Goal: Task Accomplishment & Management: Manage account settings

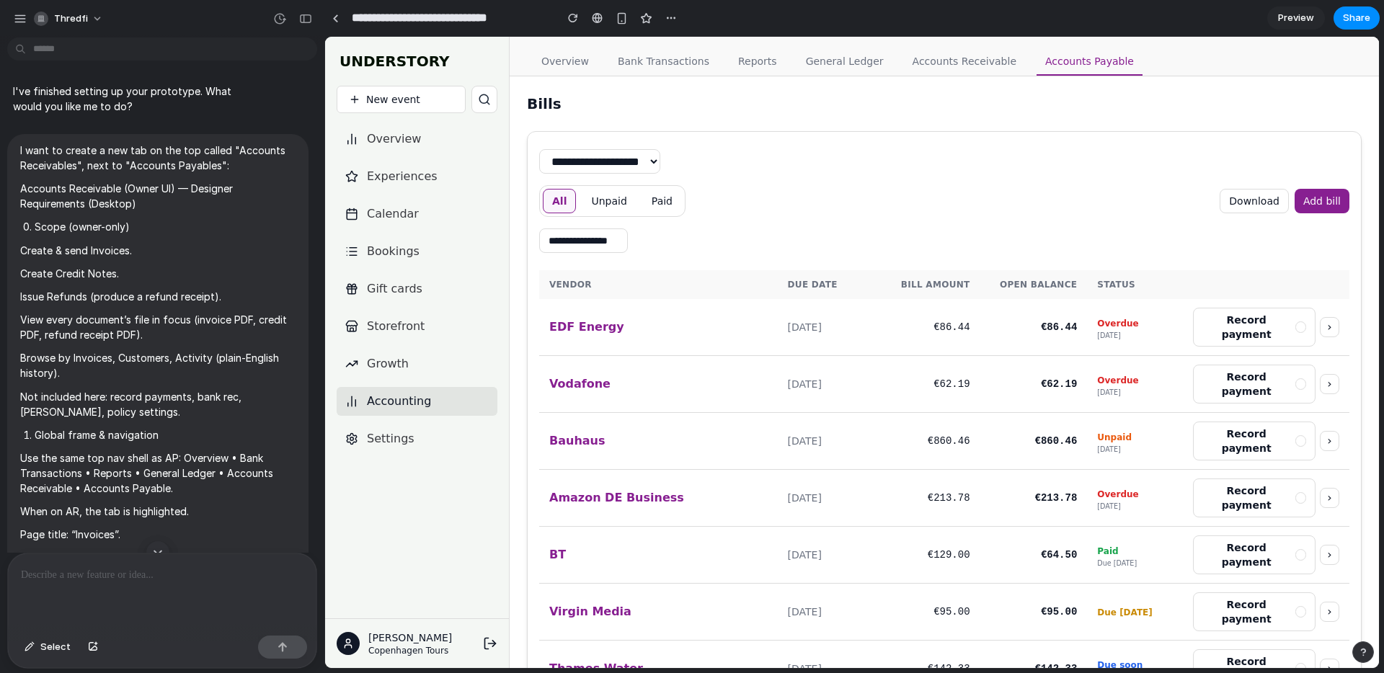
scroll to position [8326, 0]
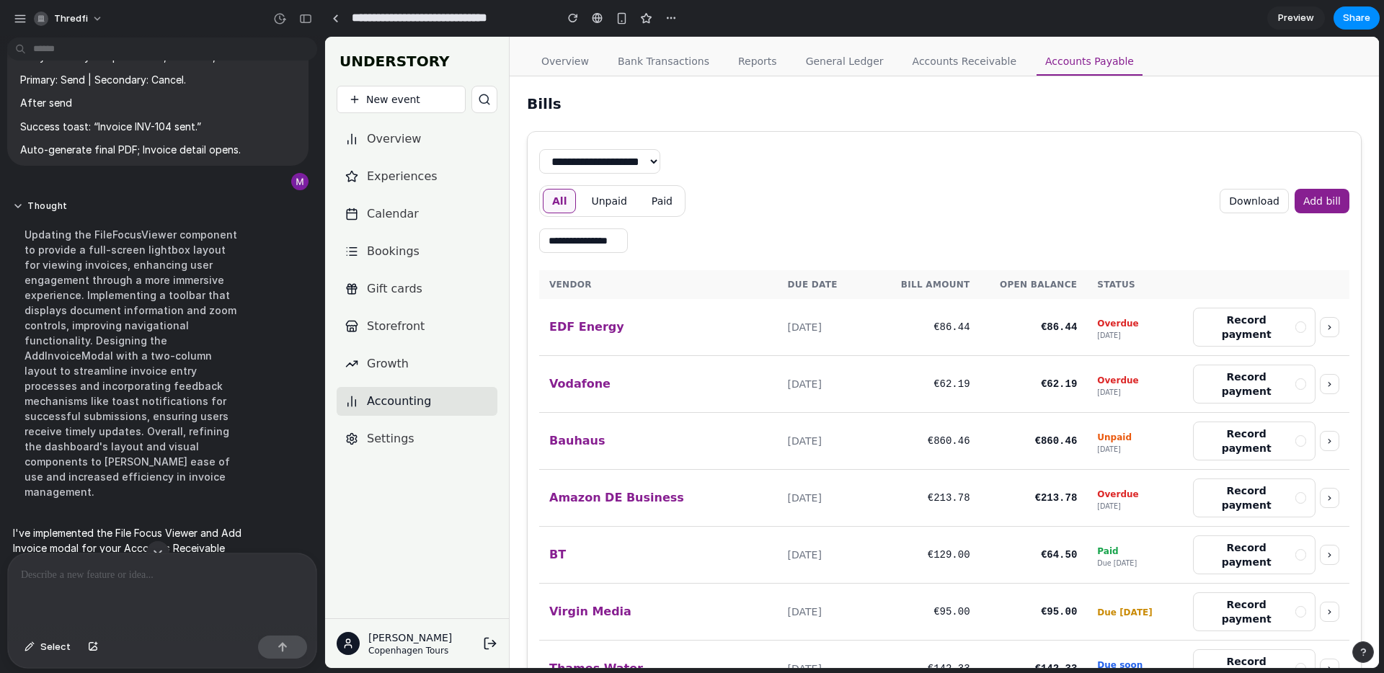
click at [932, 73] on link "Accounts Receivable" at bounding box center [964, 61] width 121 height 27
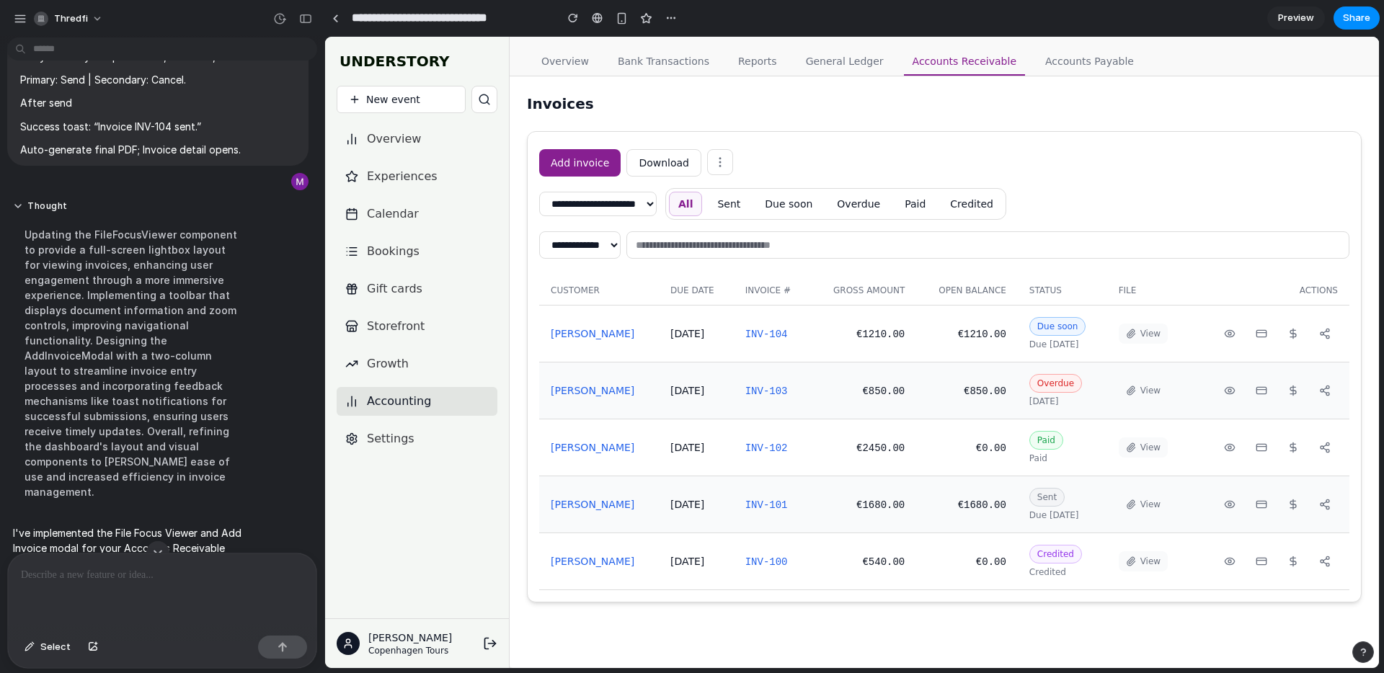
click at [597, 169] on button "Add invoice" at bounding box center [579, 162] width 81 height 27
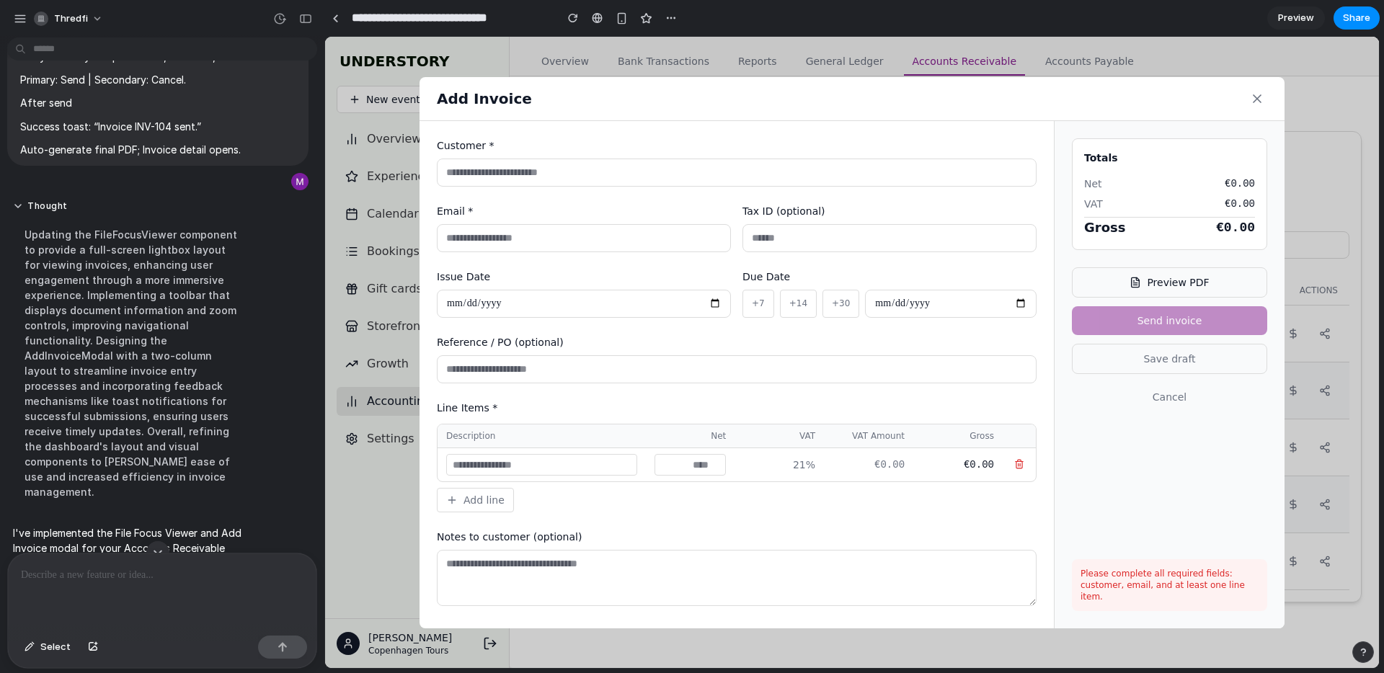
click at [1169, 273] on button "Preview PDF" at bounding box center [1169, 283] width 195 height 30
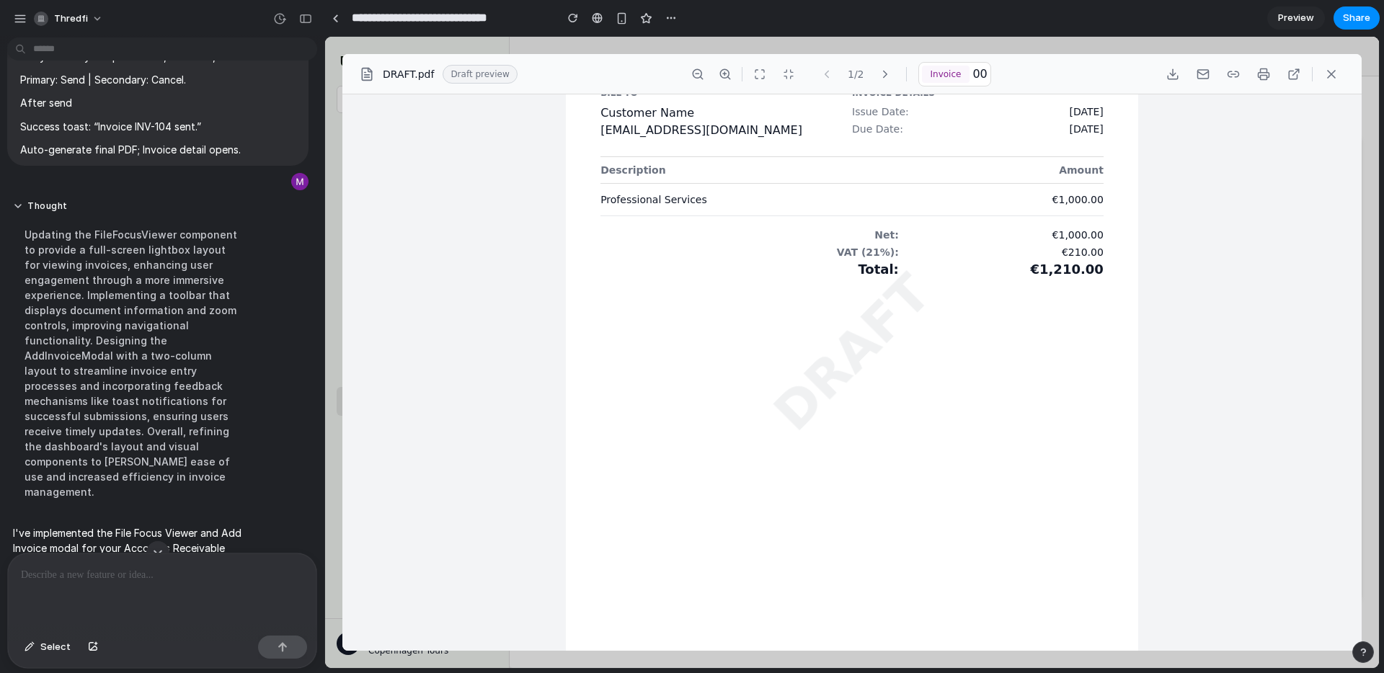
click at [1335, 68] on icon at bounding box center [1332, 74] width 14 height 14
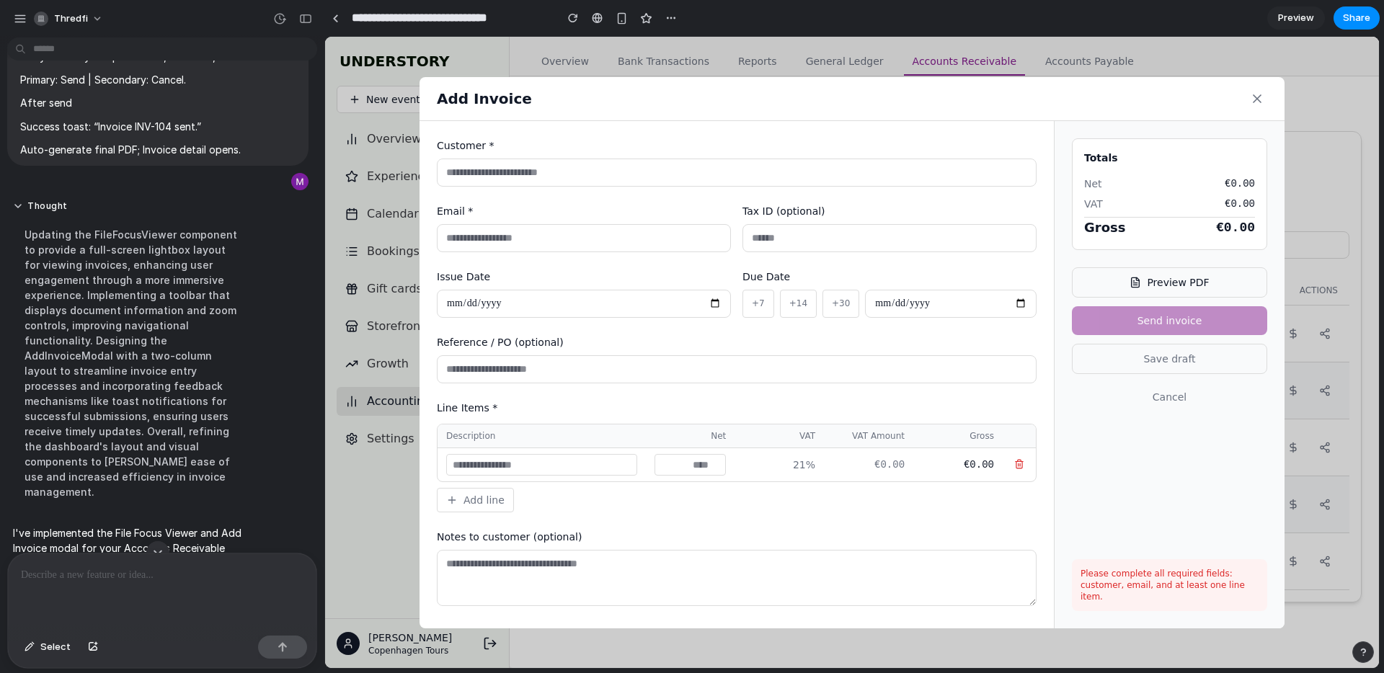
click at [1252, 98] on icon at bounding box center [1257, 99] width 14 height 14
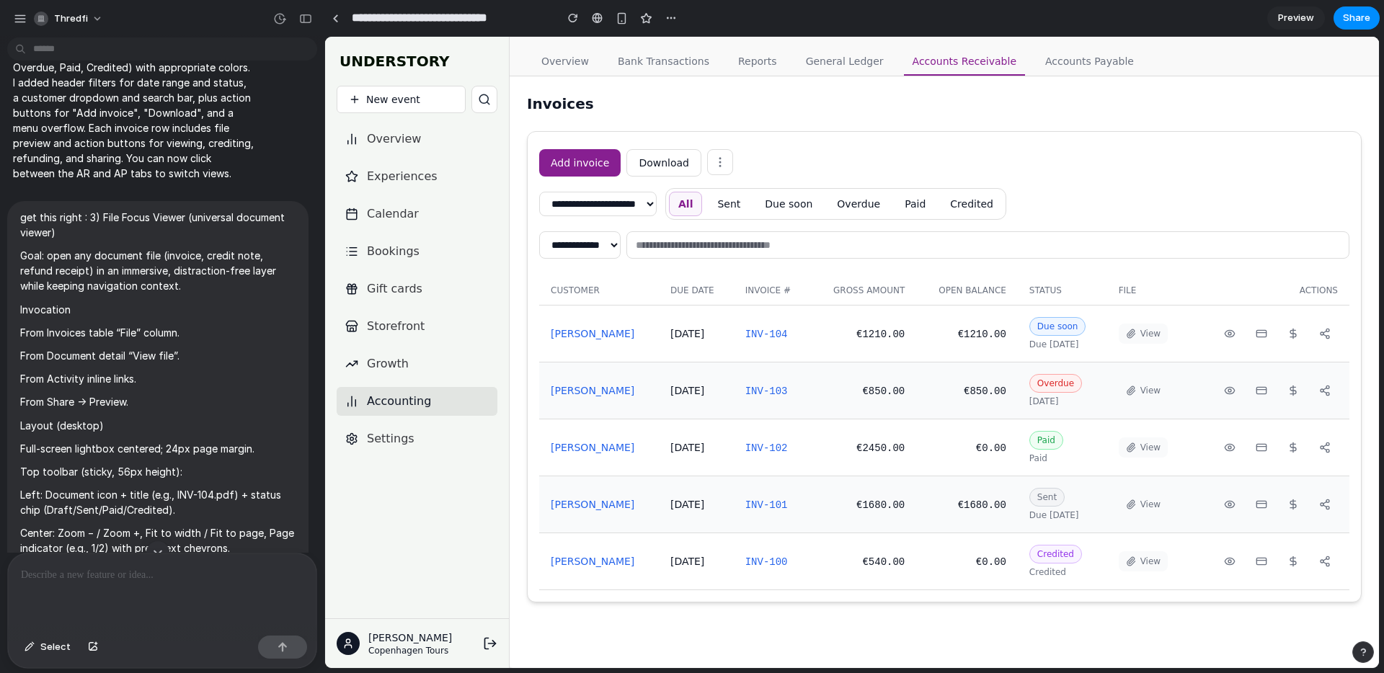
scroll to position [6717, 0]
click at [1167, 331] on button "View" at bounding box center [1143, 334] width 49 height 20
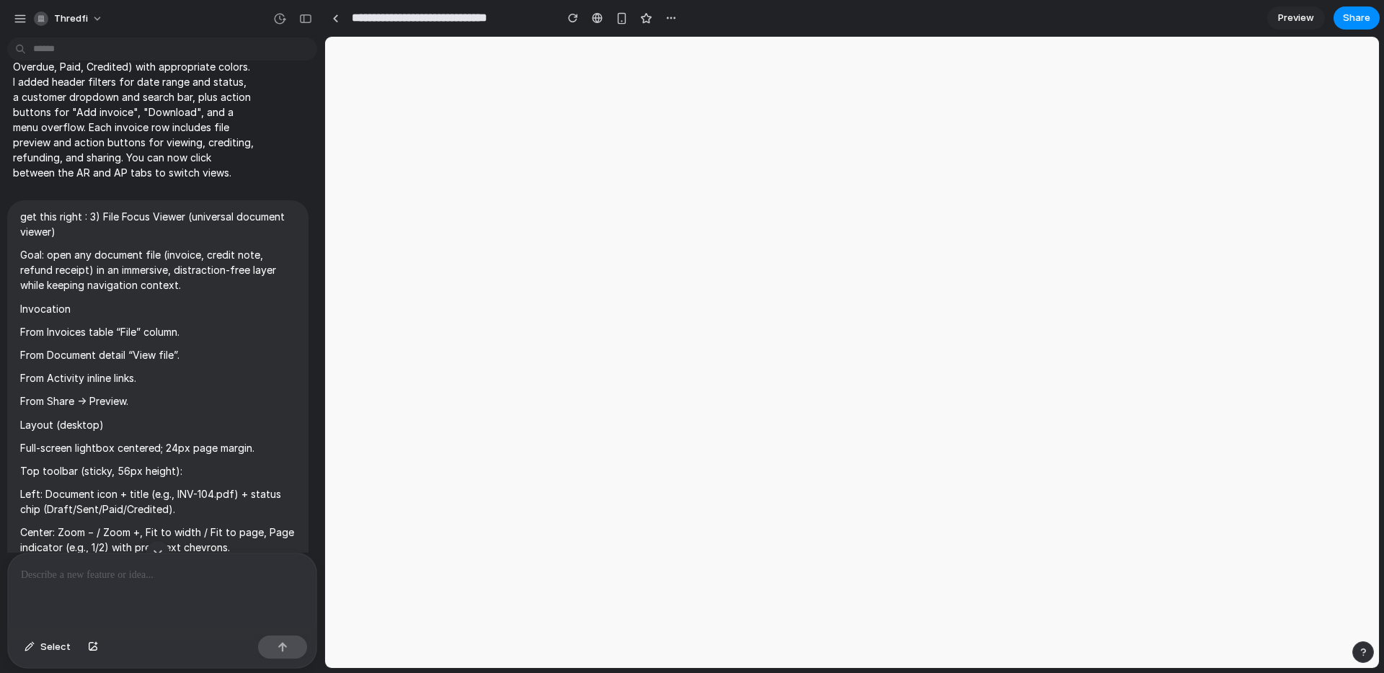
click at [1154, 37] on html at bounding box center [852, 37] width 1054 height 0
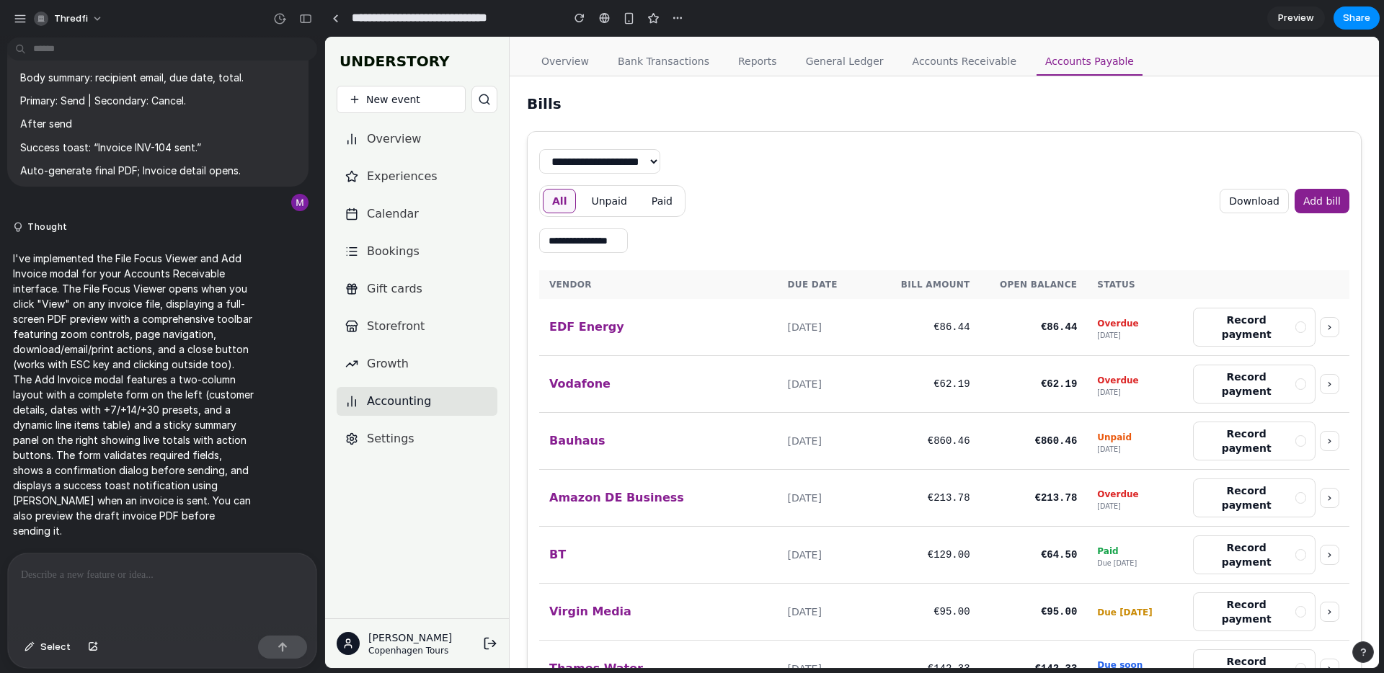
click at [946, 64] on link "Accounts Receivable" at bounding box center [964, 61] width 121 height 27
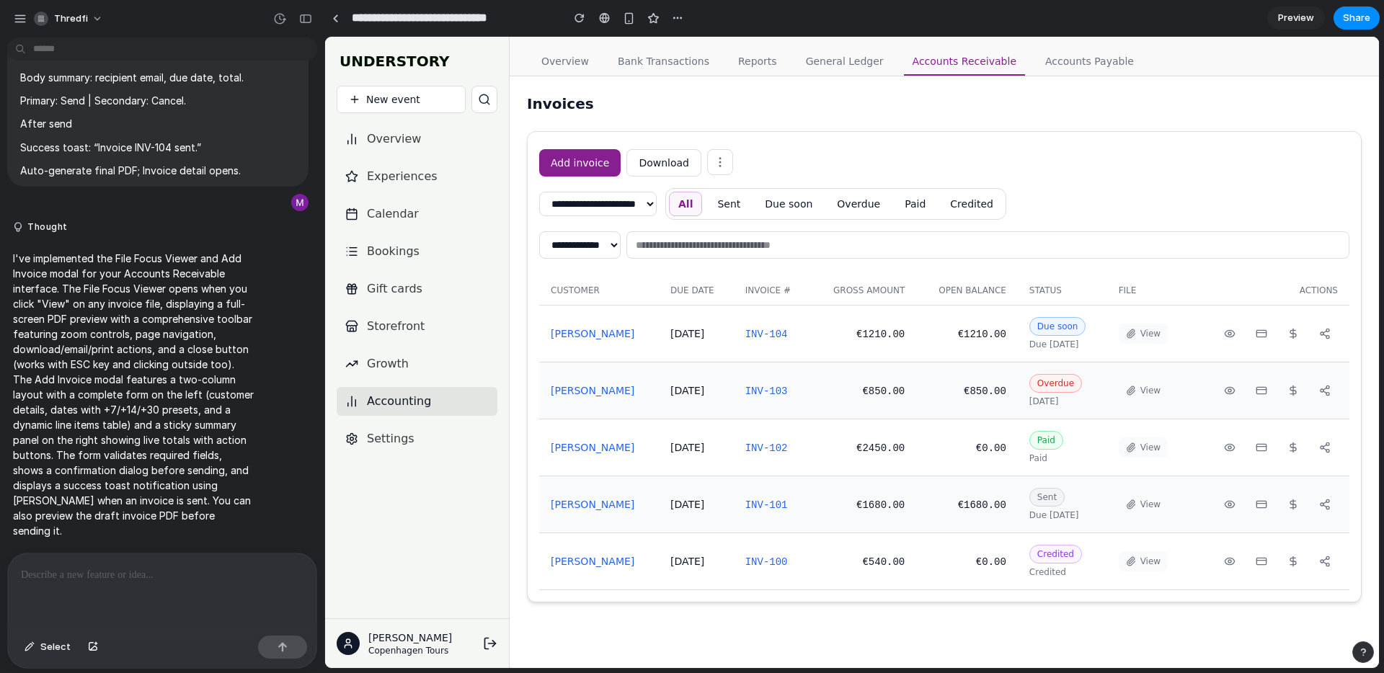
click at [1139, 343] on button "View" at bounding box center [1143, 334] width 49 height 20
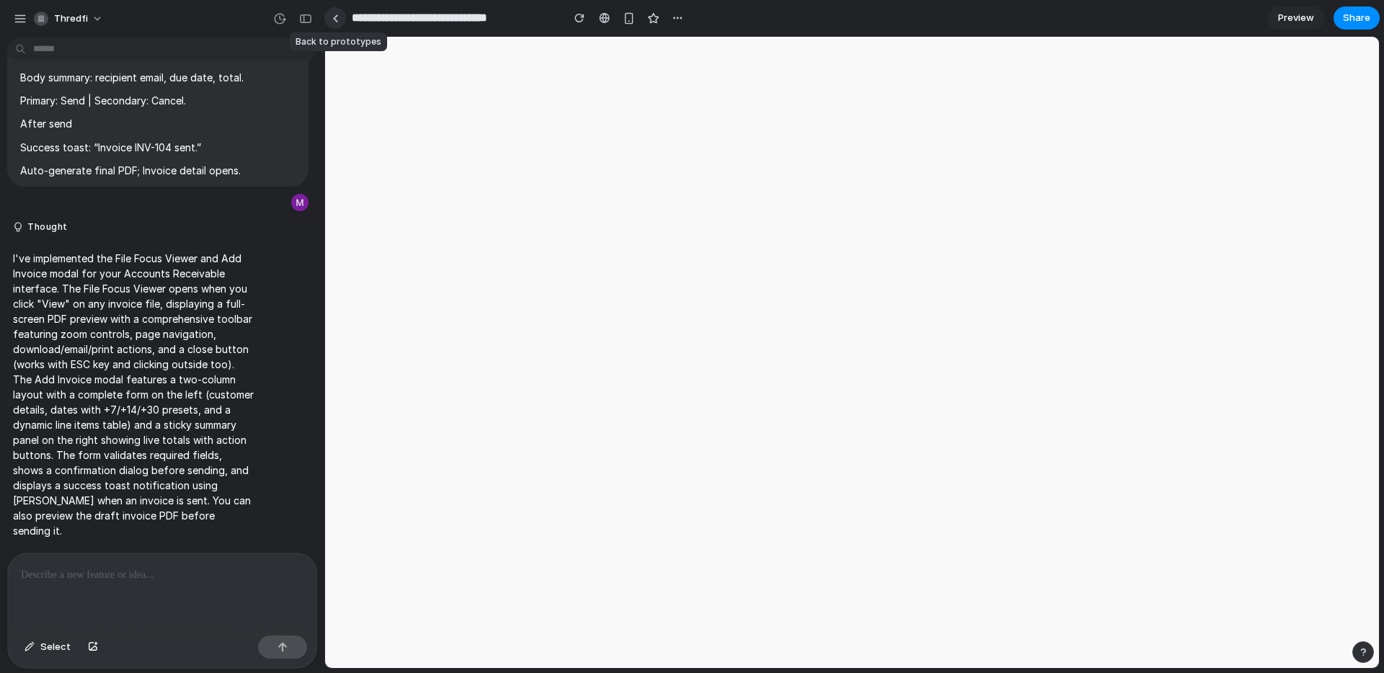
click at [340, 13] on link at bounding box center [335, 18] width 22 height 22
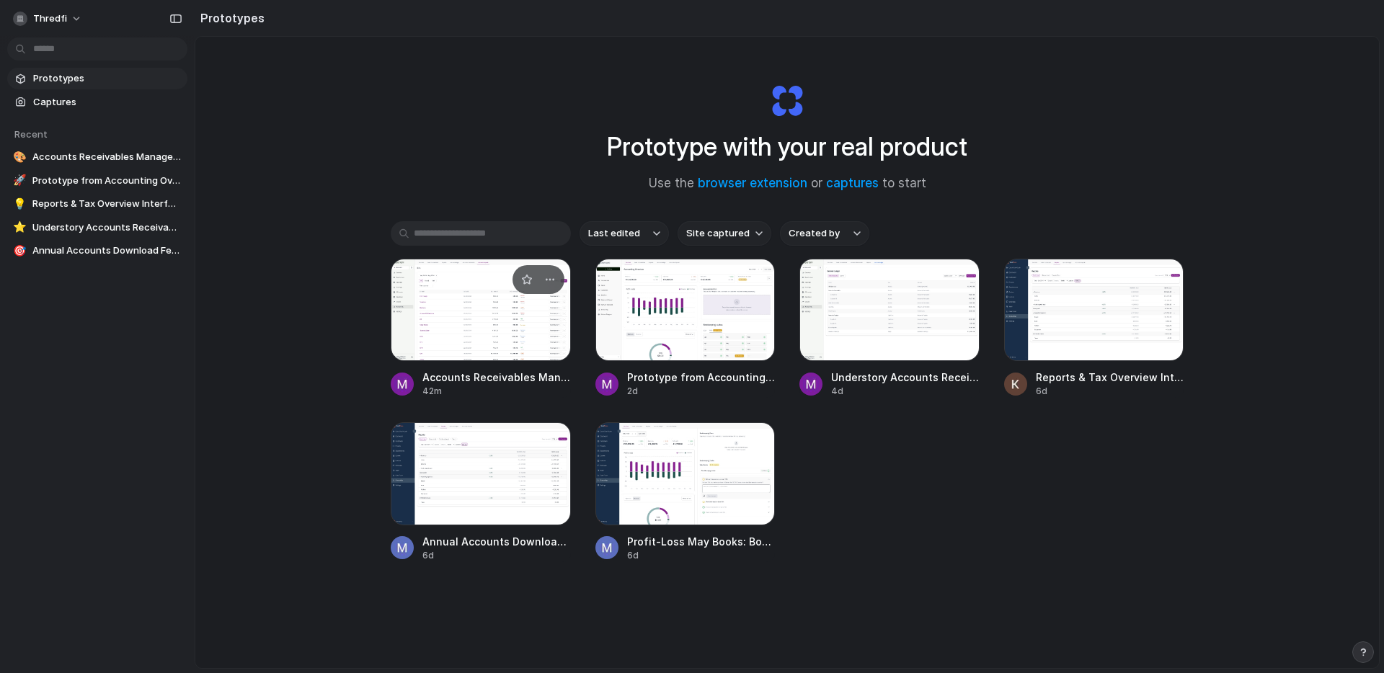
click at [509, 330] on div at bounding box center [481, 310] width 180 height 102
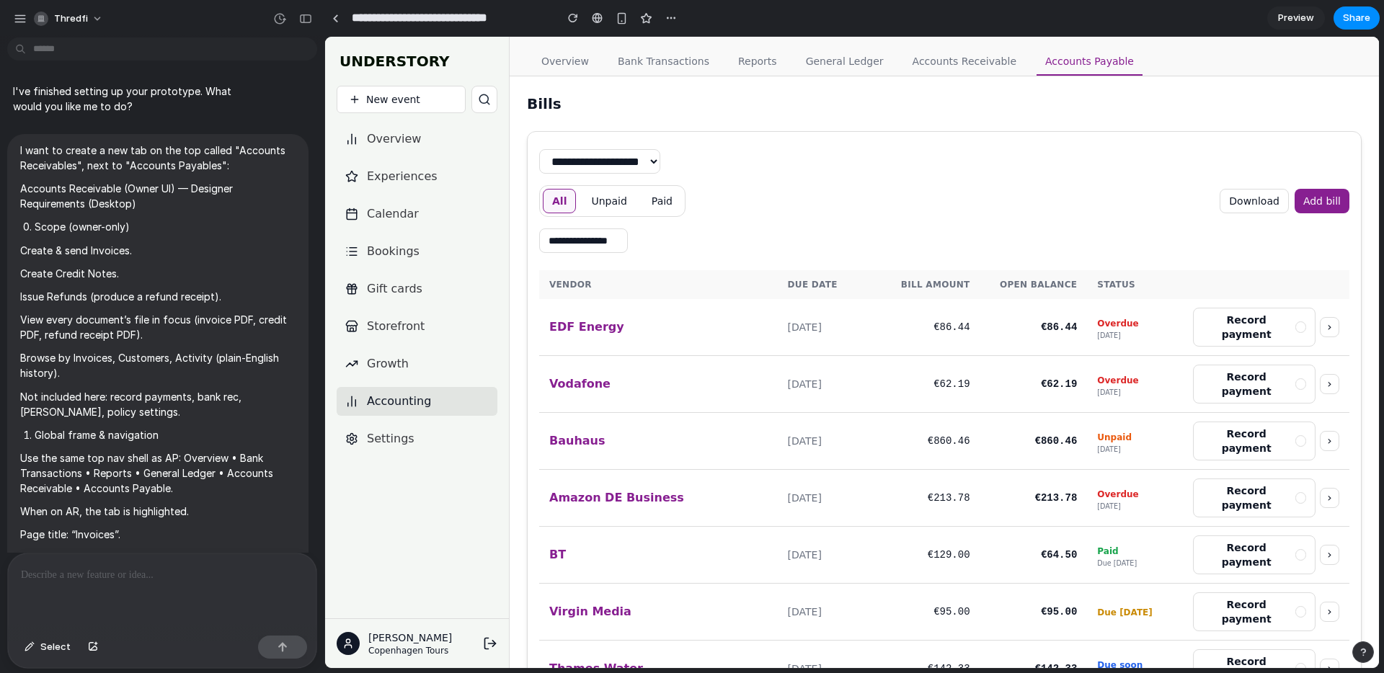
scroll to position [8320, 0]
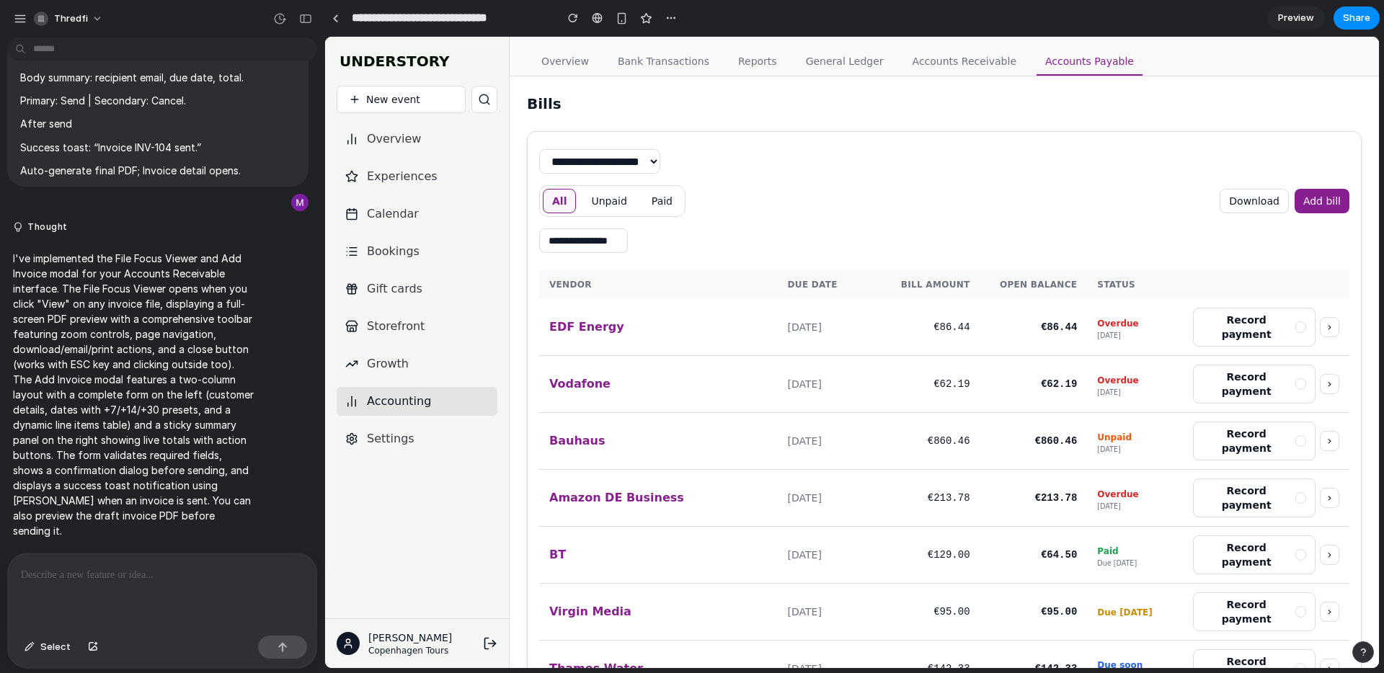
click at [956, 67] on link "Accounts Receivable" at bounding box center [964, 61] width 121 height 27
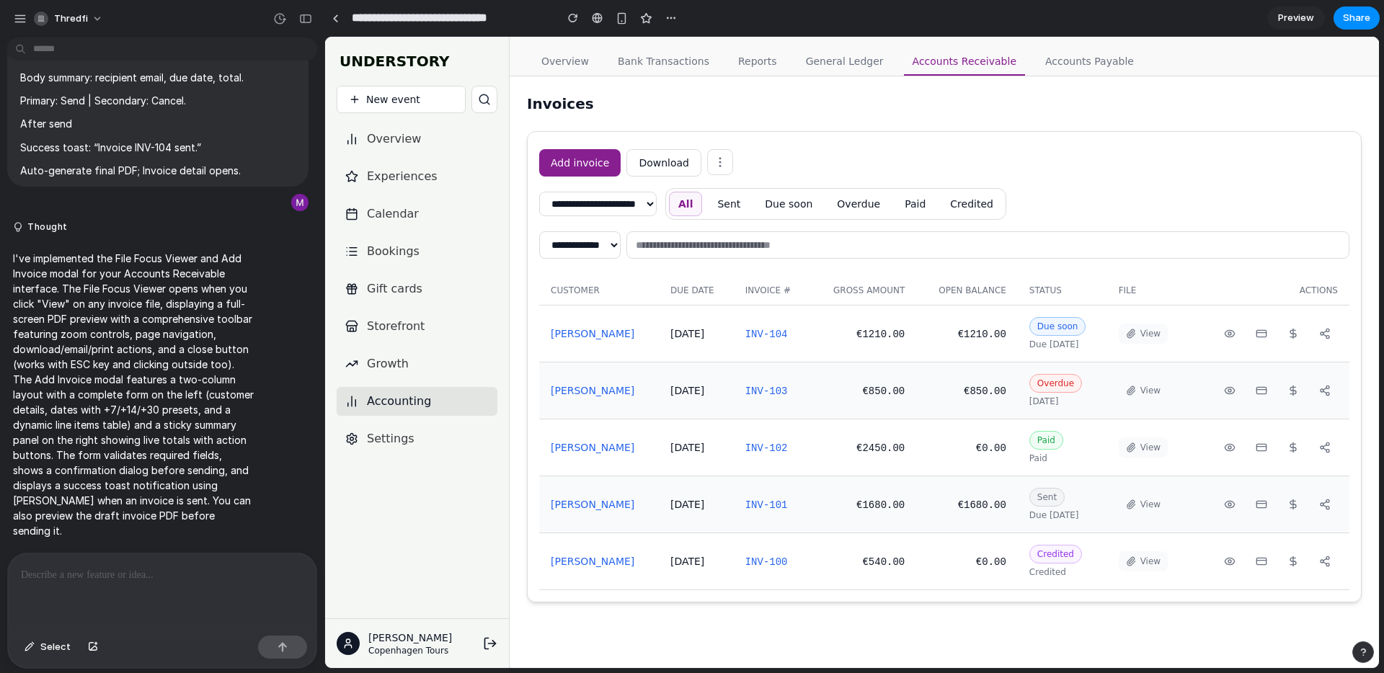
click at [573, 332] on link "[PERSON_NAME]" at bounding box center [593, 334] width 84 height 12
click at [167, 600] on div at bounding box center [162, 592] width 309 height 76
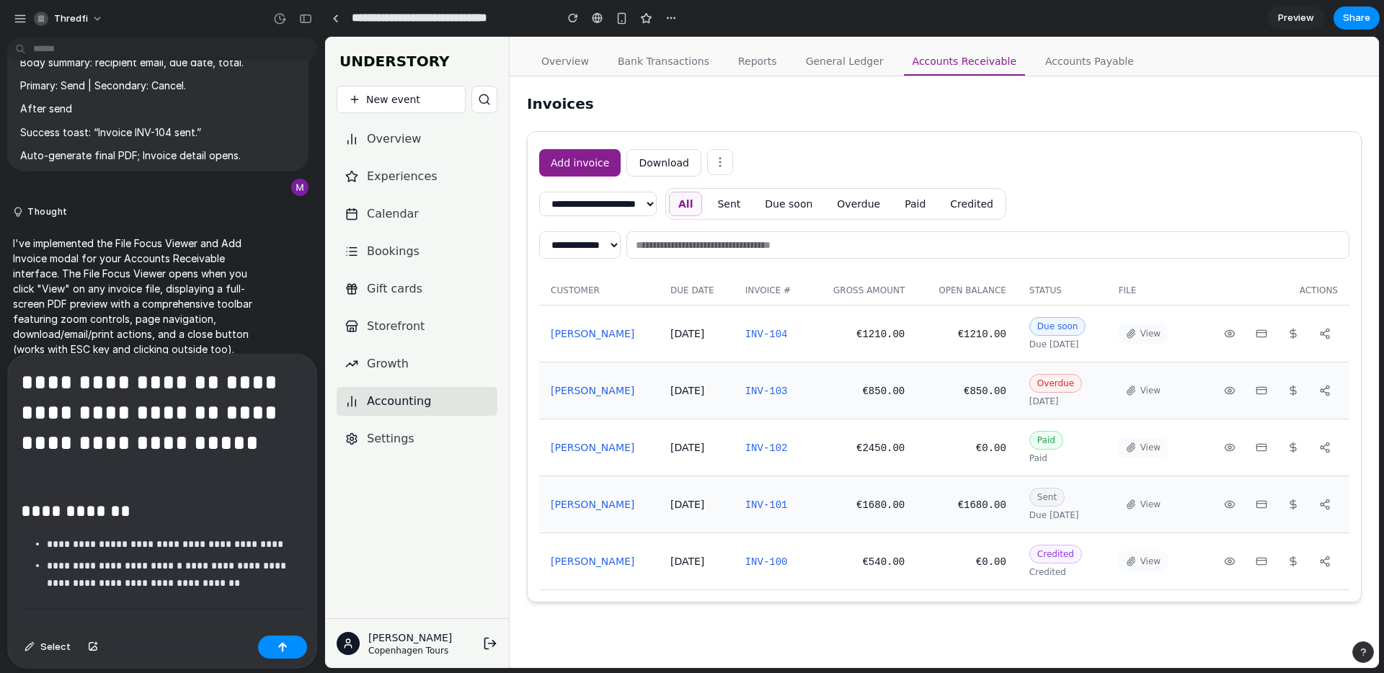
scroll to position [8519, 0]
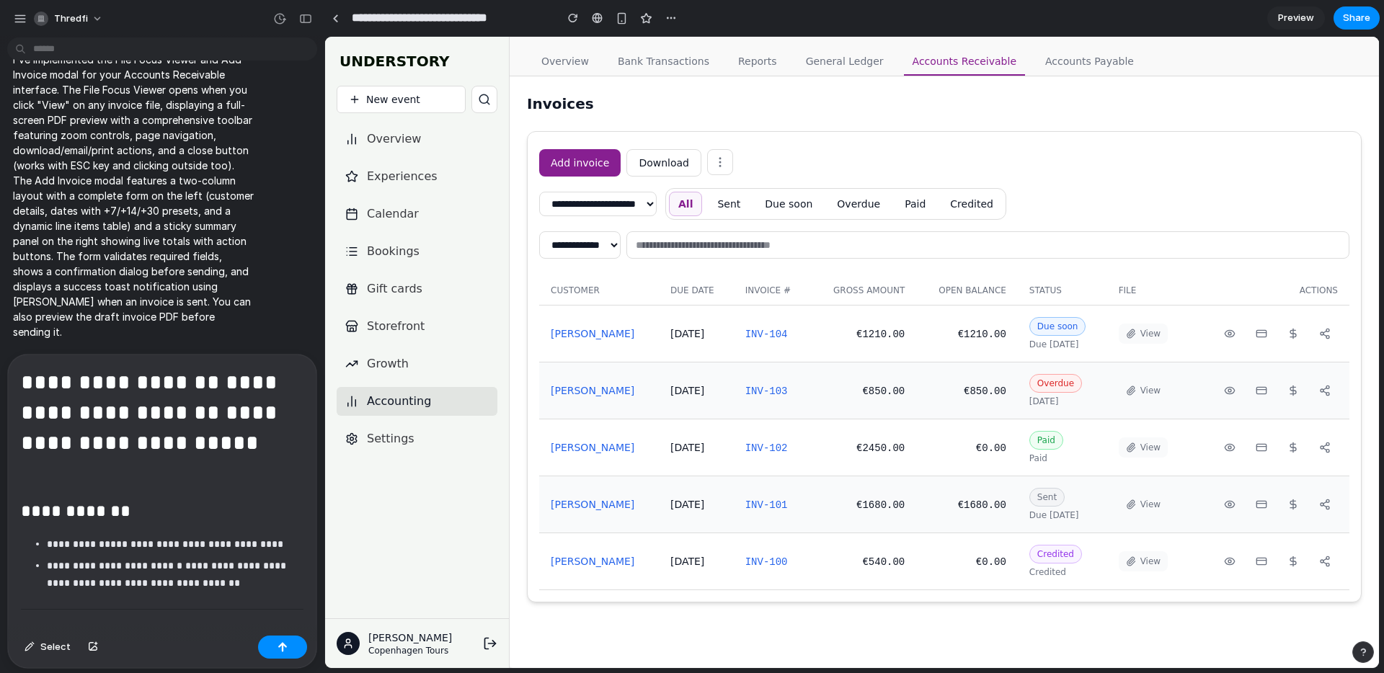
click at [187, 536] on p "**********" at bounding box center [175, 544] width 257 height 17
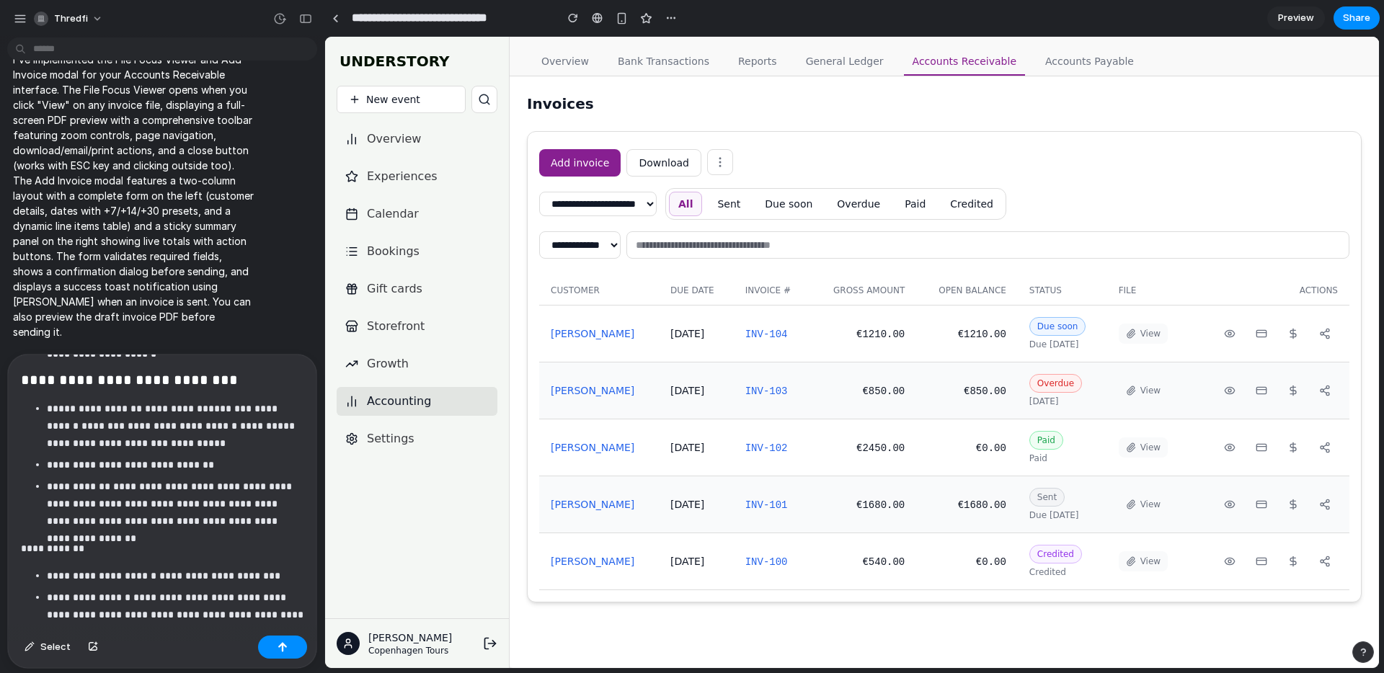
scroll to position [3284, 0]
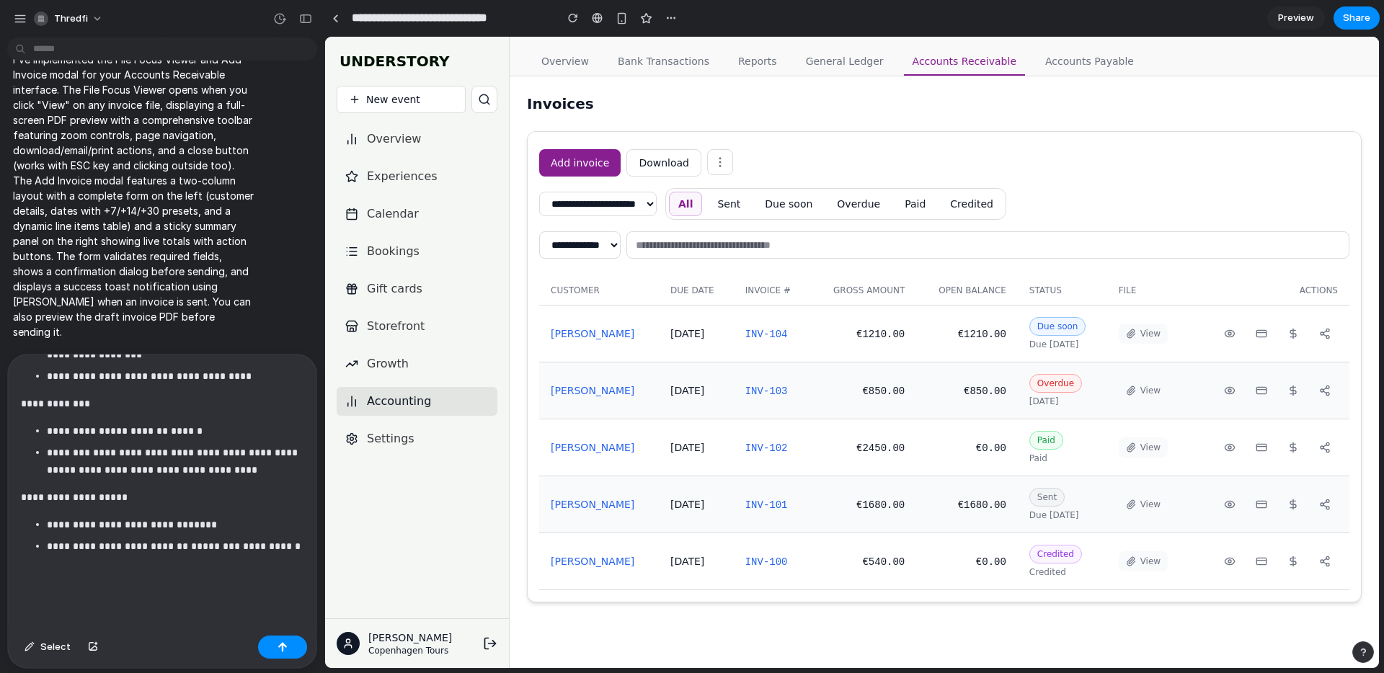
click at [186, 577] on p "**********" at bounding box center [175, 564] width 257 height 52
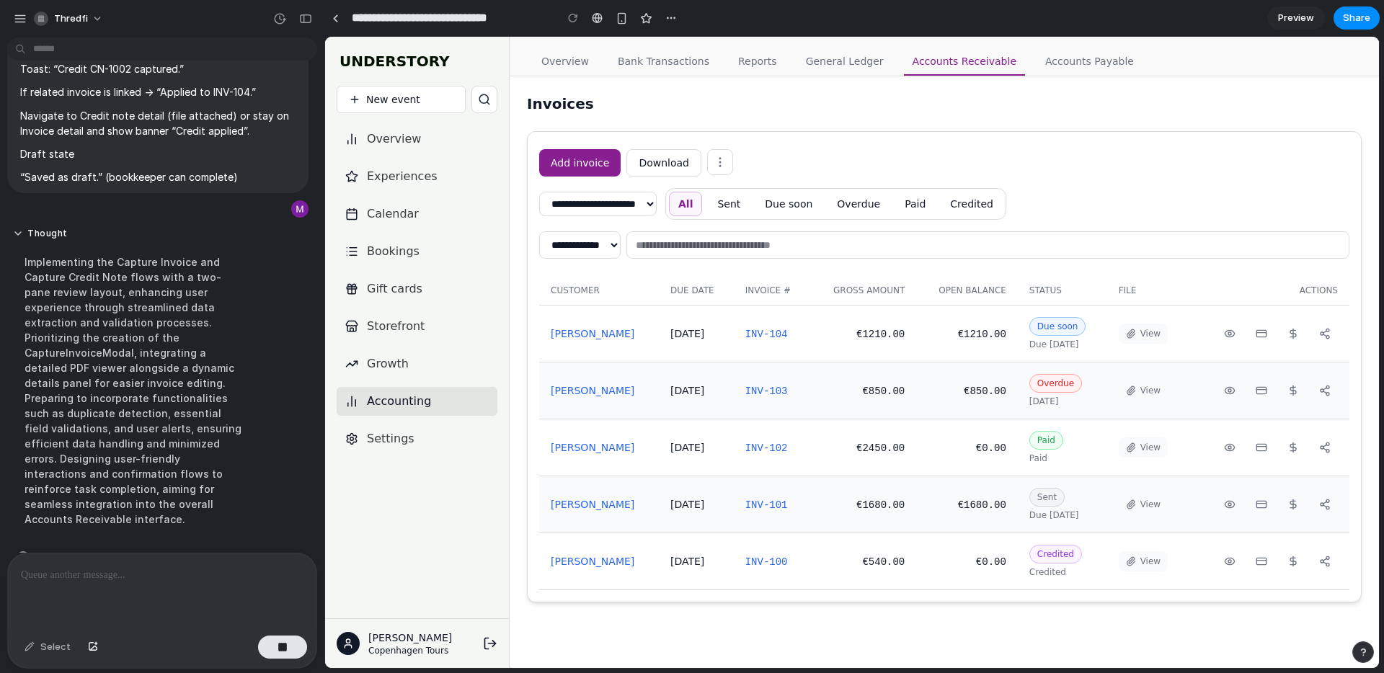
scroll to position [13144, 0]
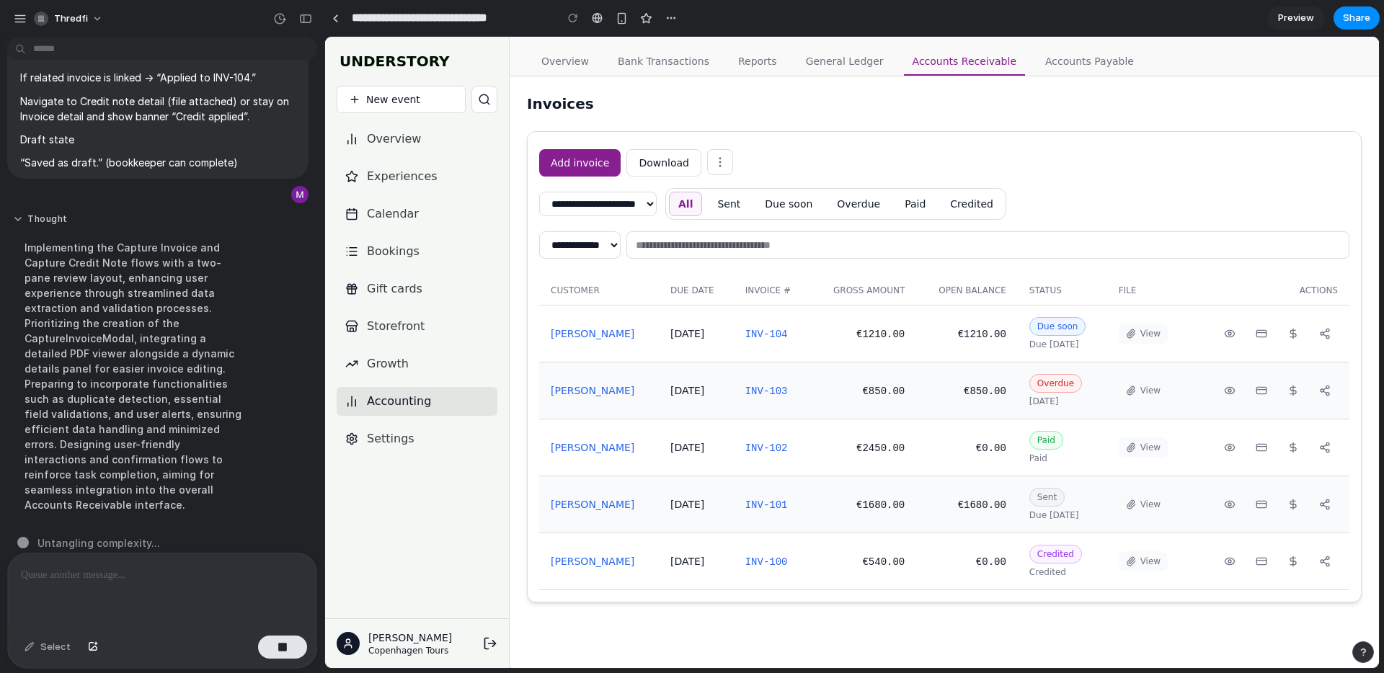
click at [13, 213] on button "Thought" at bounding box center [133, 219] width 241 height 12
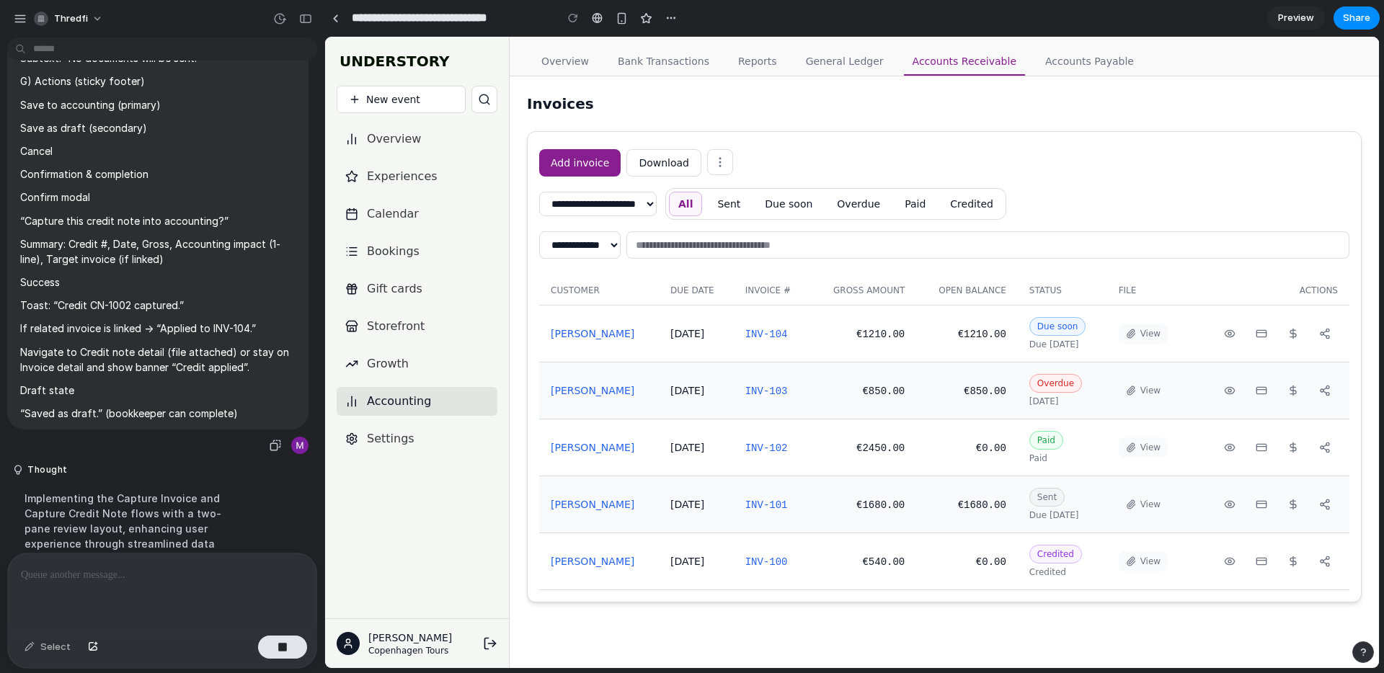
scroll to position [12863, 0]
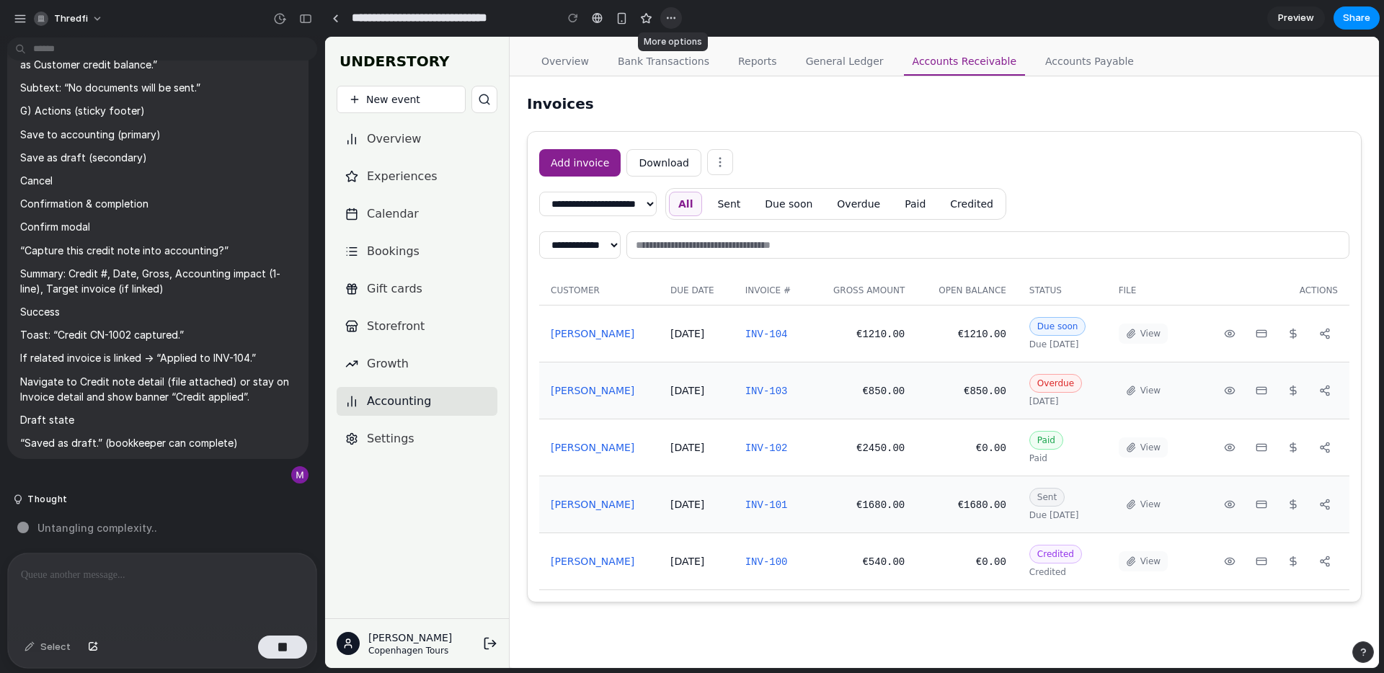
click at [676, 22] on div "button" at bounding box center [672, 18] width 12 height 12
click at [316, 20] on div "Duplicate Delete" at bounding box center [692, 336] width 1384 height 673
click at [301, 21] on div "button" at bounding box center [305, 19] width 13 height 10
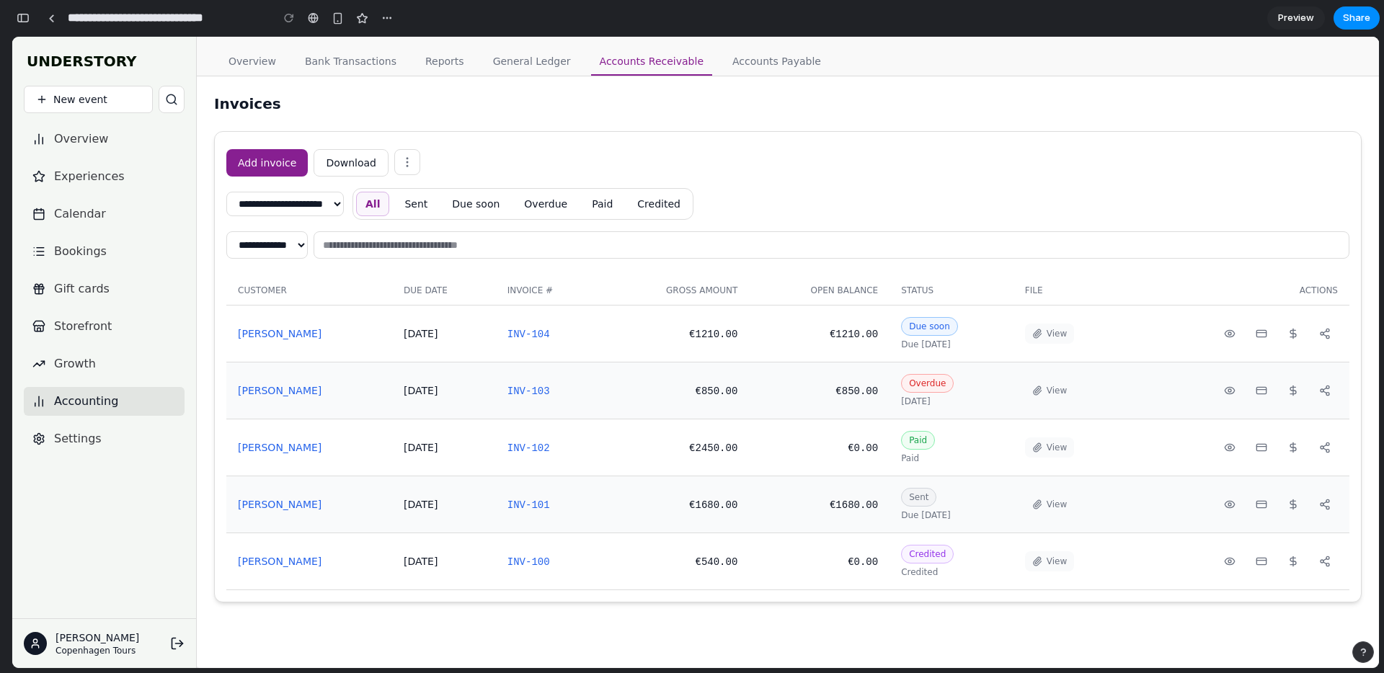
scroll to position [21646, 0]
click at [288, 167] on button "Add invoice" at bounding box center [266, 162] width 81 height 27
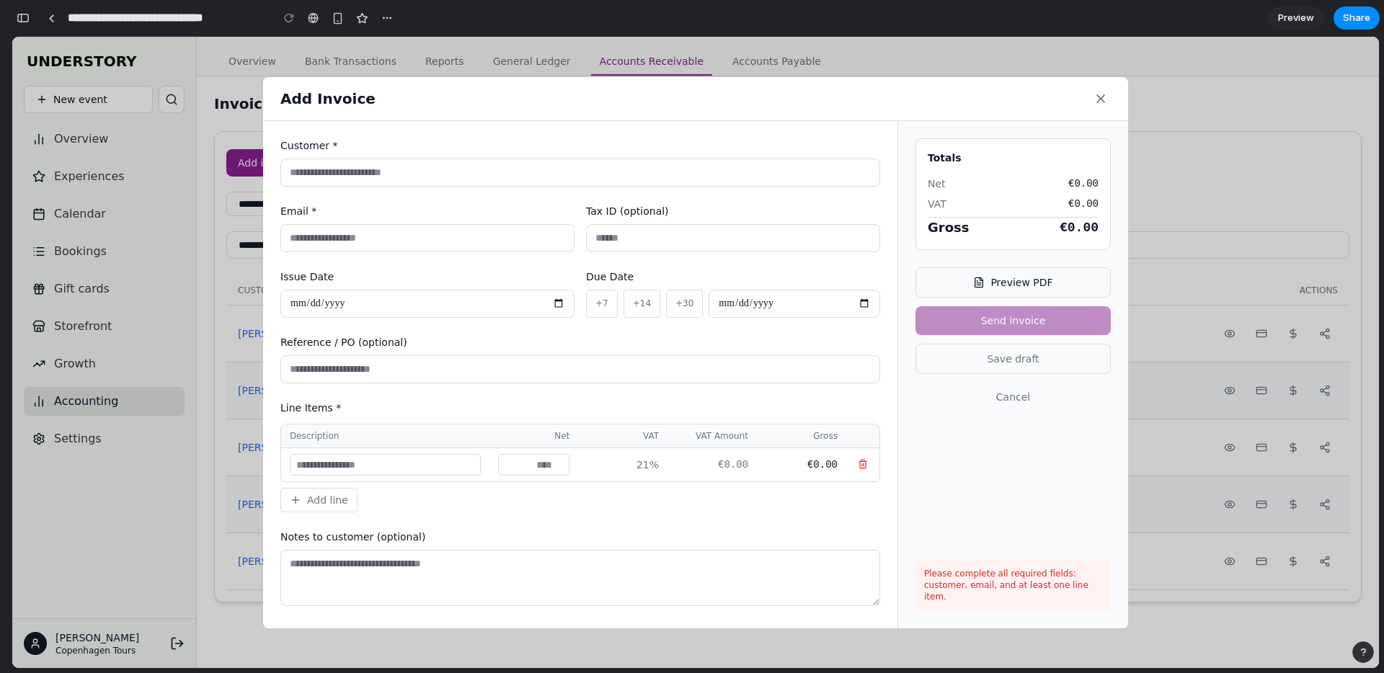
click at [995, 286] on button "Preview PDF" at bounding box center [1013, 283] width 195 height 30
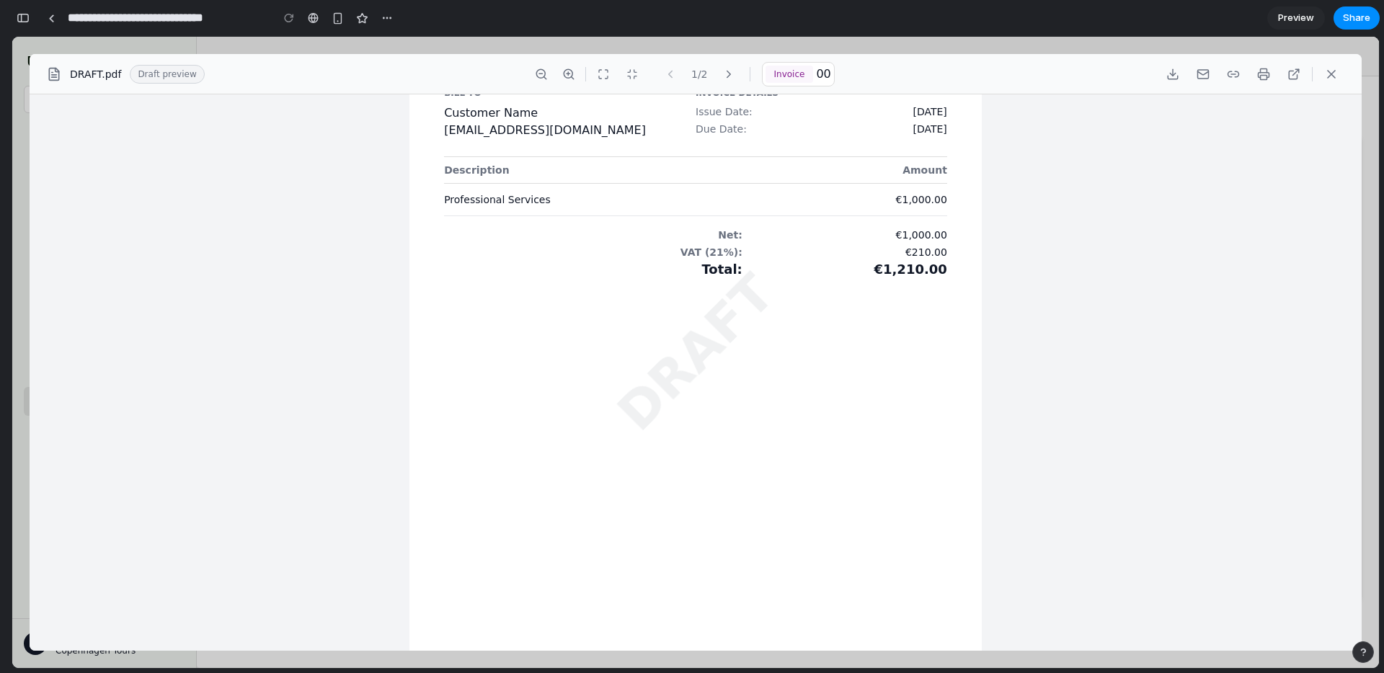
click at [1328, 78] on icon at bounding box center [1331, 74] width 7 height 7
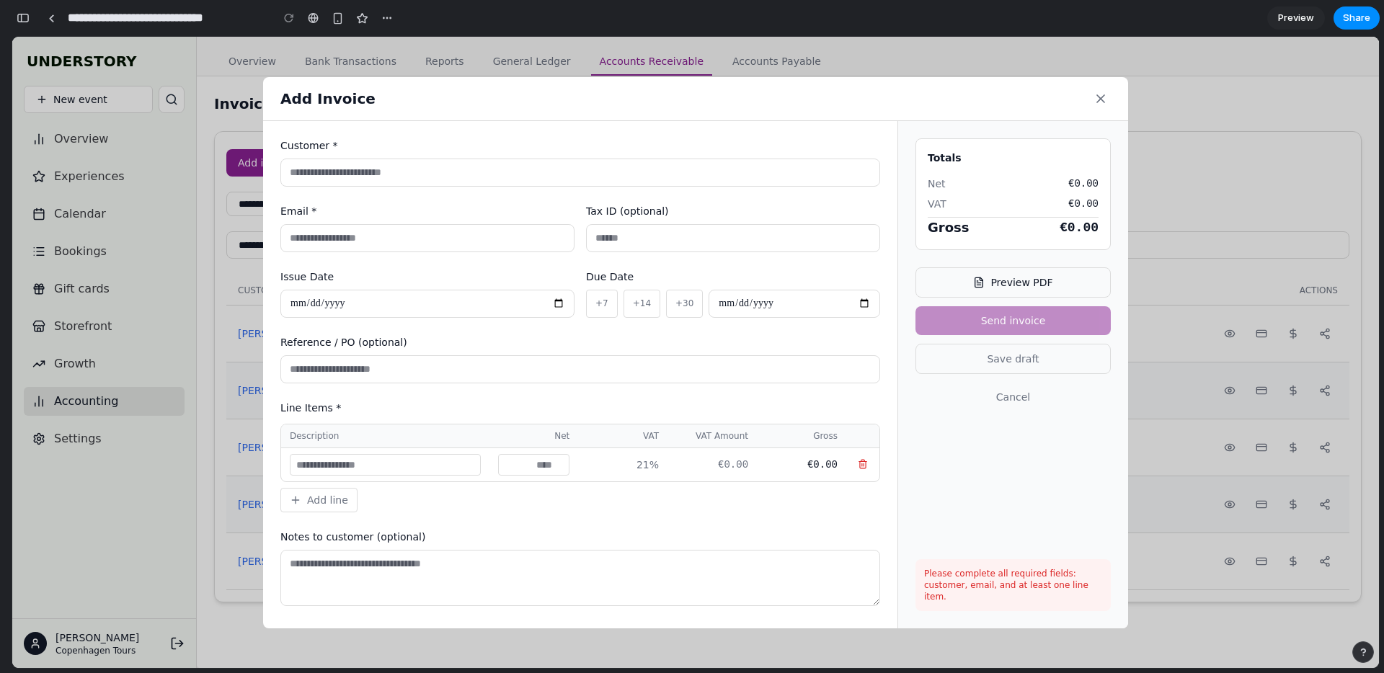
click at [1096, 97] on icon at bounding box center [1101, 99] width 14 height 14
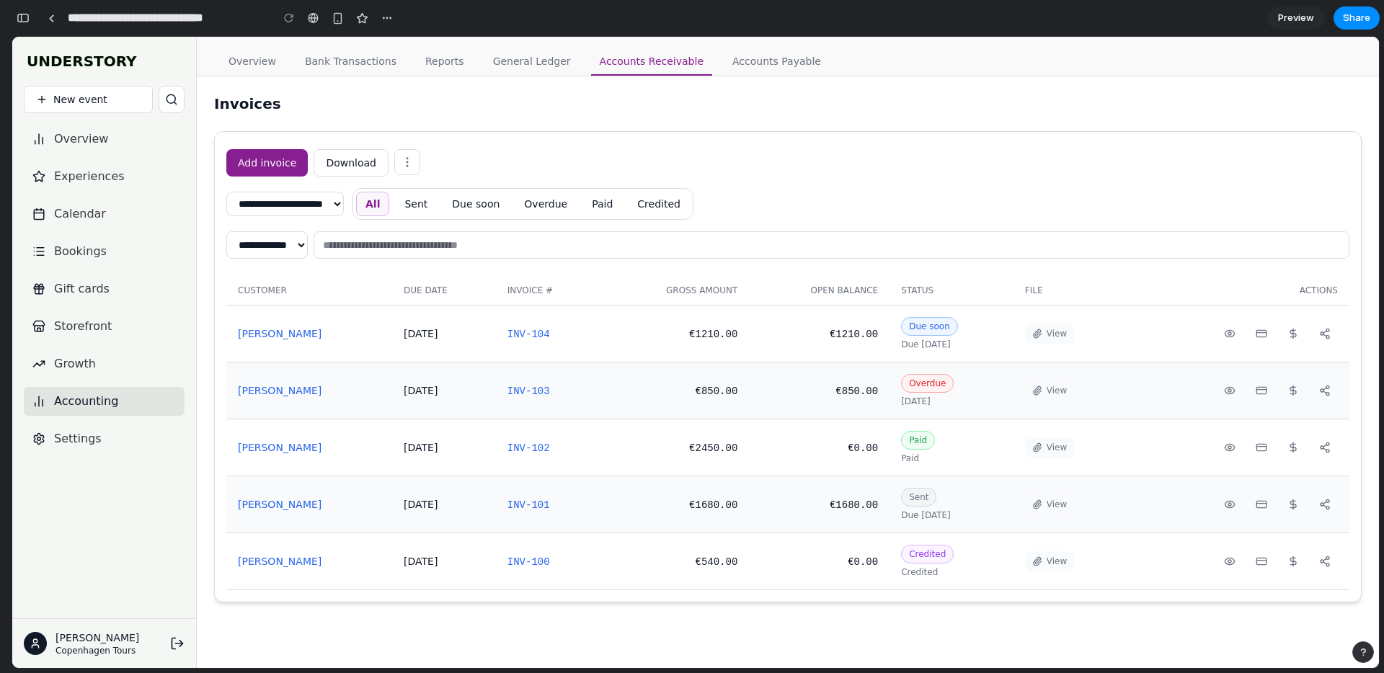
click at [286, 335] on link "[PERSON_NAME]" at bounding box center [280, 334] width 84 height 12
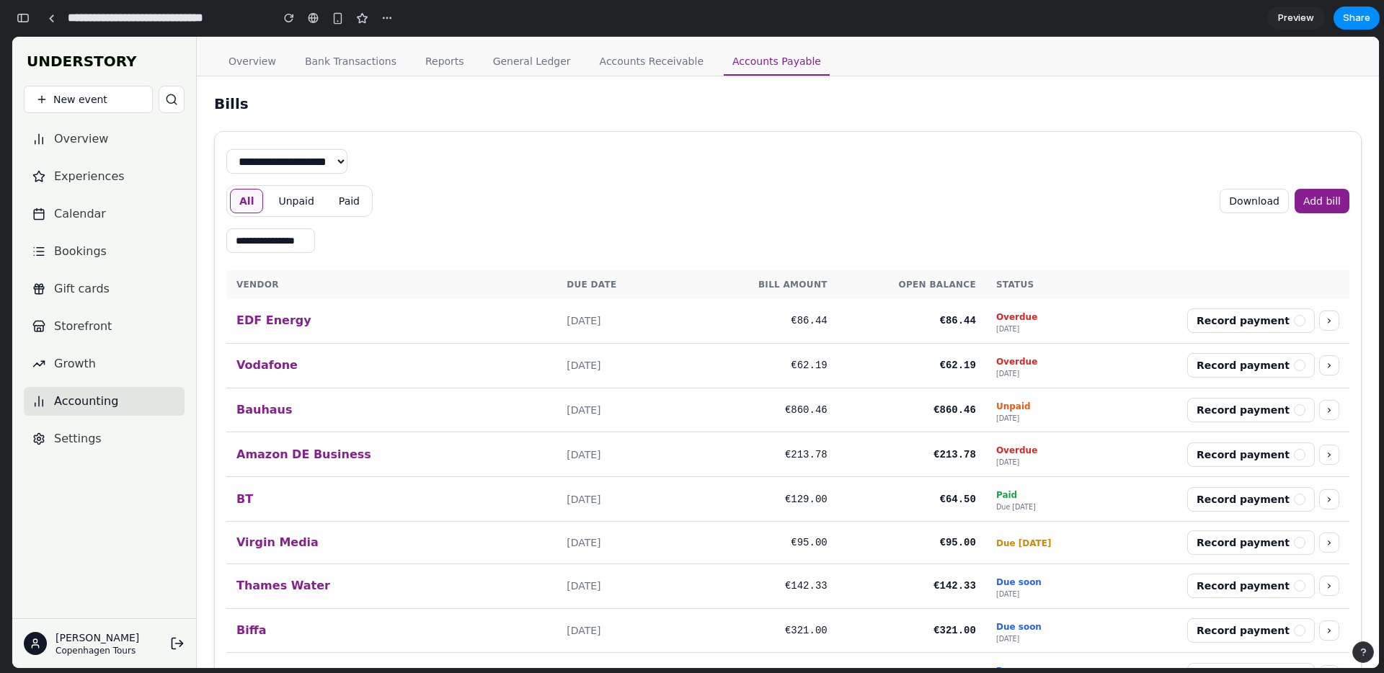
scroll to position [23592, 0]
click at [648, 67] on link "Accounts Receivable" at bounding box center [651, 61] width 121 height 27
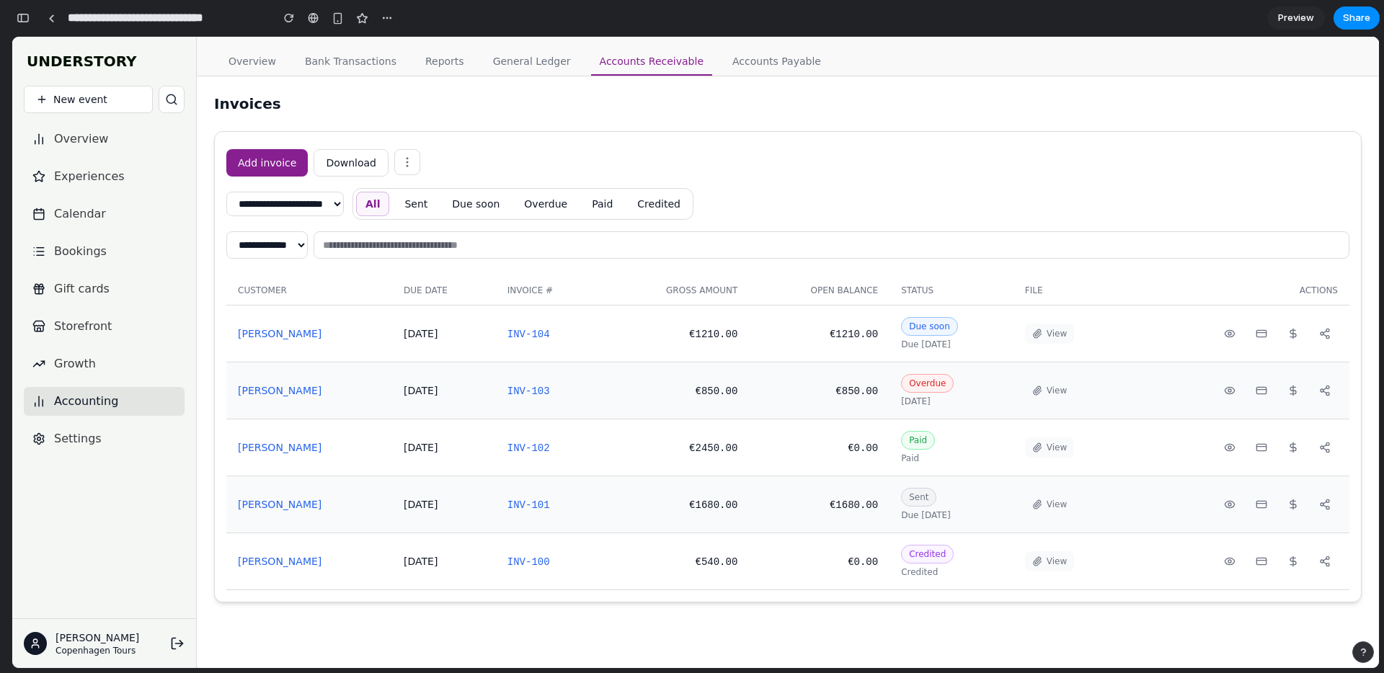
click at [262, 166] on button "Add invoice" at bounding box center [266, 162] width 81 height 27
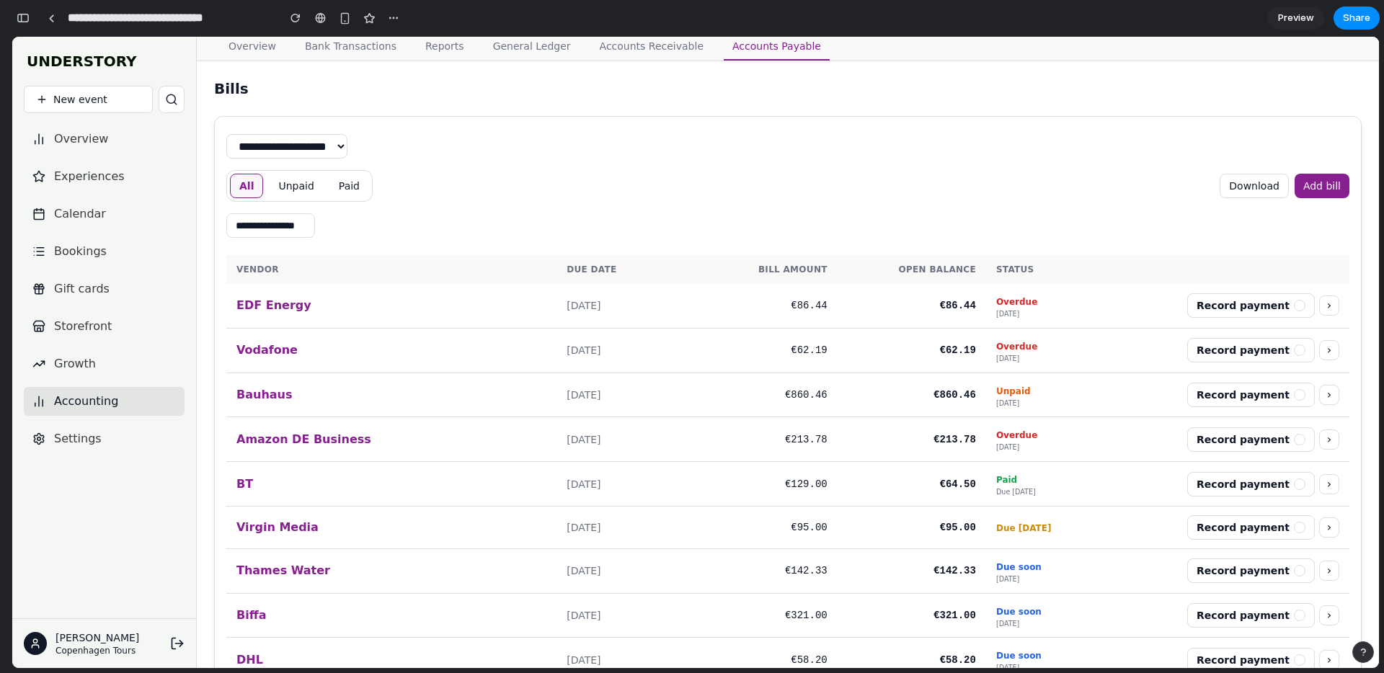
scroll to position [17, 0]
click at [606, 52] on link "Accounts Receivable" at bounding box center [651, 45] width 121 height 27
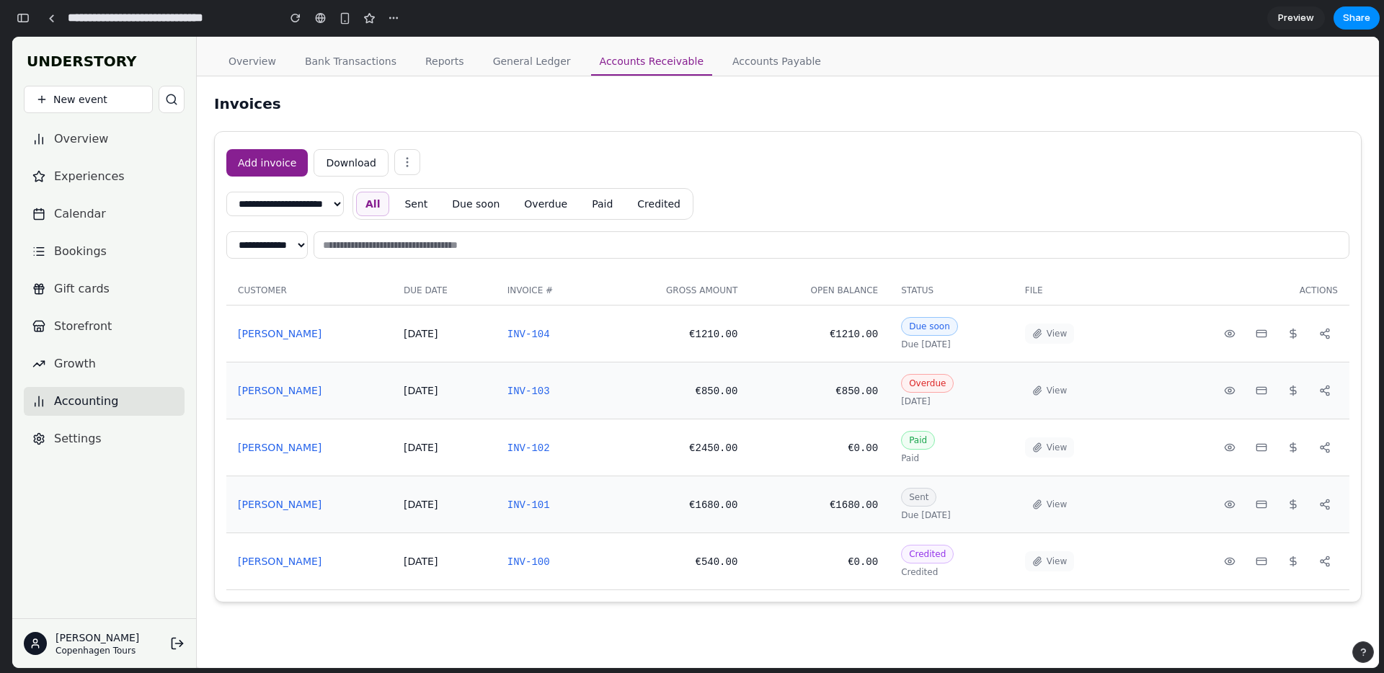
scroll to position [0, 0]
click at [264, 141] on div "**********" at bounding box center [788, 370] width 1146 height 464
click at [282, 160] on button "Add invoice" at bounding box center [266, 162] width 81 height 27
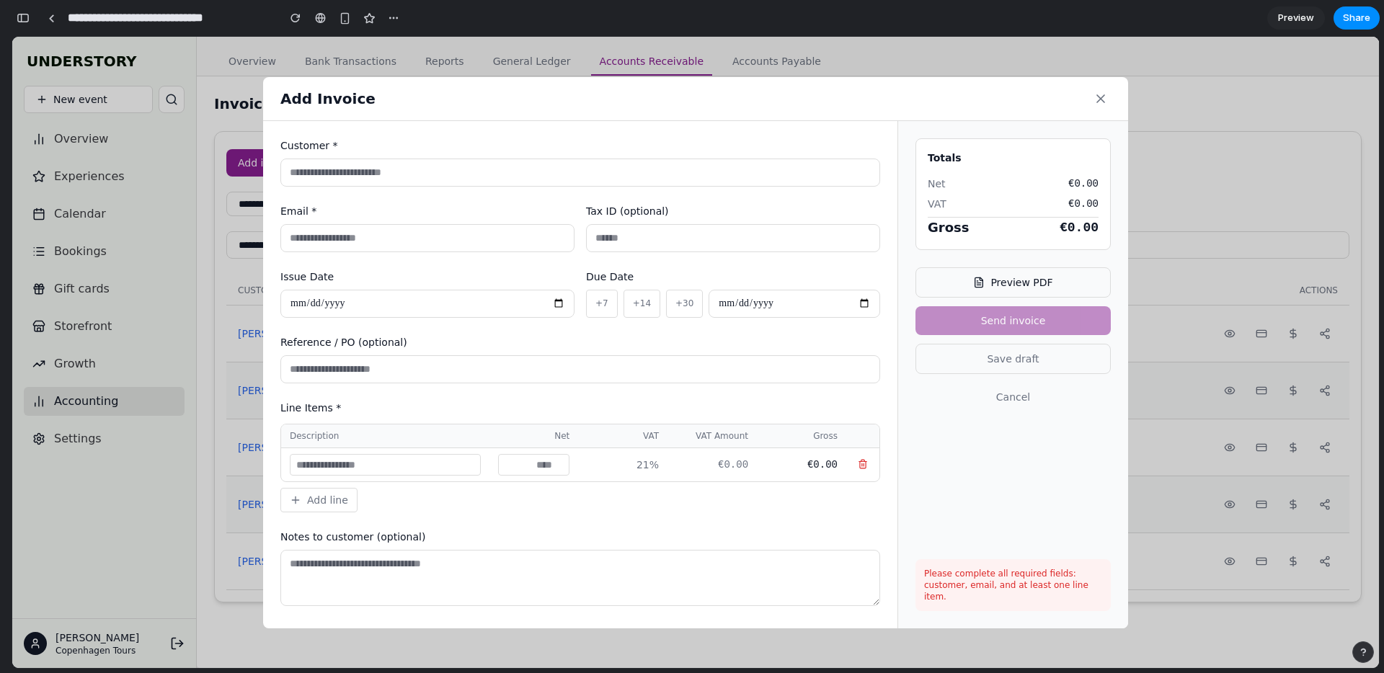
click at [1026, 337] on div "Preview PDF Send invoice Save draft Cancel" at bounding box center [1013, 408] width 195 height 280
click at [1103, 97] on icon at bounding box center [1101, 99] width 14 height 14
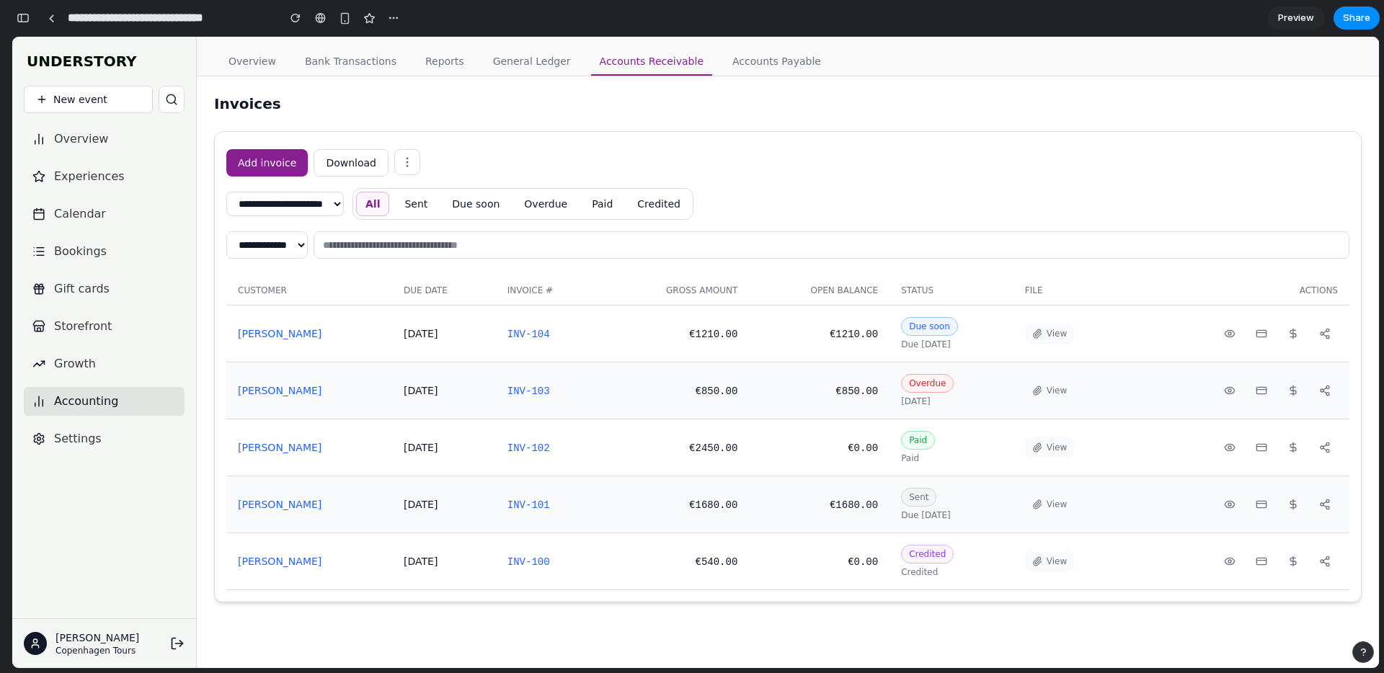
click at [1046, 330] on button "View" at bounding box center [1049, 334] width 49 height 20
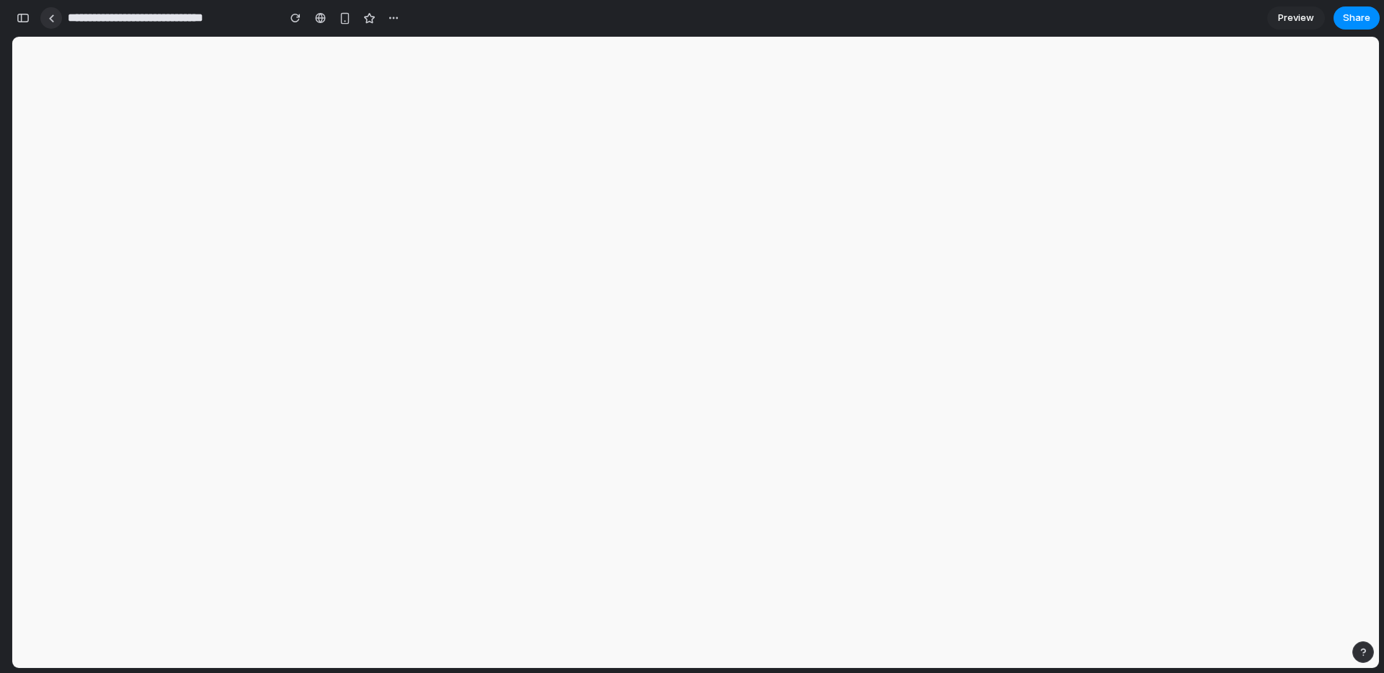
click at [56, 15] on link at bounding box center [51, 18] width 22 height 22
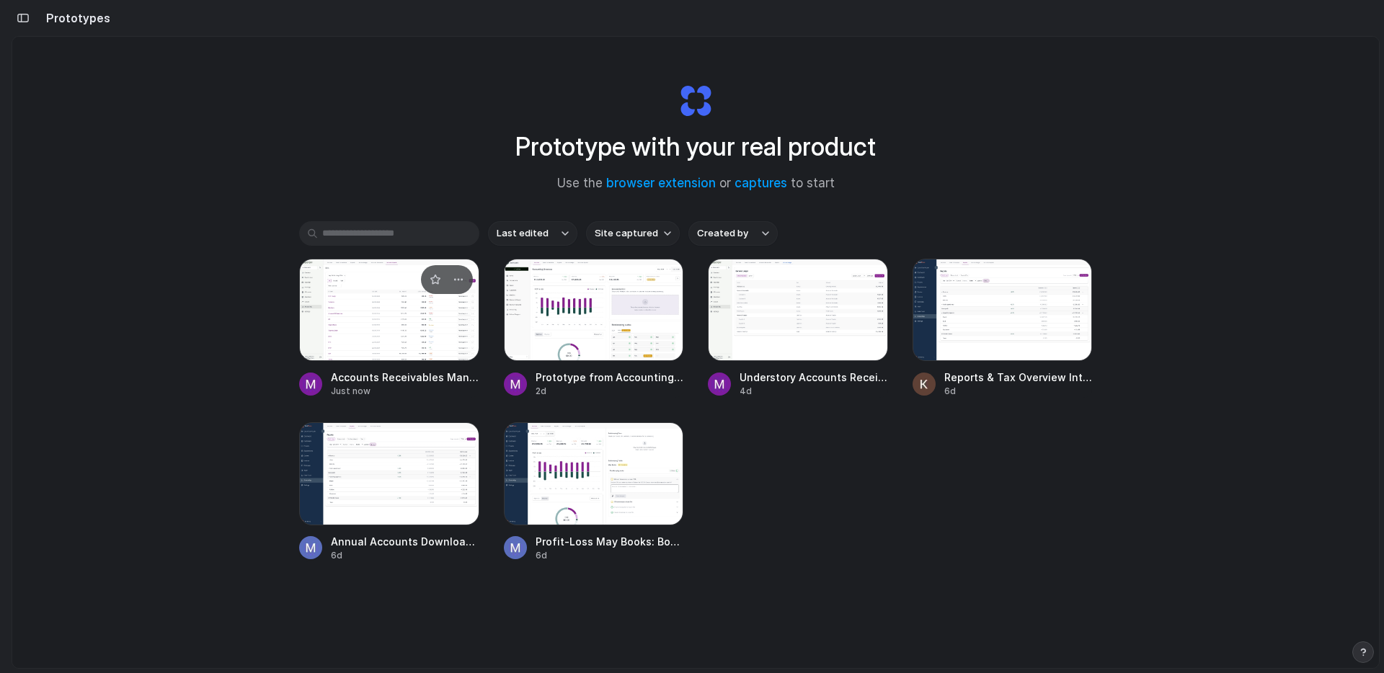
click at [381, 337] on div at bounding box center [389, 310] width 180 height 102
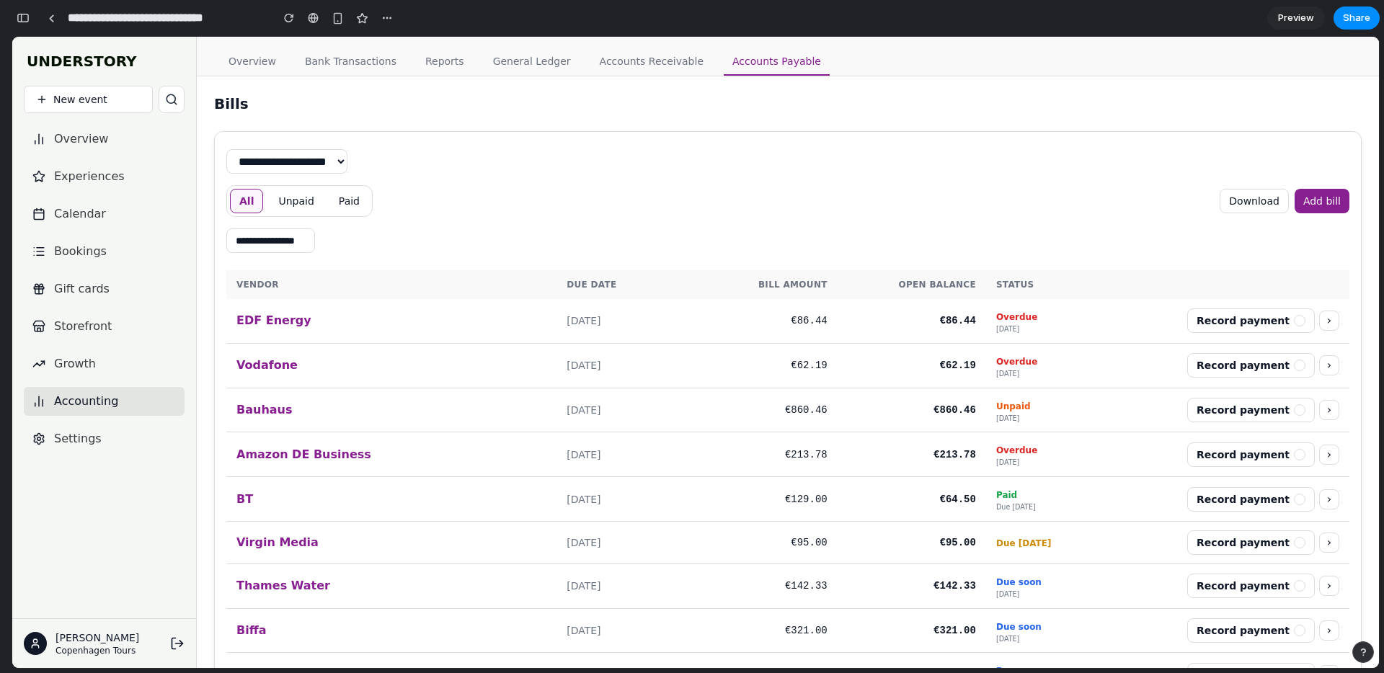
scroll to position [22842, 0]
click at [21, 3] on div "**********" at bounding box center [205, 18] width 386 height 32
click at [22, 16] on div "button" at bounding box center [23, 18] width 13 height 10
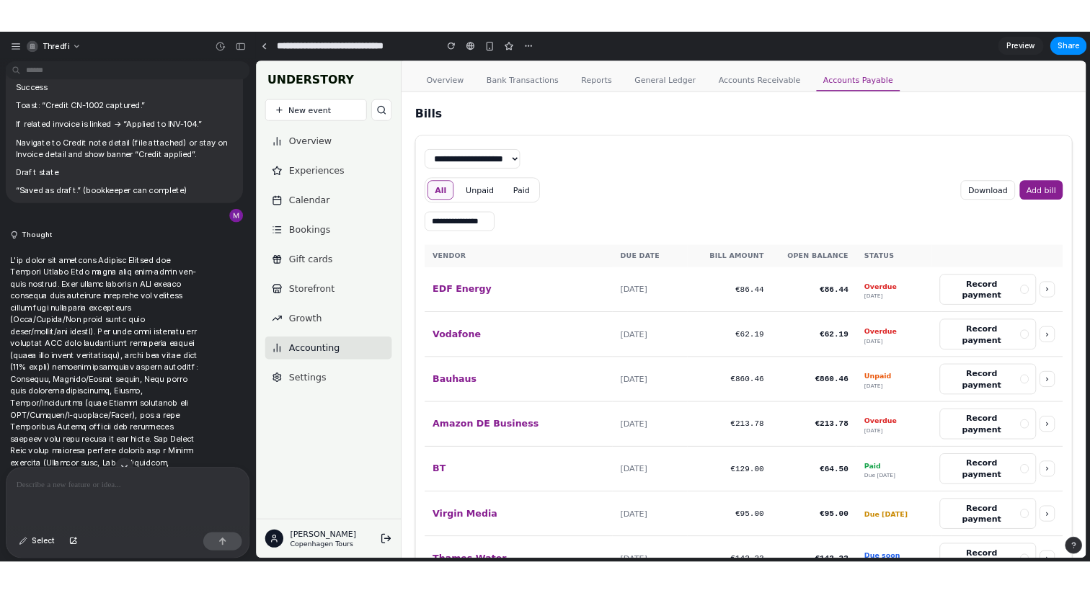
scroll to position [13105, 0]
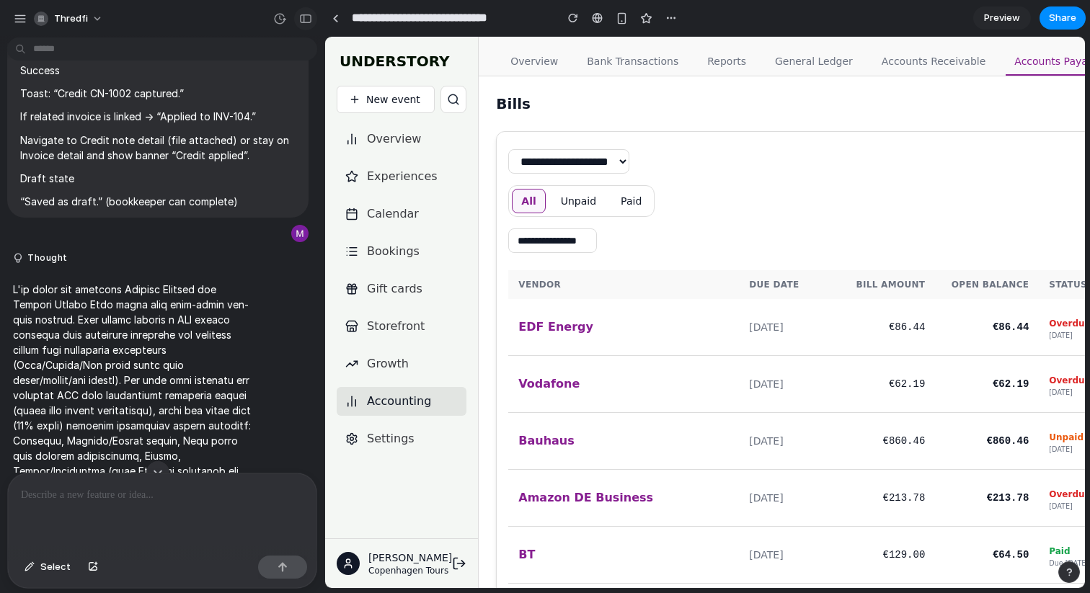
click at [299, 25] on button "button" at bounding box center [305, 18] width 23 height 23
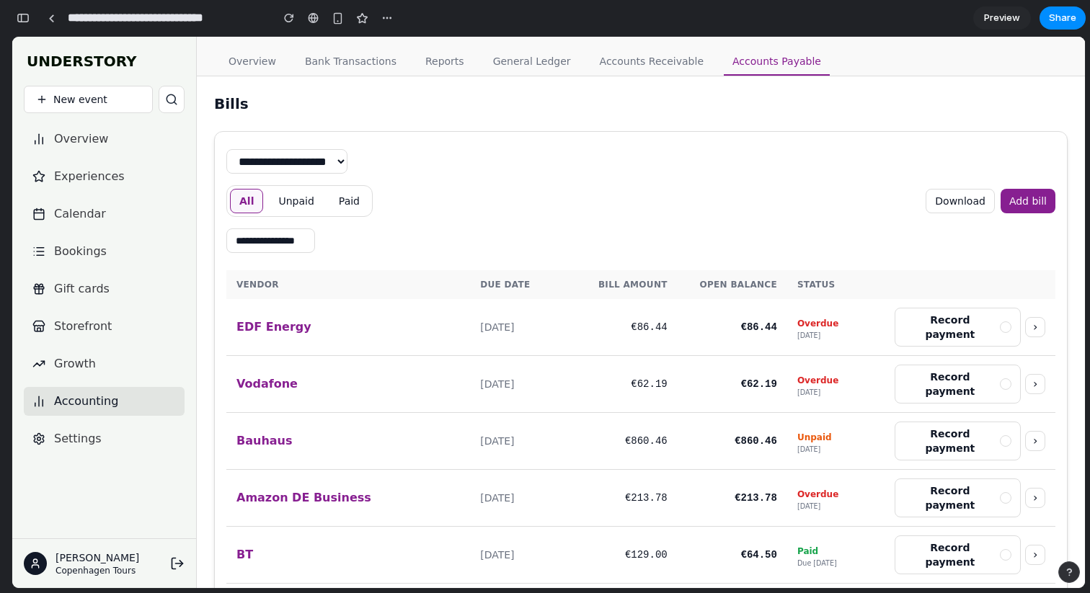
click at [625, 65] on link "Accounts Receivable" at bounding box center [651, 61] width 121 height 27
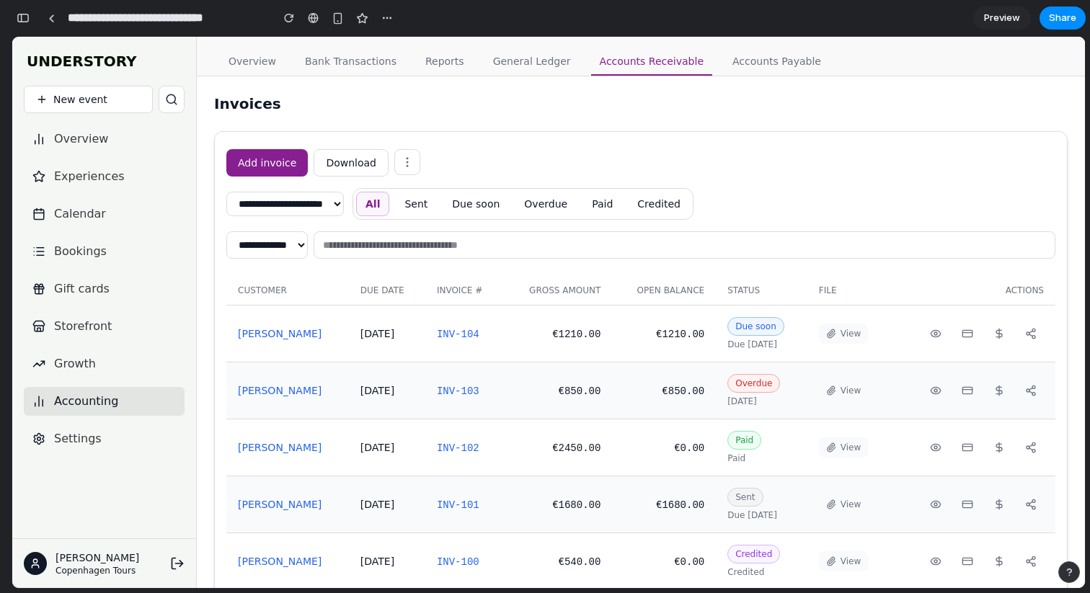
click at [676, 155] on div "Add invoice Download" at bounding box center [640, 162] width 829 height 27
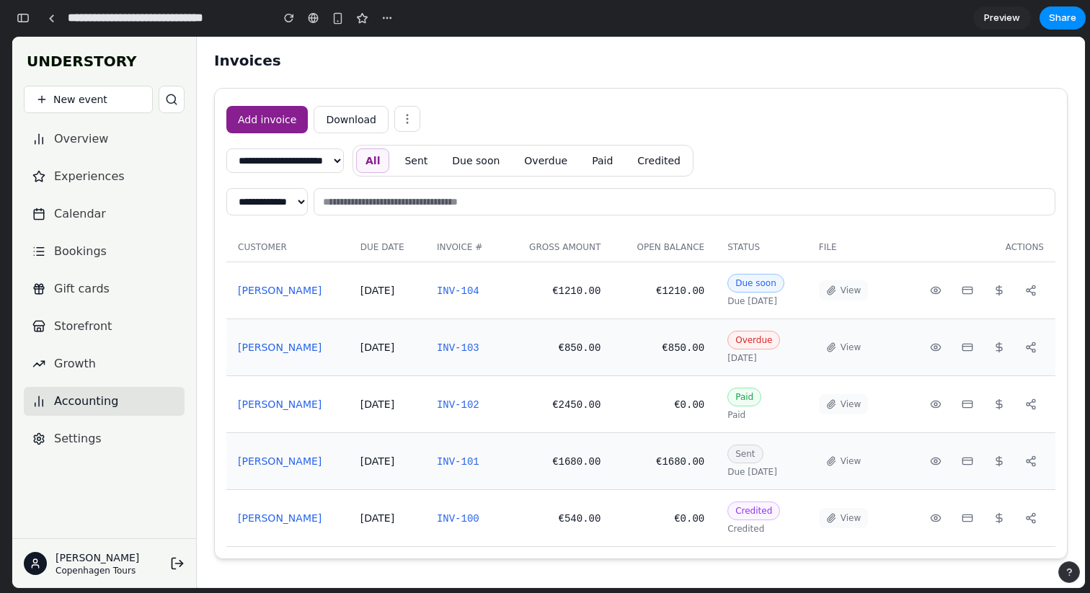
scroll to position [0, 0]
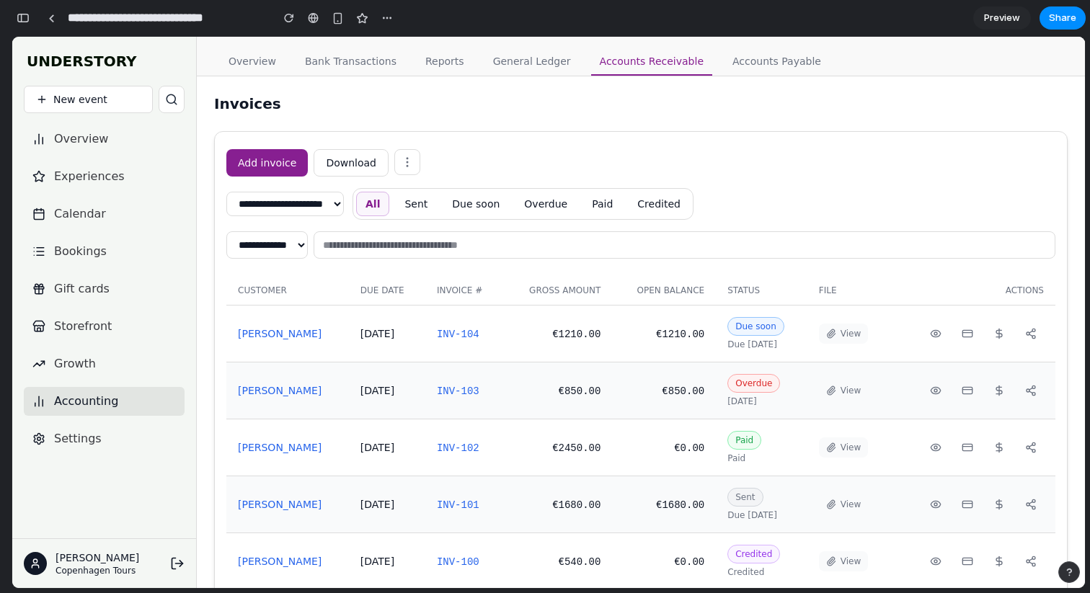
click at [754, 60] on link "Accounts Payable" at bounding box center [777, 61] width 106 height 27
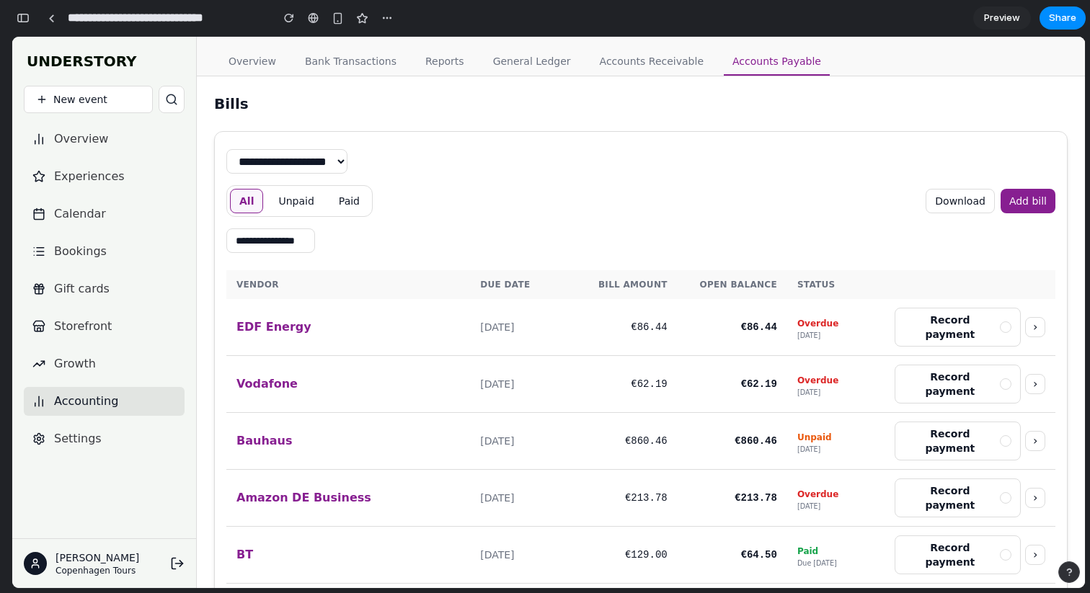
click at [642, 63] on link "Accounts Receivable" at bounding box center [651, 61] width 121 height 27
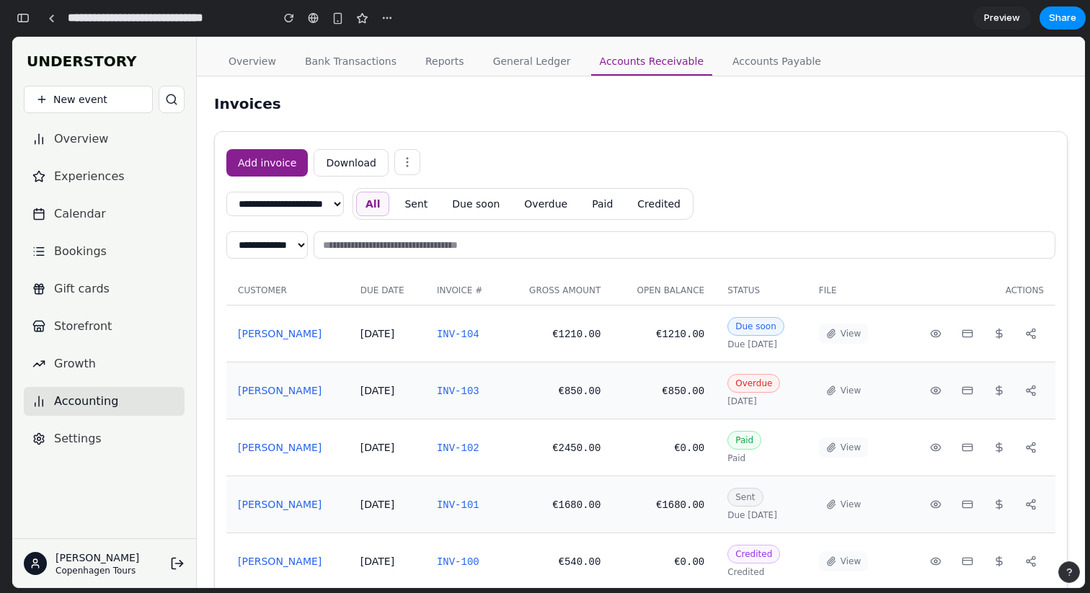
click at [275, 169] on button "Add invoice" at bounding box center [266, 162] width 81 height 27
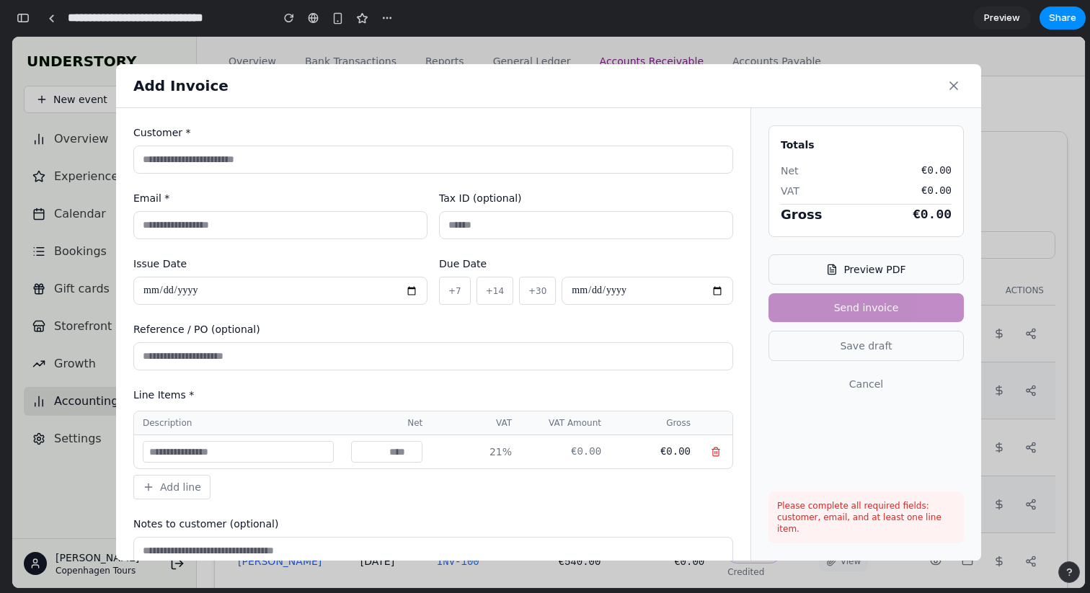
click at [954, 84] on icon at bounding box center [953, 85] width 7 height 7
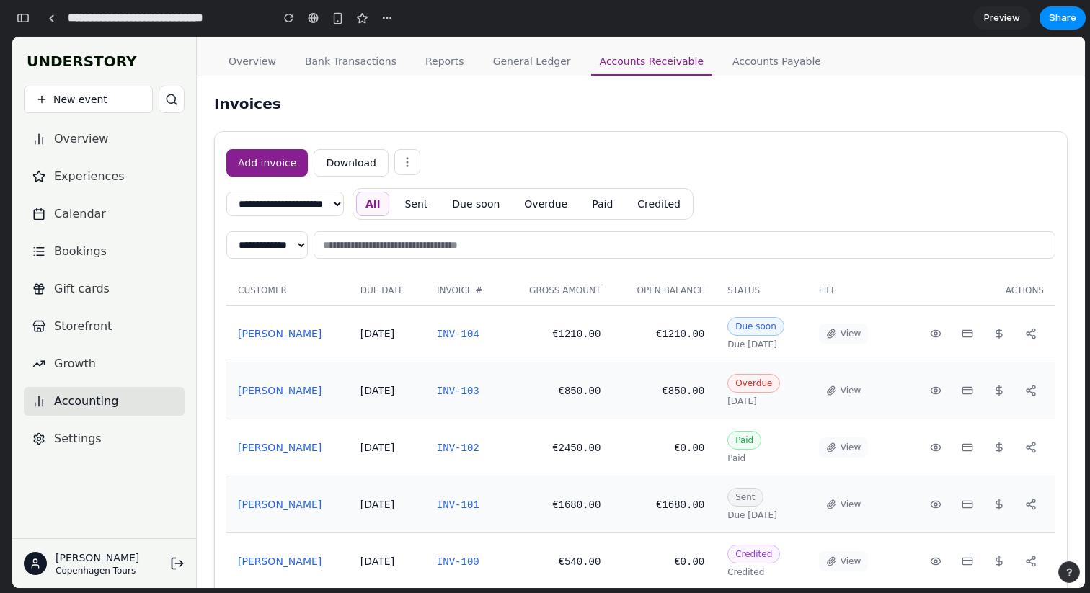
click at [351, 156] on button "Download" at bounding box center [351, 162] width 75 height 27
click at [14, 19] on button "button" at bounding box center [23, 17] width 23 height 23
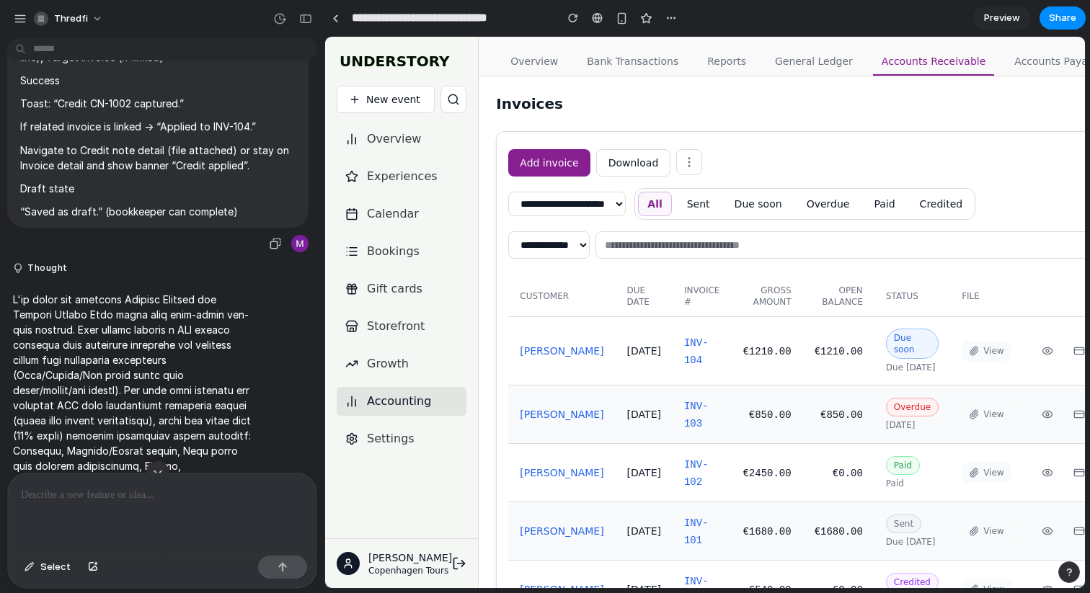
scroll to position [13096, 0]
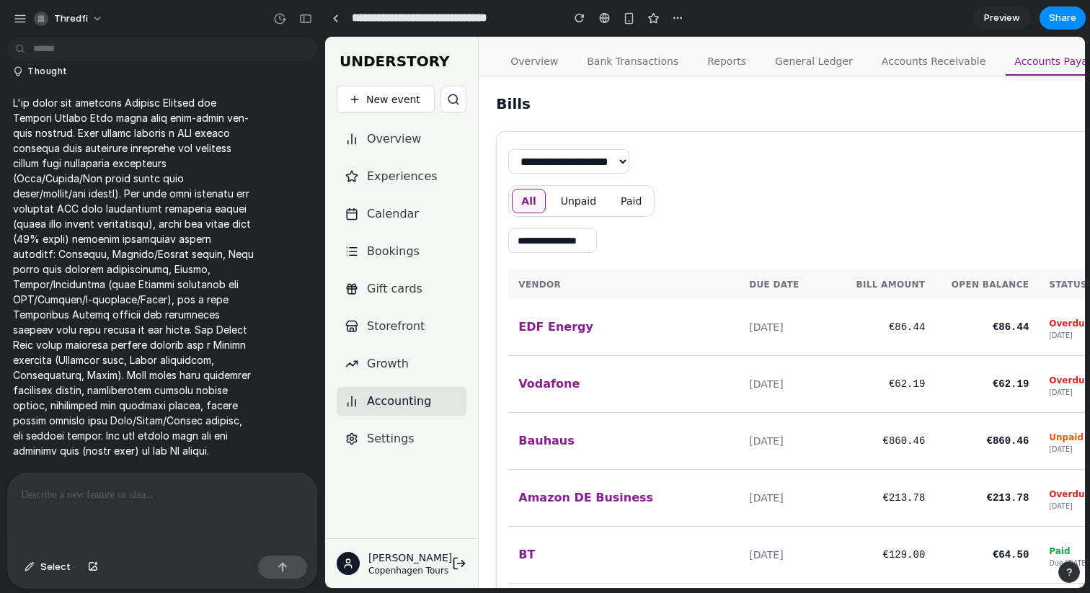
click at [873, 60] on link "Accounts Receivable" at bounding box center [933, 61] width 121 height 27
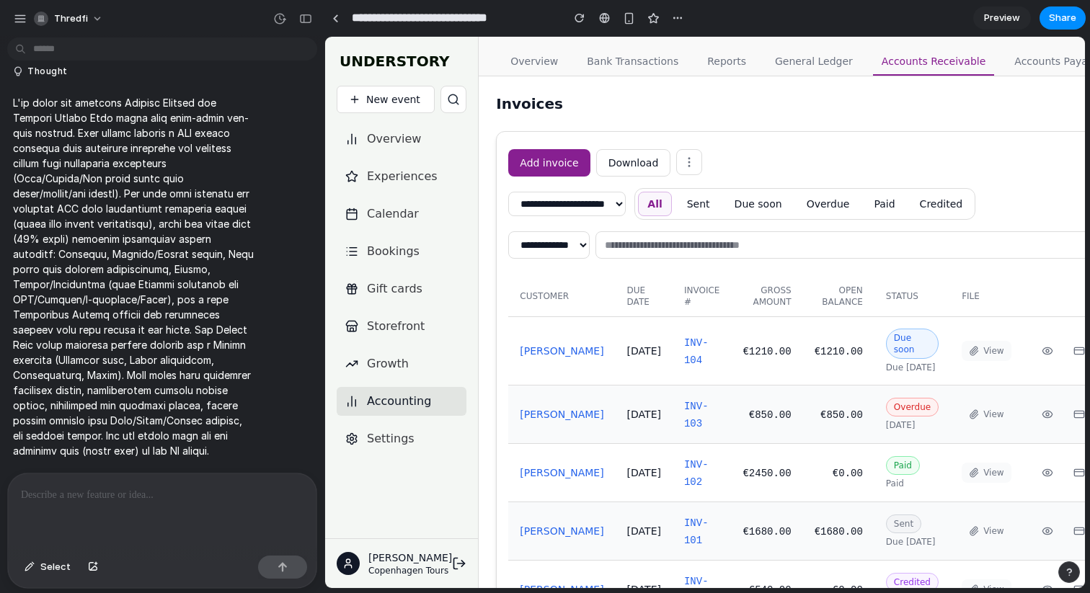
click at [528, 162] on button "Add invoice" at bounding box center [548, 162] width 81 height 27
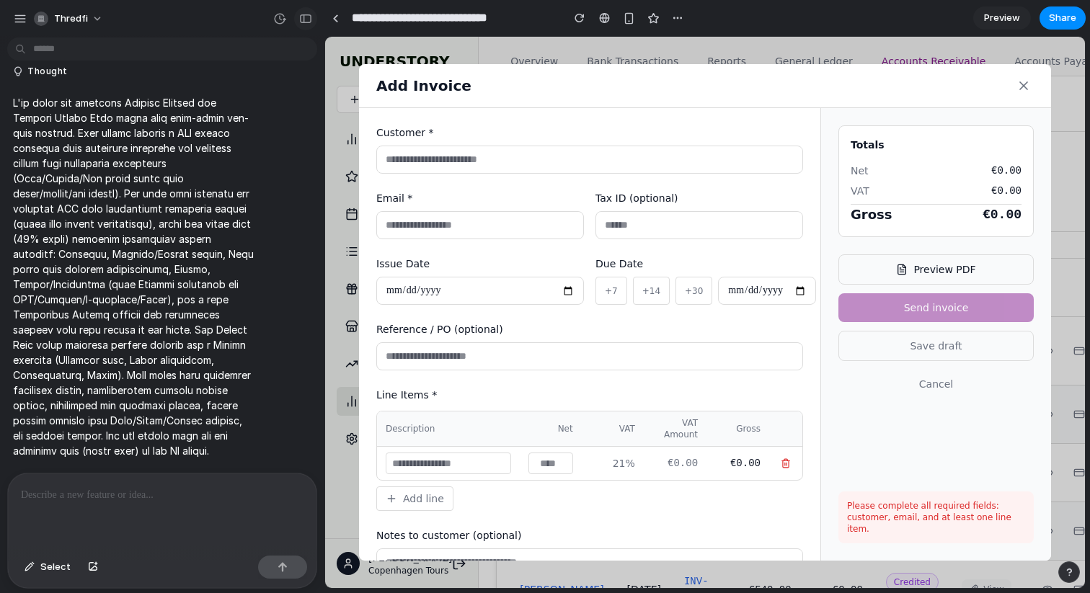
click at [309, 14] on div "button" at bounding box center [305, 19] width 13 height 10
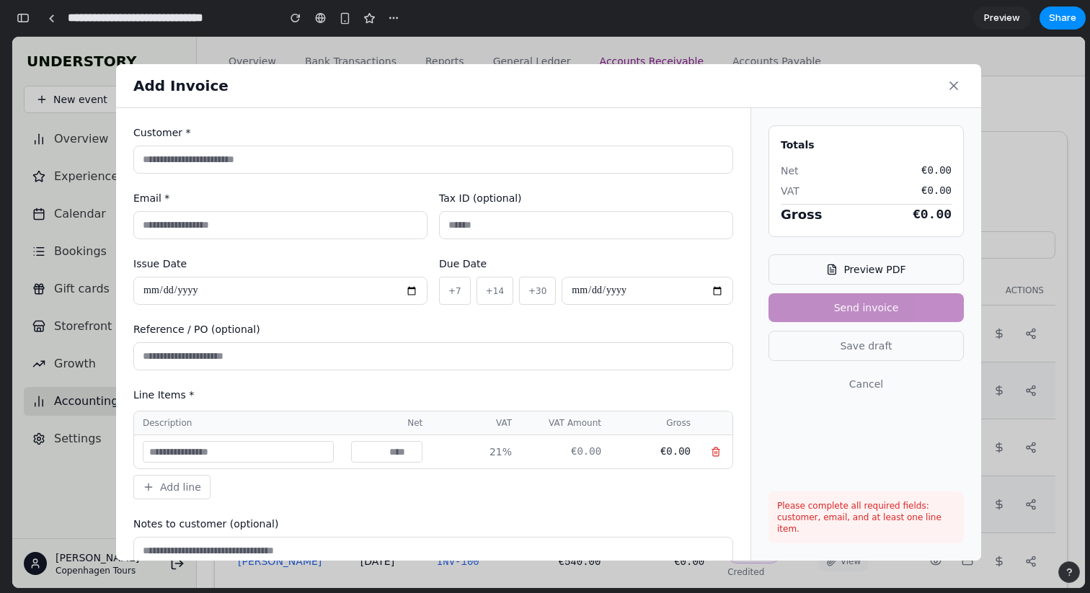
click at [838, 264] on icon at bounding box center [832, 270] width 12 height 12
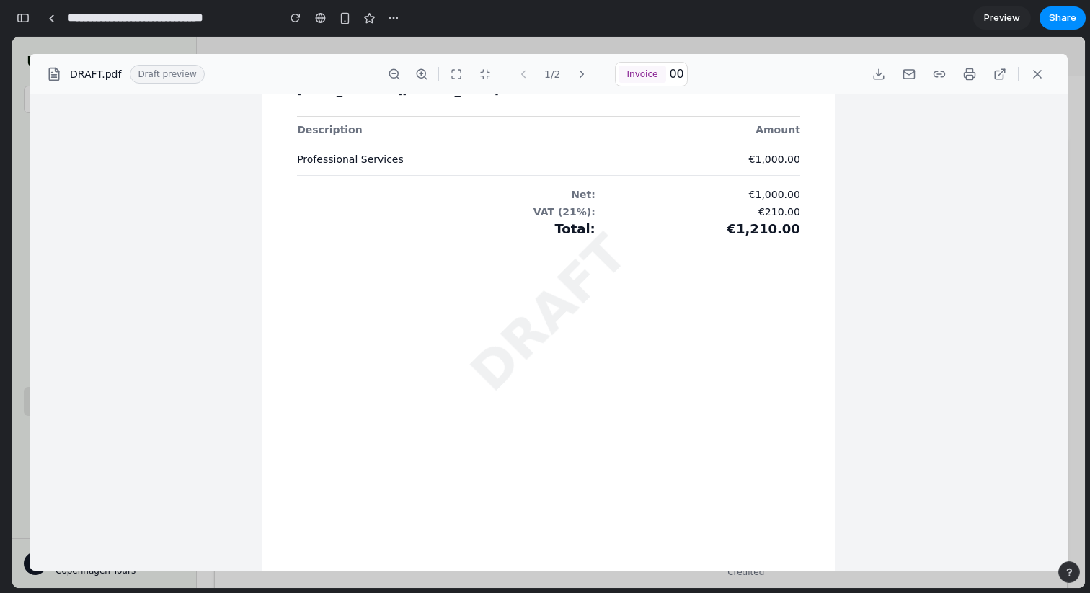
click at [1044, 79] on button at bounding box center [1038, 74] width 26 height 26
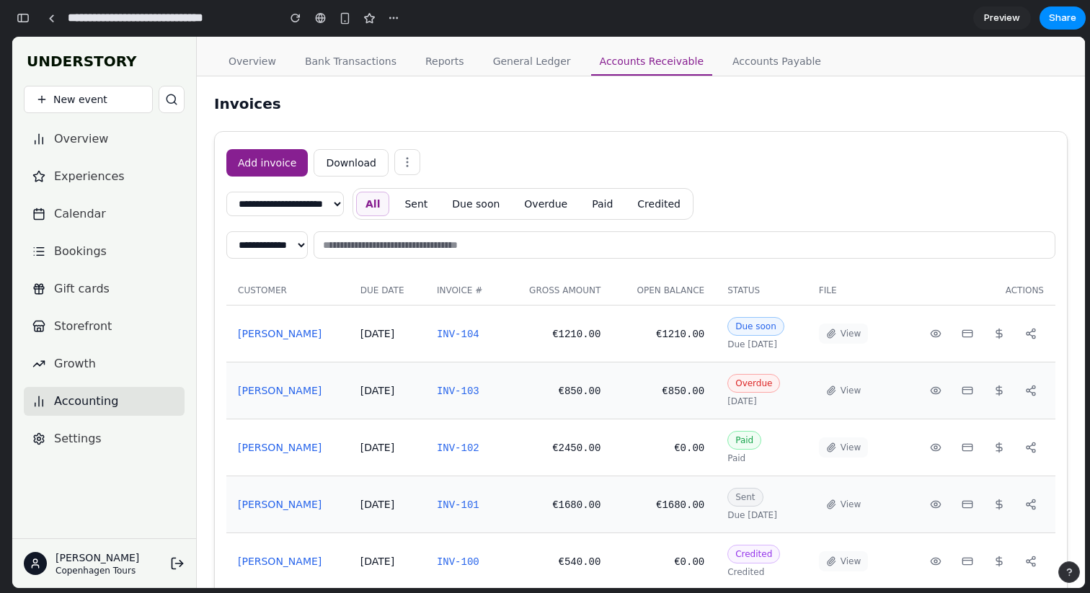
click at [401, 156] on icon at bounding box center [407, 162] width 13 height 13
click at [387, 208] on button "Create credit note" at bounding box center [391, 209] width 57 height 55
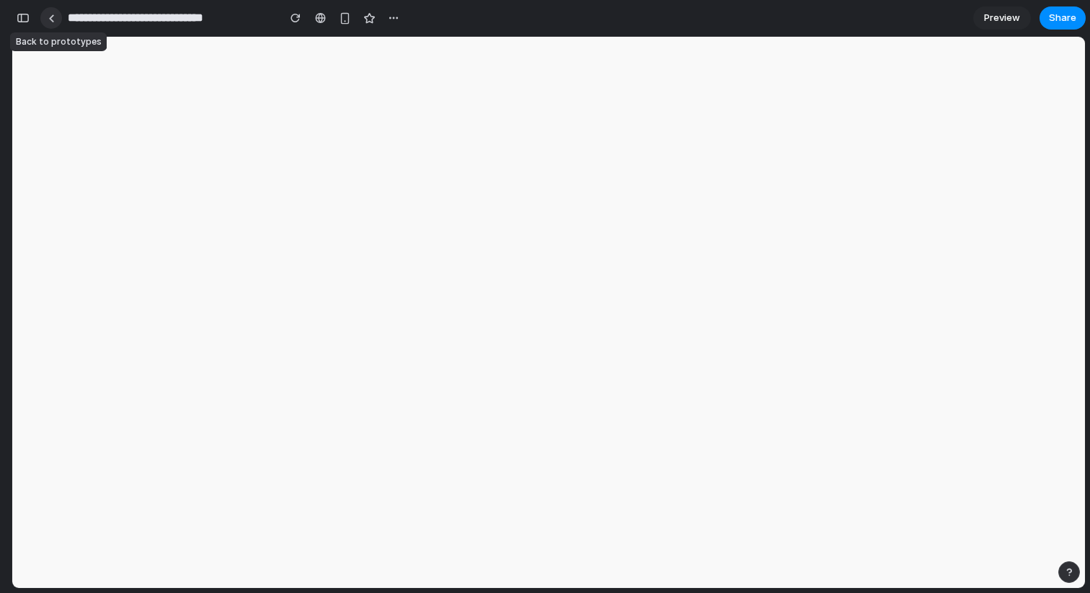
click at [50, 19] on div at bounding box center [51, 18] width 6 height 8
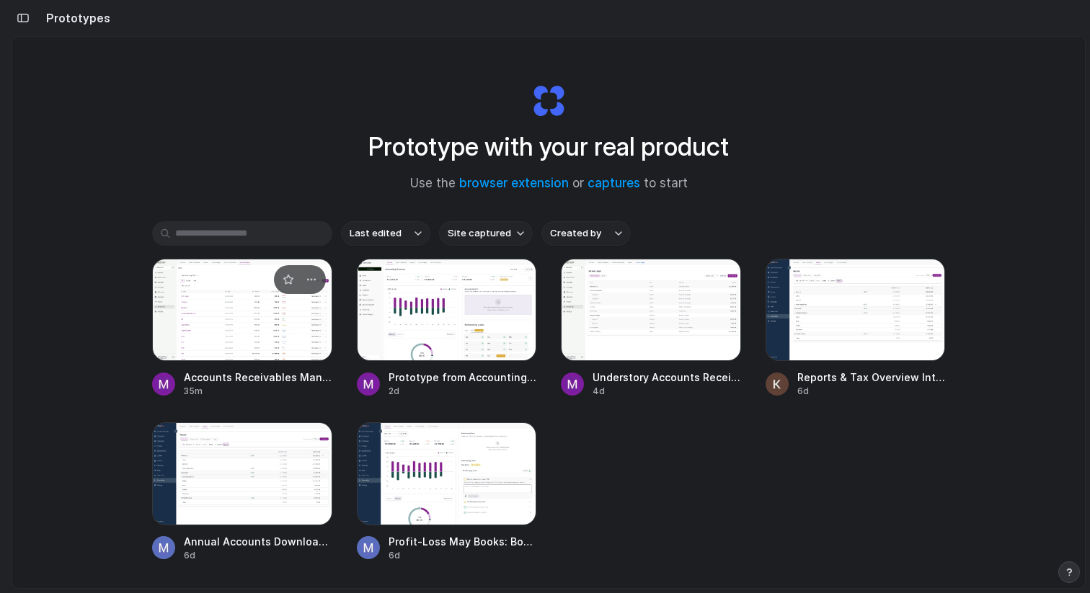
click at [254, 286] on div at bounding box center [242, 310] width 180 height 102
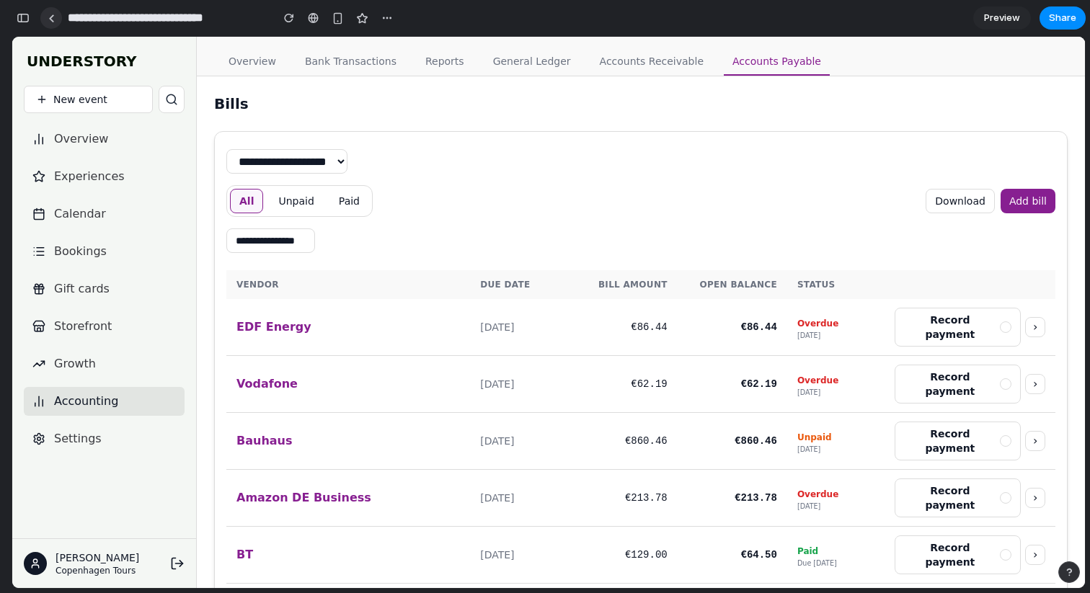
click at [51, 18] on div at bounding box center [51, 18] width 6 height 8
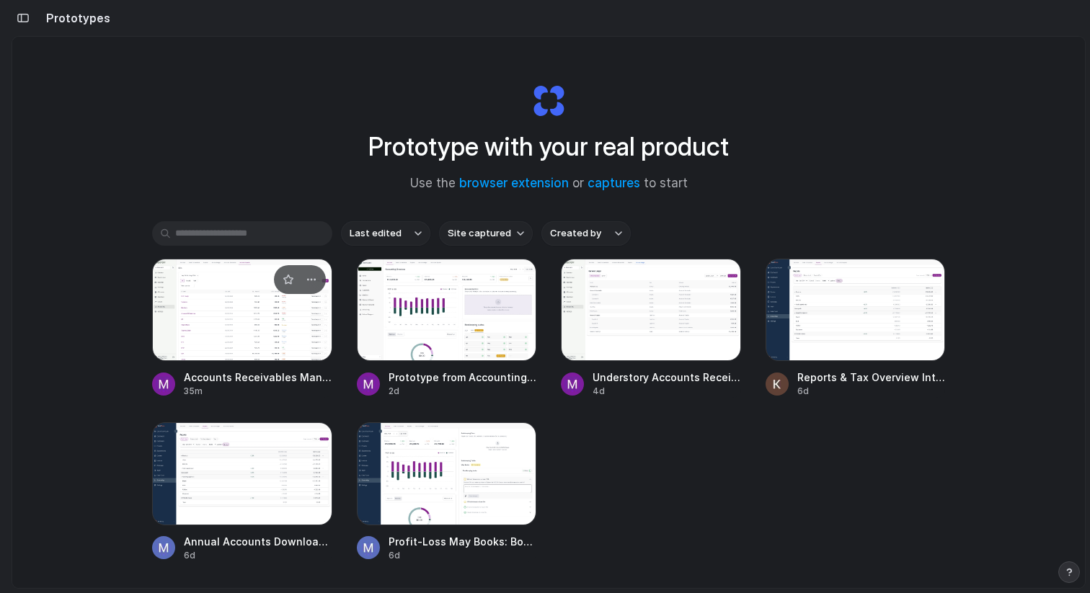
click at [191, 324] on div at bounding box center [242, 310] width 180 height 102
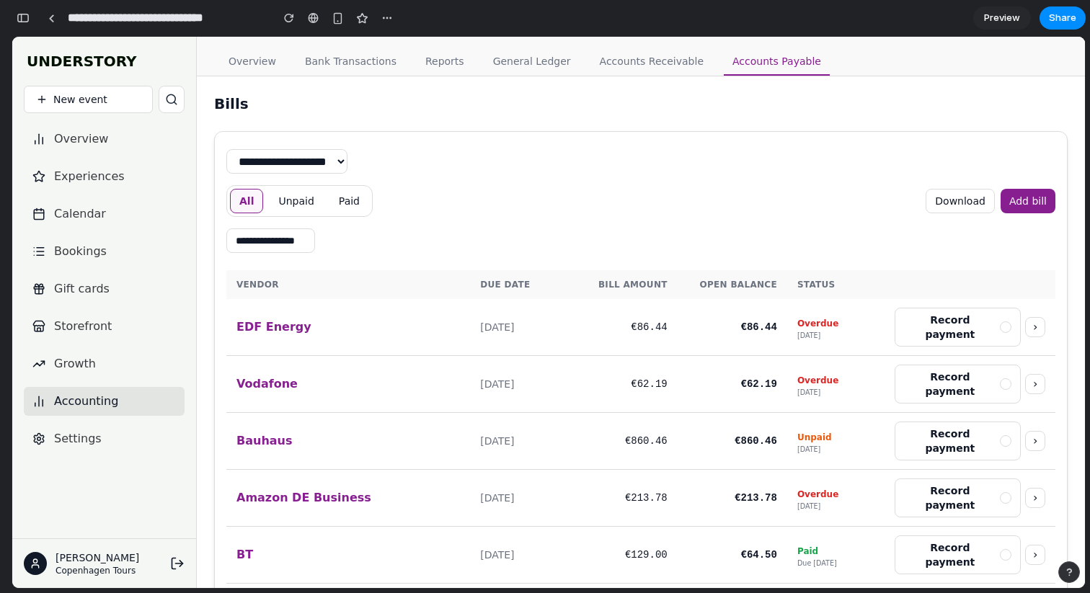
scroll to position [22925, 0]
click at [30, 27] on button "button" at bounding box center [23, 17] width 23 height 23
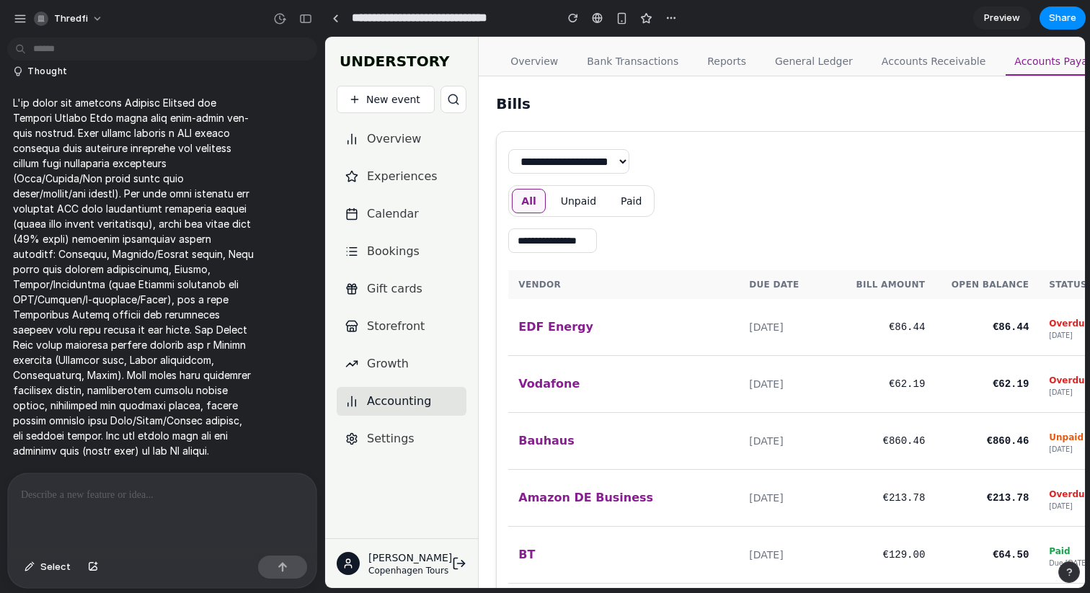
scroll to position [0, 0]
click at [912, 57] on link "Accounts Receivable" at bounding box center [933, 61] width 121 height 27
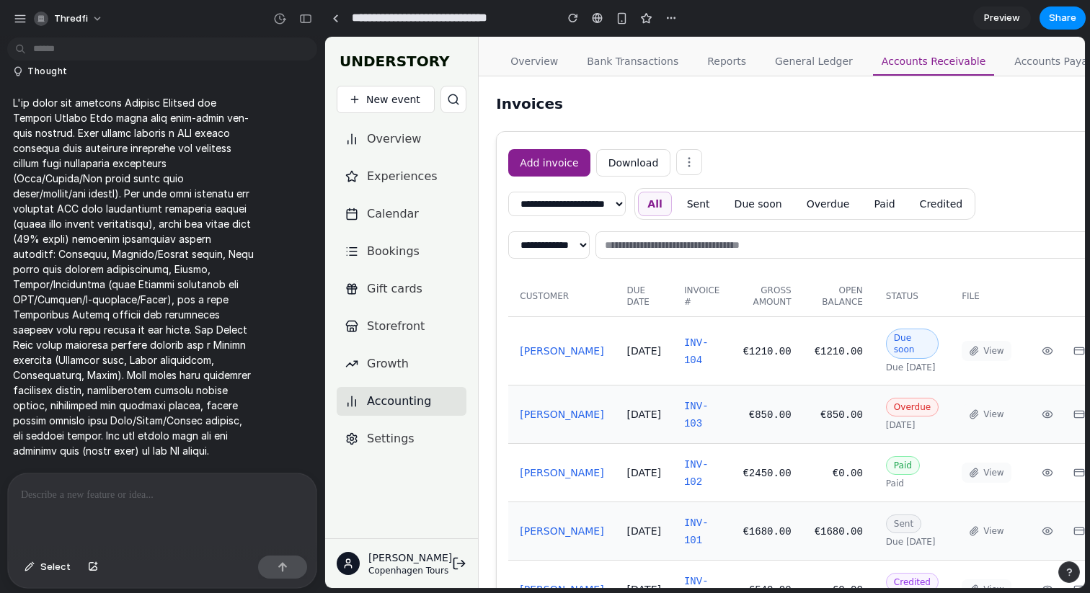
click at [683, 164] on icon at bounding box center [689, 162] width 13 height 13
click at [645, 257] on button "Issue refund" at bounding box center [673, 257] width 57 height 40
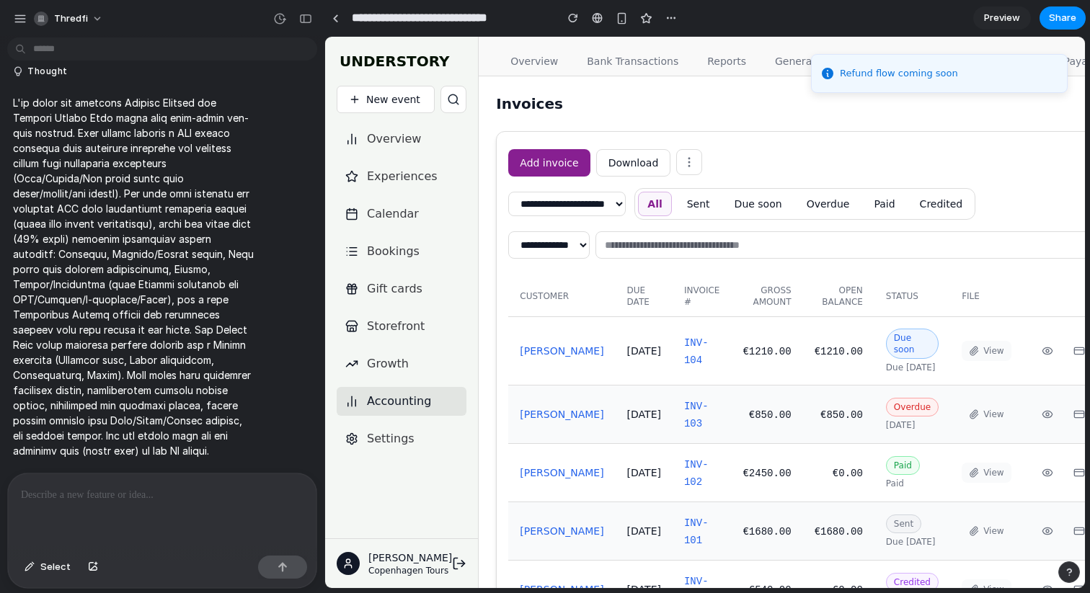
click at [689, 166] on circle at bounding box center [689, 166] width 1 height 1
click at [645, 207] on button "Create credit note" at bounding box center [673, 209] width 57 height 55
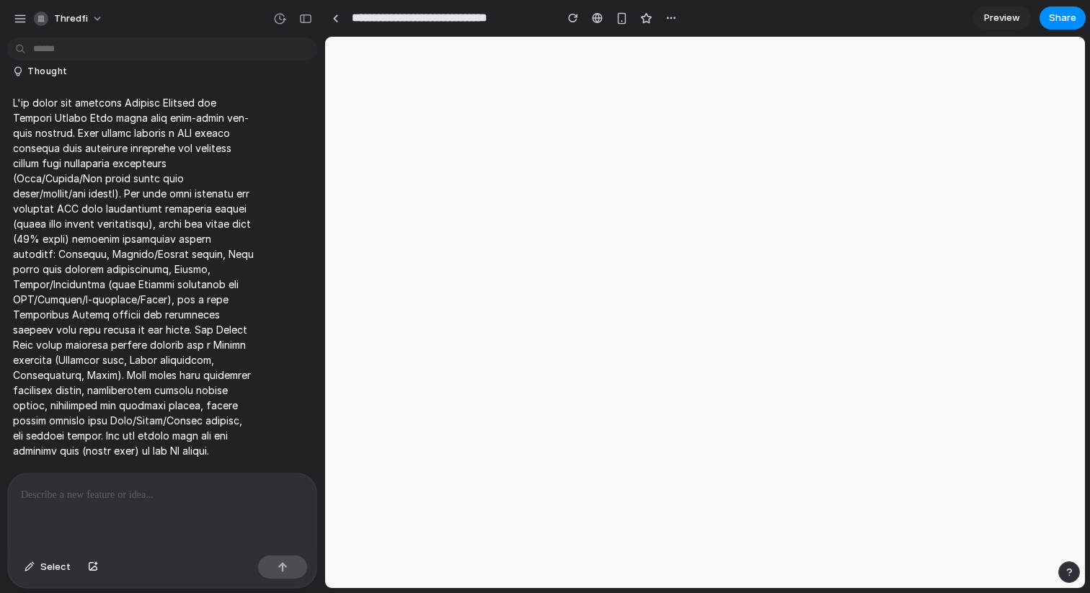
click at [148, 527] on div at bounding box center [162, 512] width 309 height 76
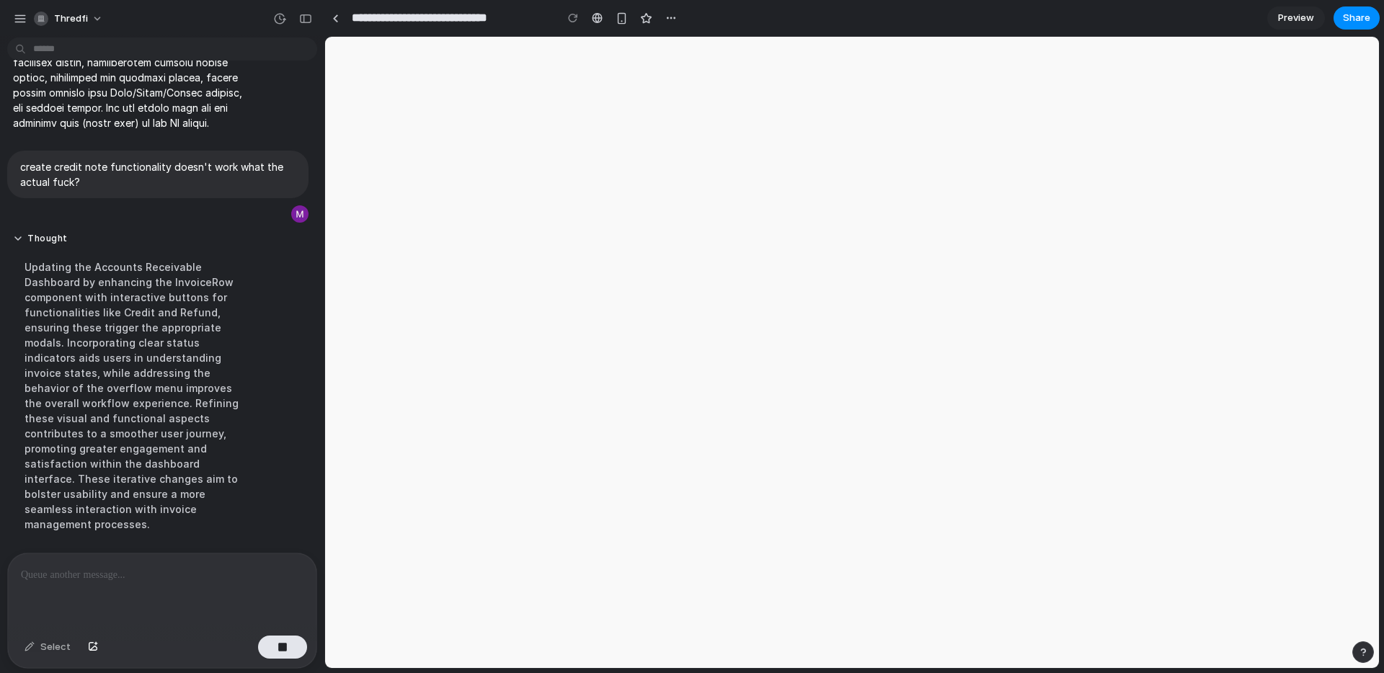
scroll to position [13614, 0]
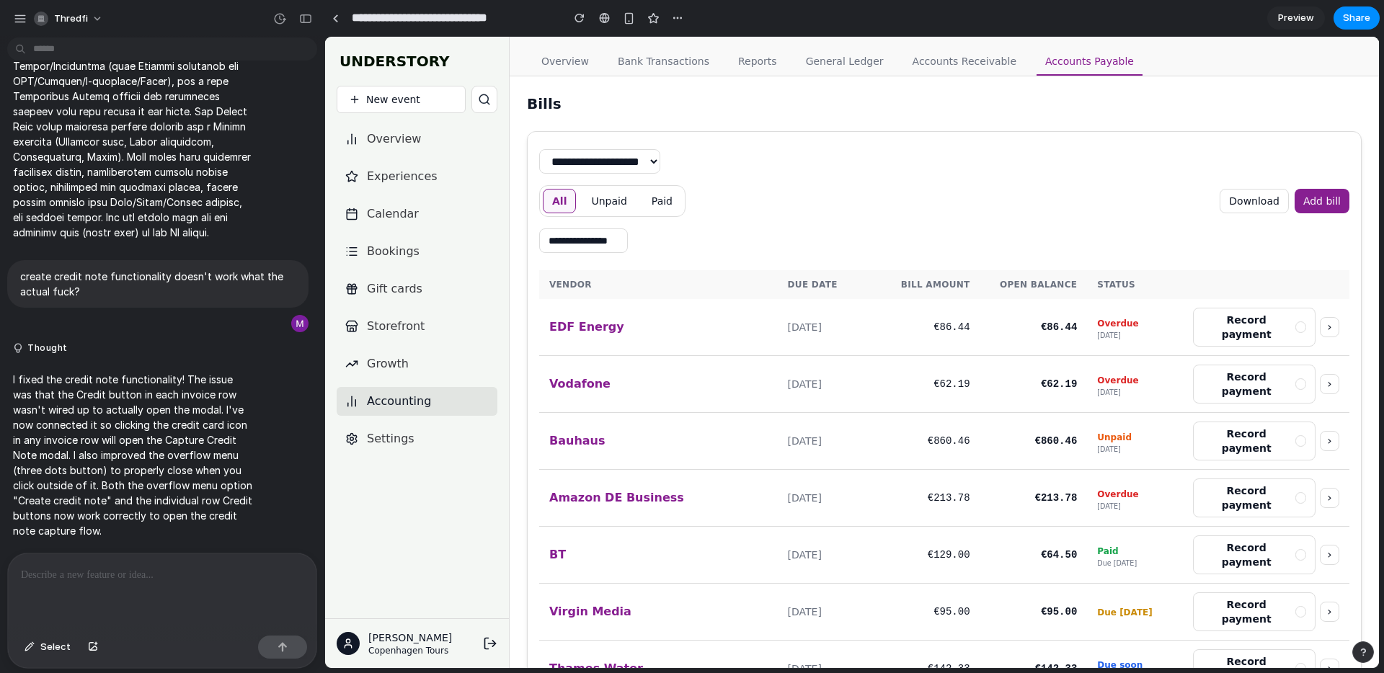
click at [928, 56] on link "Accounts Receivable" at bounding box center [964, 61] width 121 height 27
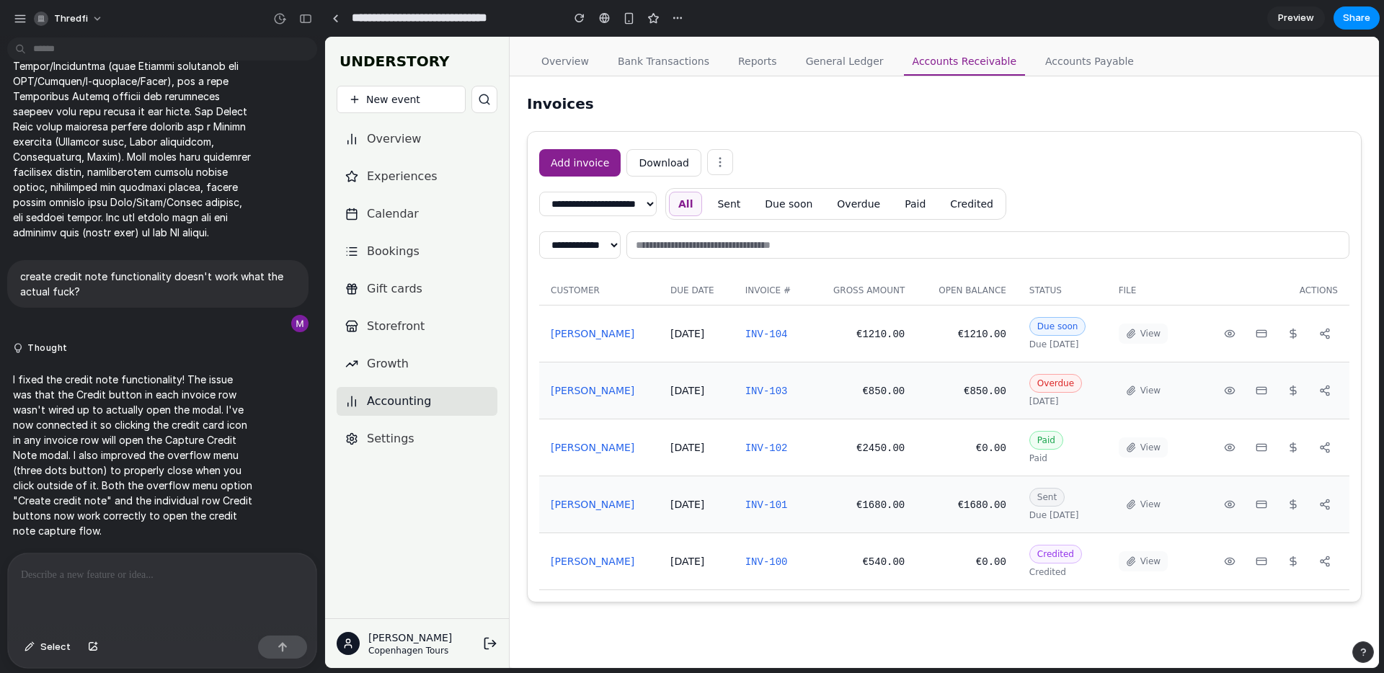
click at [714, 170] on button at bounding box center [720, 162] width 26 height 26
click at [703, 199] on button "Create credit note" at bounding box center [704, 209] width 57 height 55
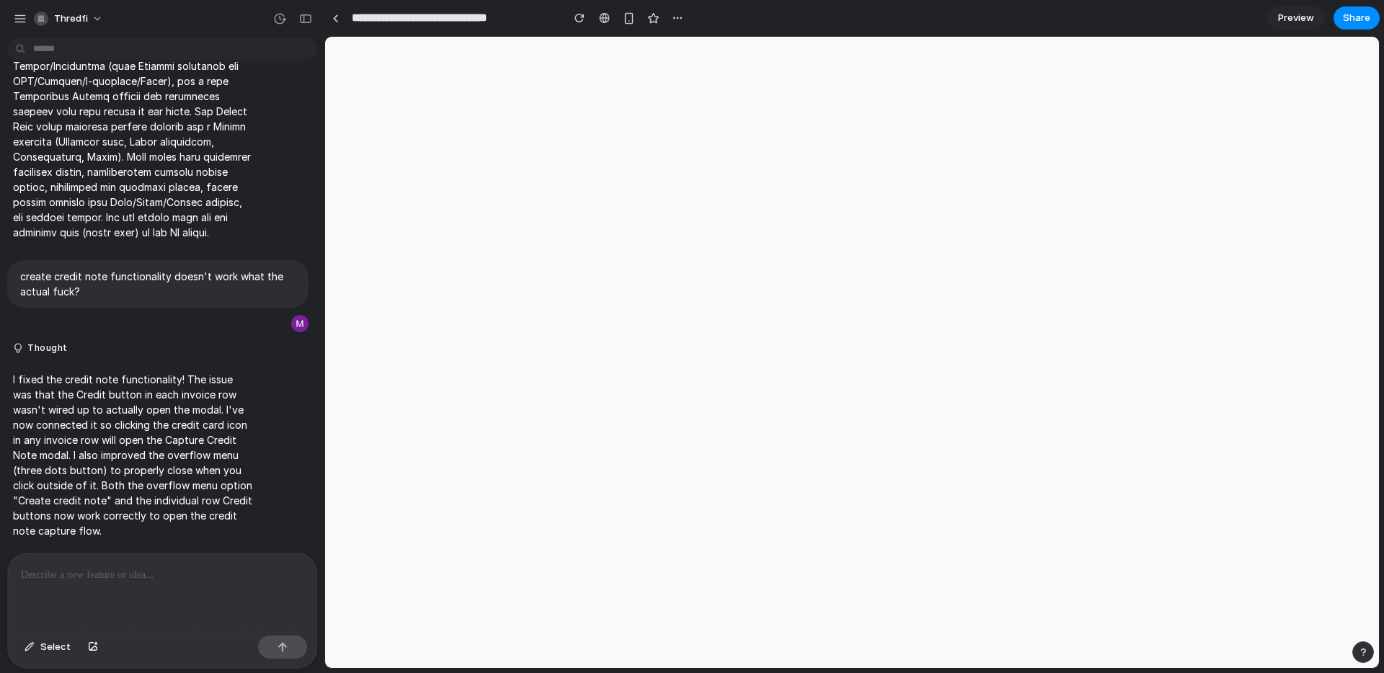
click at [703, 37] on html at bounding box center [852, 37] width 1054 height 0
click at [672, 19] on div "button" at bounding box center [678, 18] width 12 height 12
click at [632, 98] on div "Duplicate Delete" at bounding box center [692, 336] width 1384 height 673
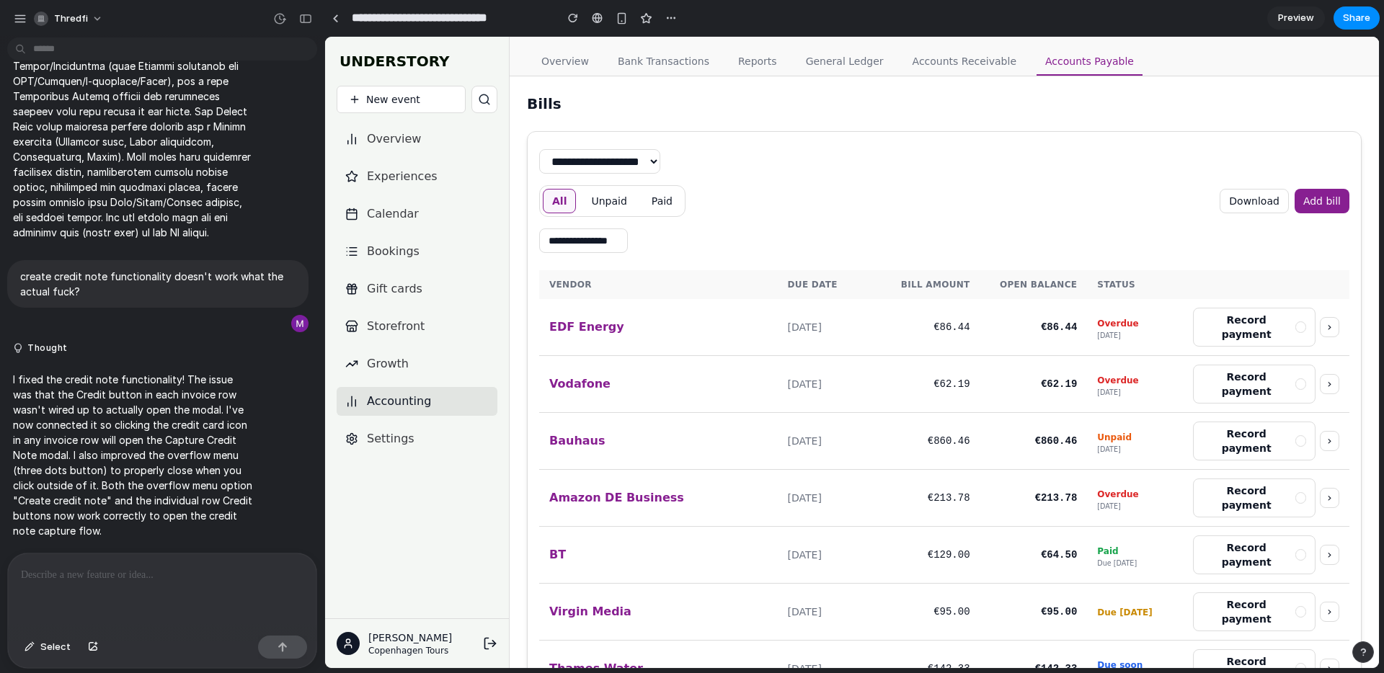
click at [921, 56] on link "Accounts Receivable" at bounding box center [964, 61] width 121 height 27
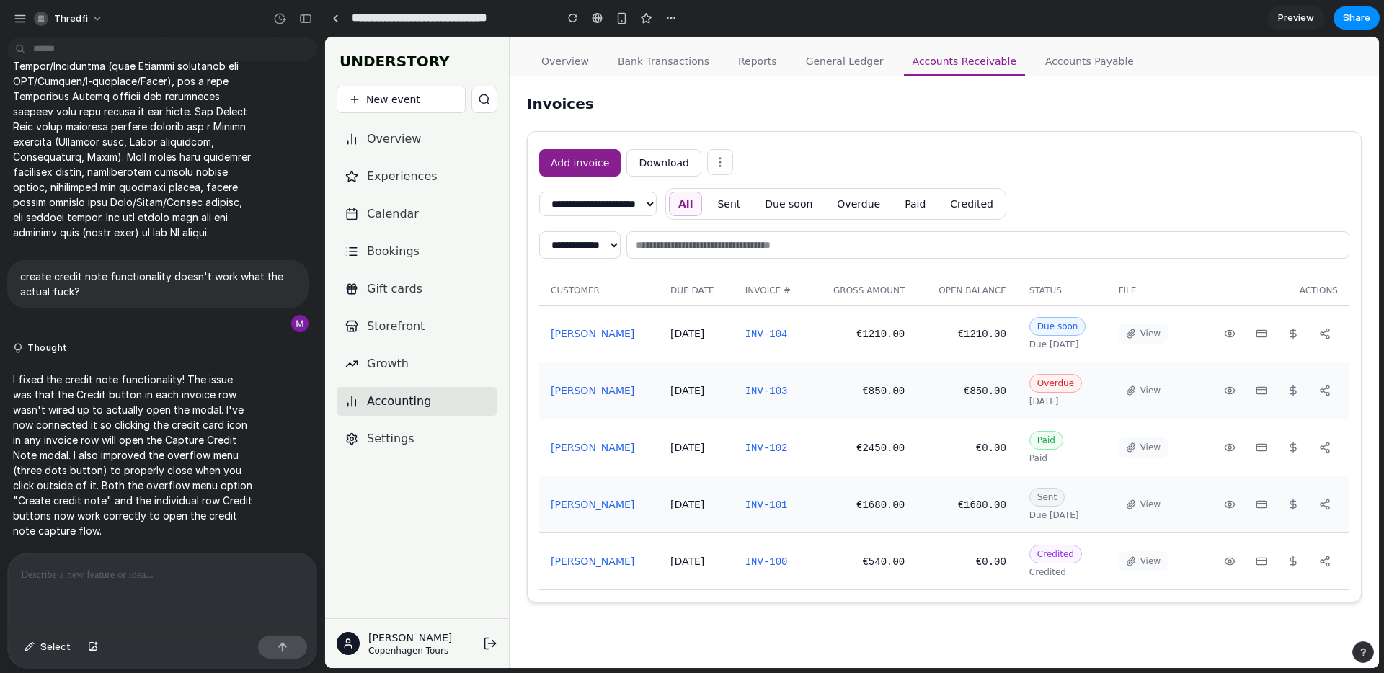
click at [714, 166] on icon at bounding box center [720, 162] width 13 height 13
click at [706, 250] on button "Issue refund" at bounding box center [704, 257] width 57 height 40
drag, startPoint x: 715, startPoint y: 159, endPoint x: 712, endPoint y: 175, distance: 16.1
click at [715, 159] on icon at bounding box center [720, 162] width 13 height 13
click at [1159, 335] on button "View" at bounding box center [1143, 334] width 49 height 20
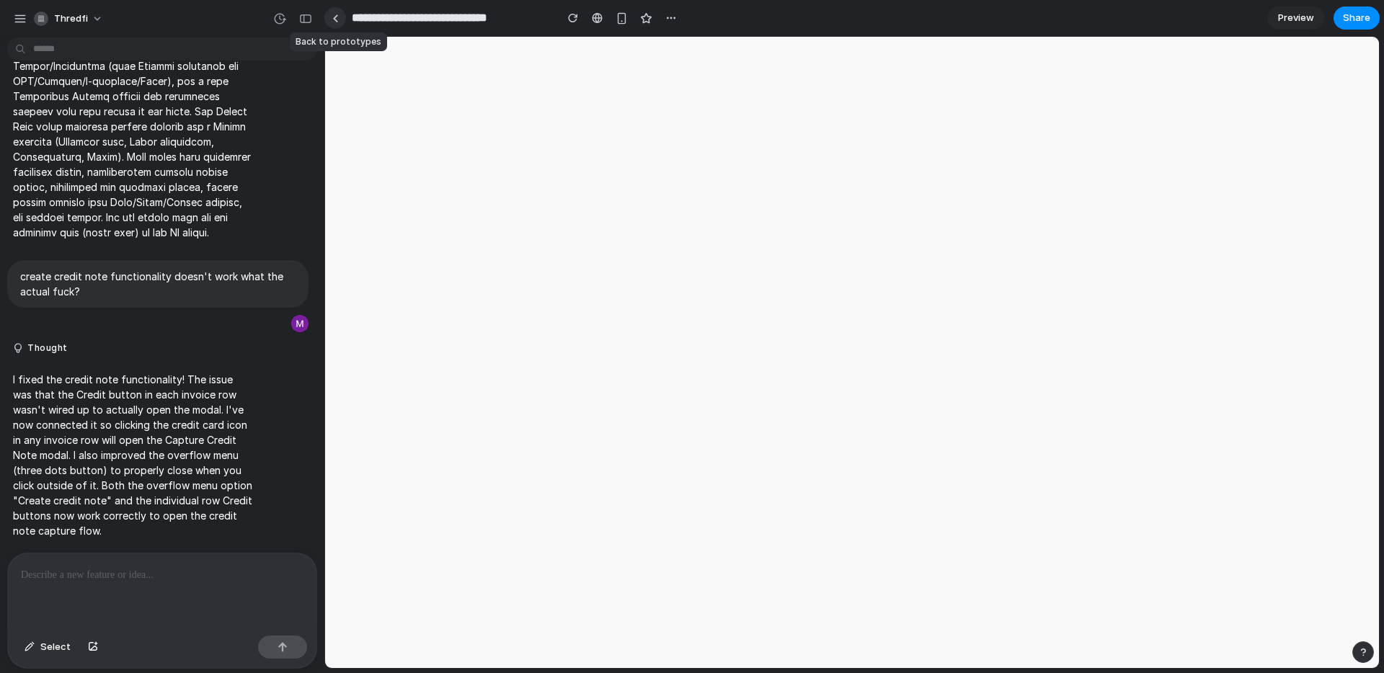
click at [329, 14] on link at bounding box center [335, 18] width 22 height 22
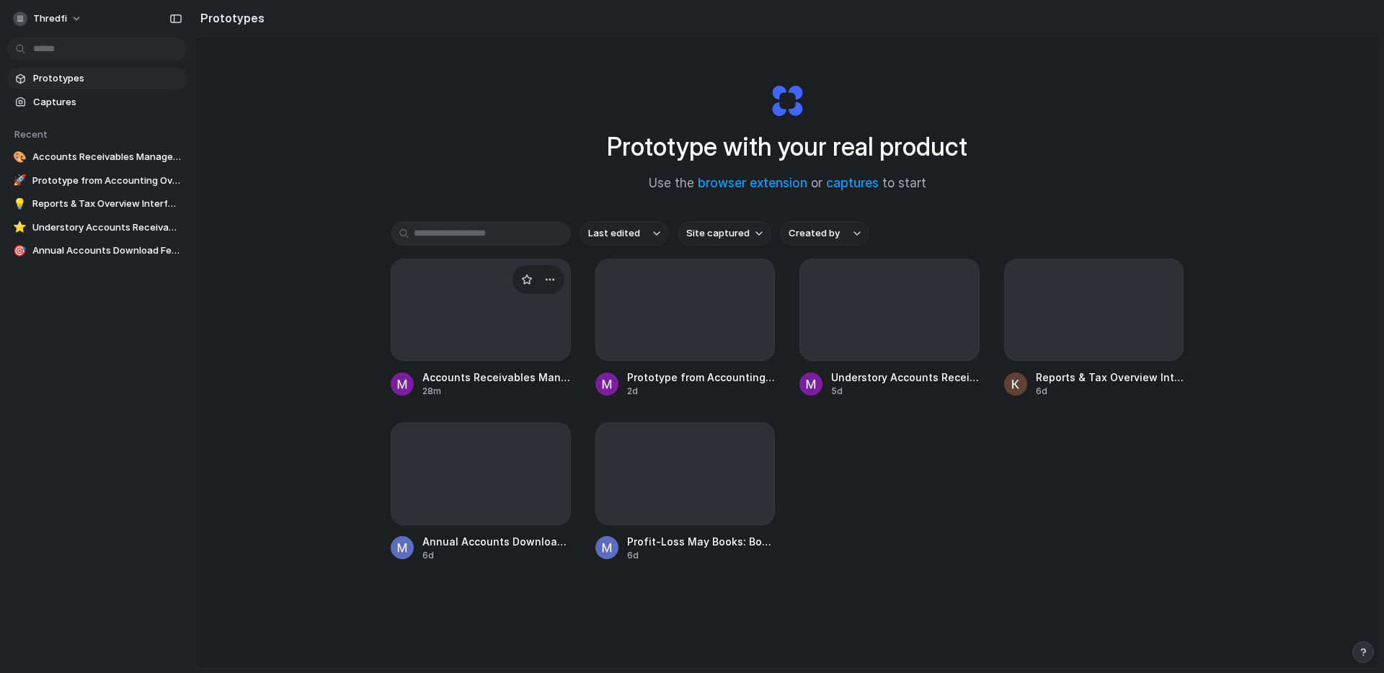
click at [434, 290] on div at bounding box center [481, 310] width 180 height 102
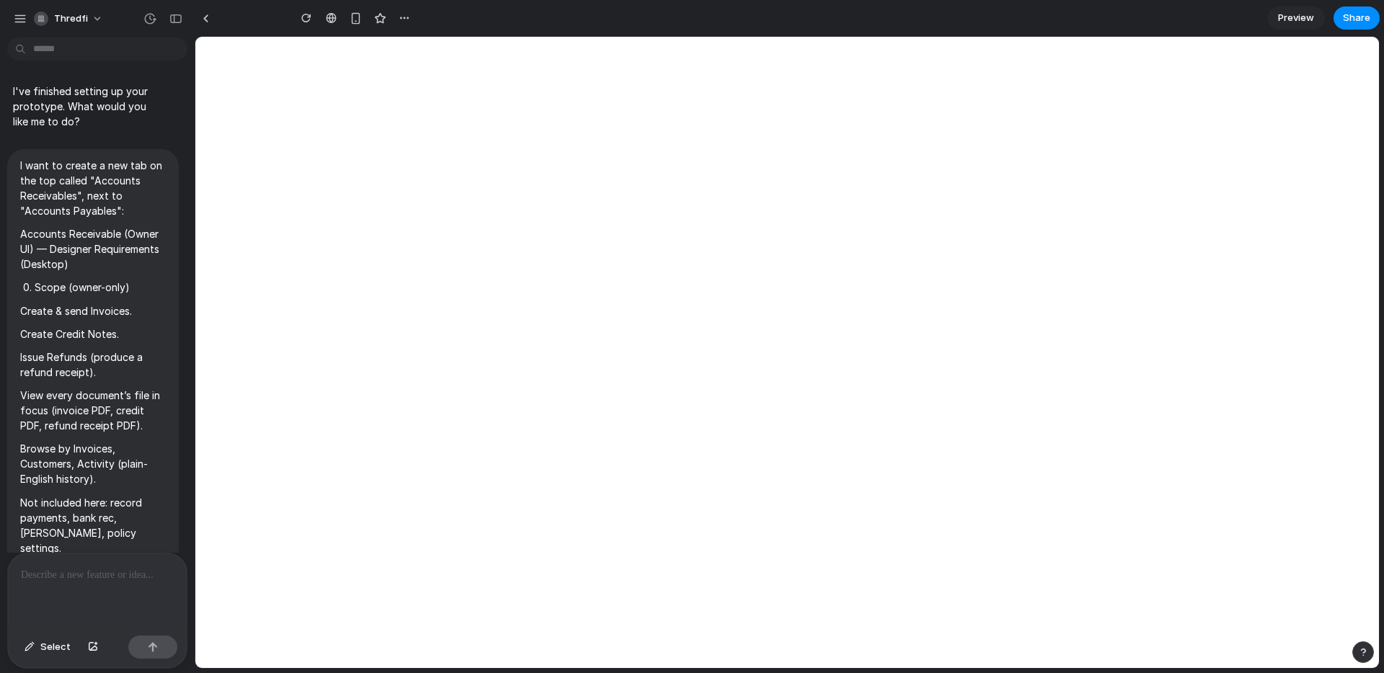
type input "**********"
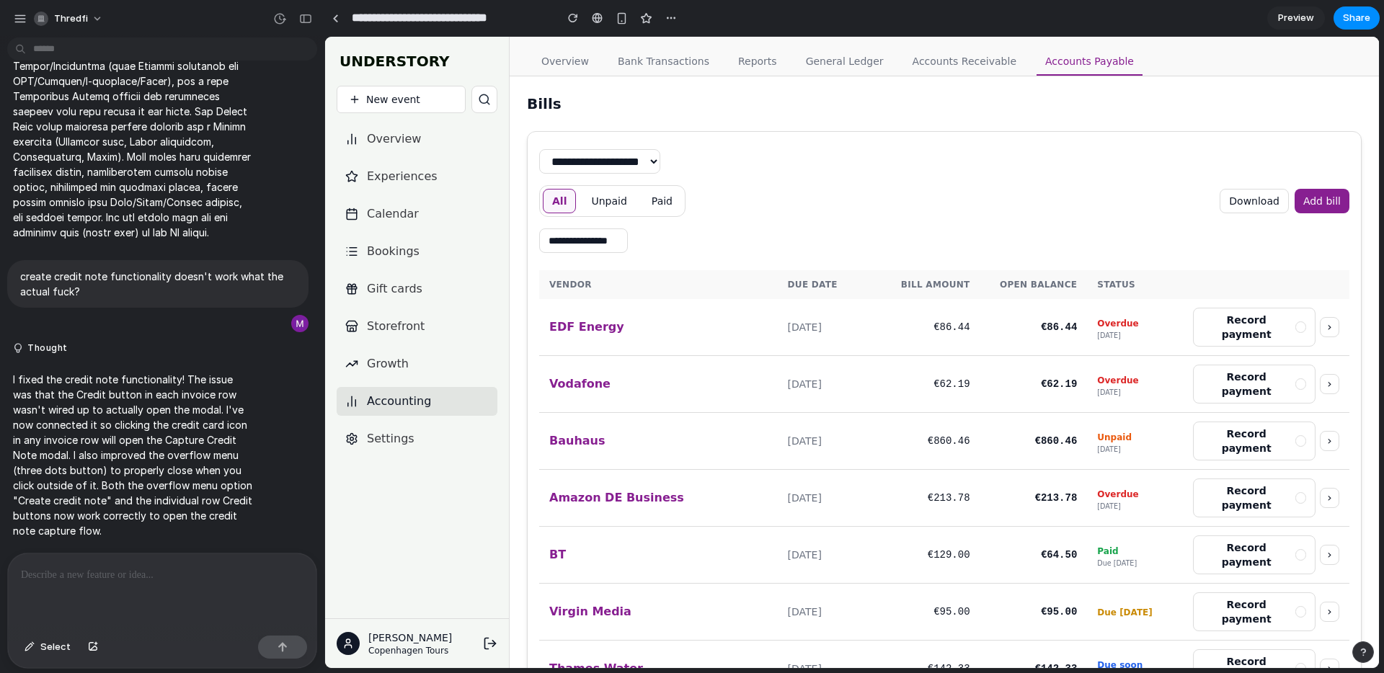
click at [953, 66] on link "Accounts Receivable" at bounding box center [964, 61] width 121 height 27
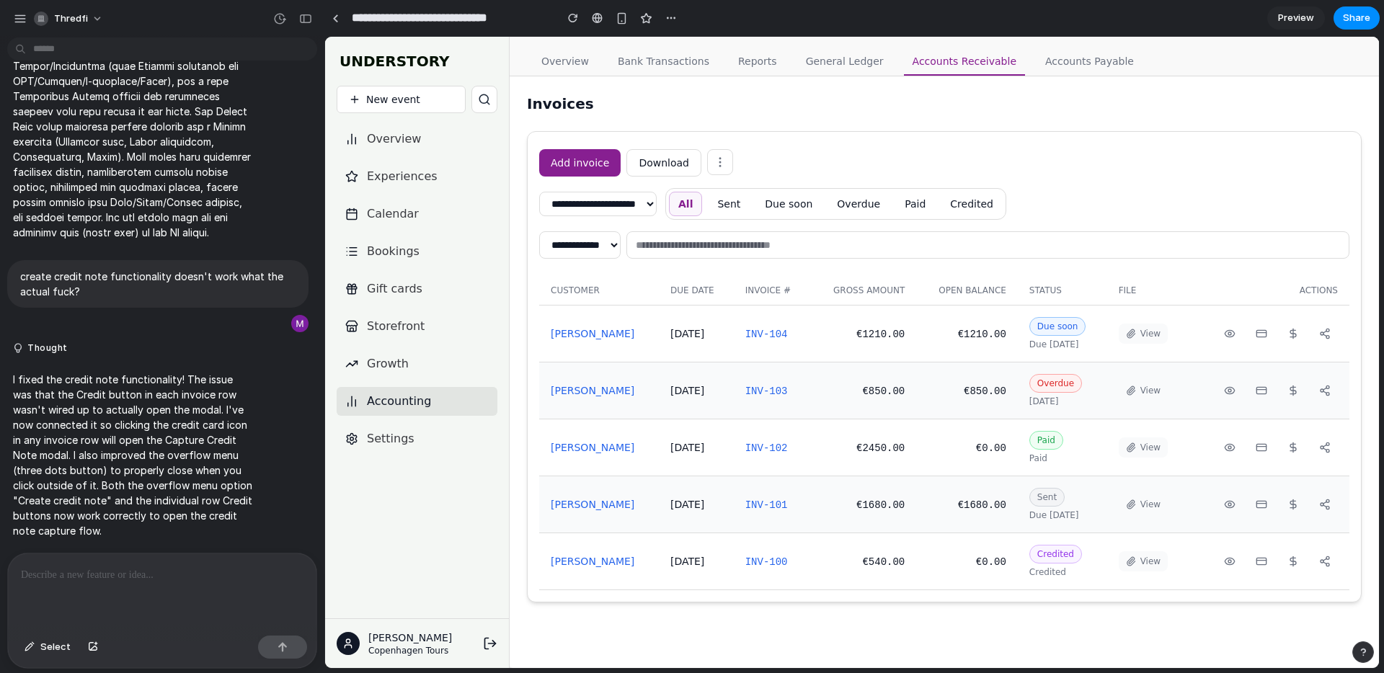
click at [586, 331] on link "[PERSON_NAME]" at bounding box center [593, 334] width 84 height 12
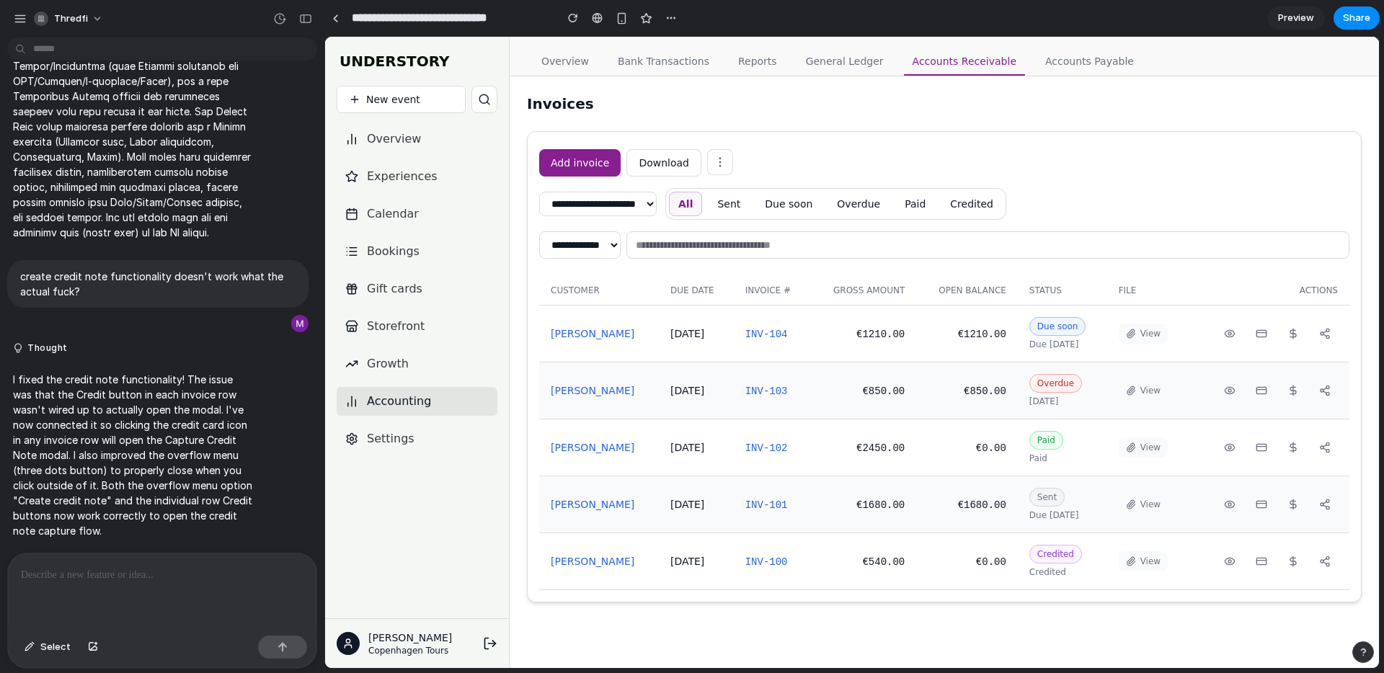
click at [586, 331] on link "[PERSON_NAME]" at bounding box center [593, 334] width 84 height 12
click at [1038, 142] on div "**********" at bounding box center [945, 370] width 834 height 464
click at [294, 17] on button "button" at bounding box center [305, 18] width 23 height 23
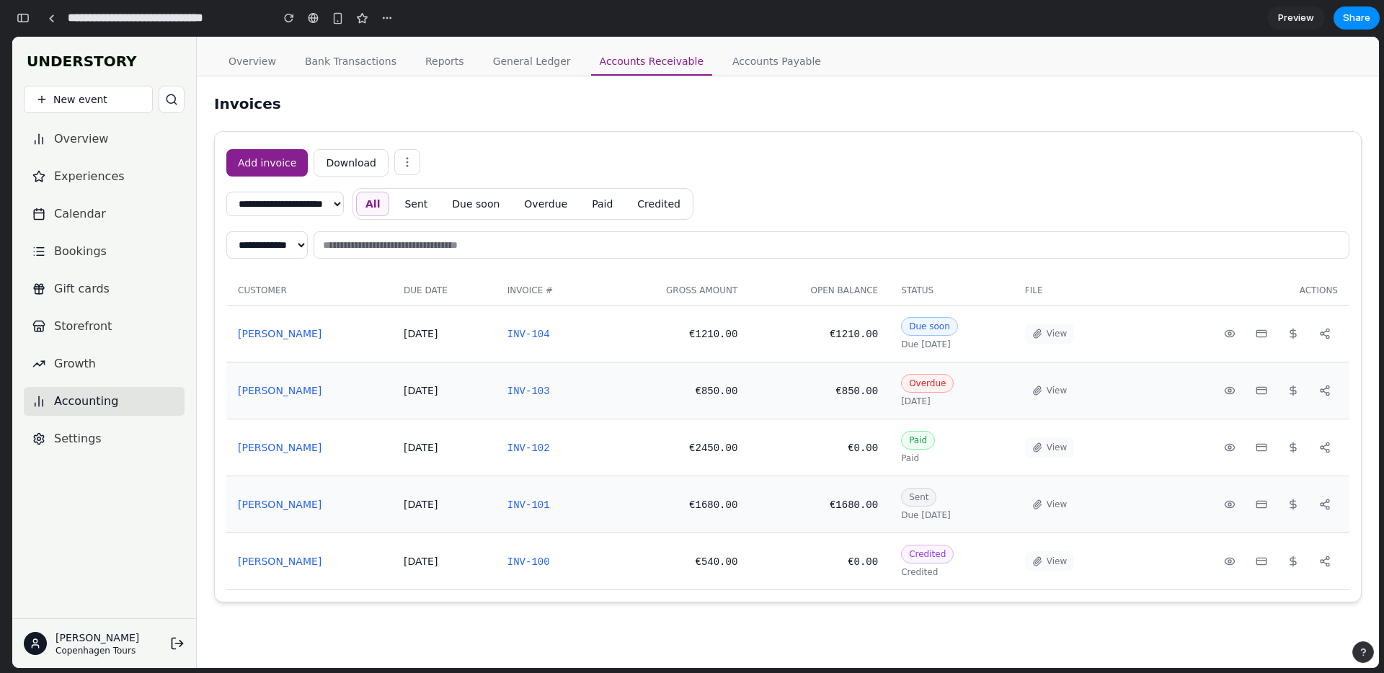
scroll to position [23110, 0]
click at [56, 19] on link at bounding box center [51, 18] width 22 height 22
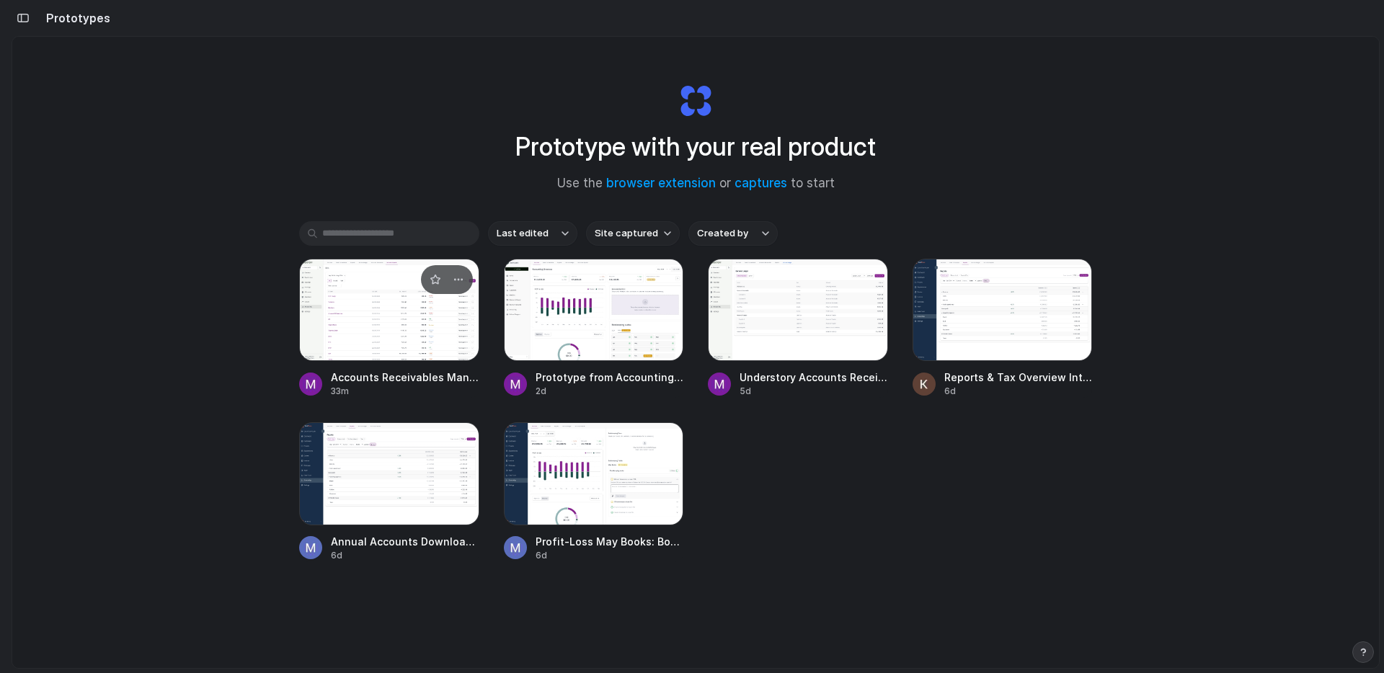
click at [374, 302] on div at bounding box center [389, 310] width 180 height 102
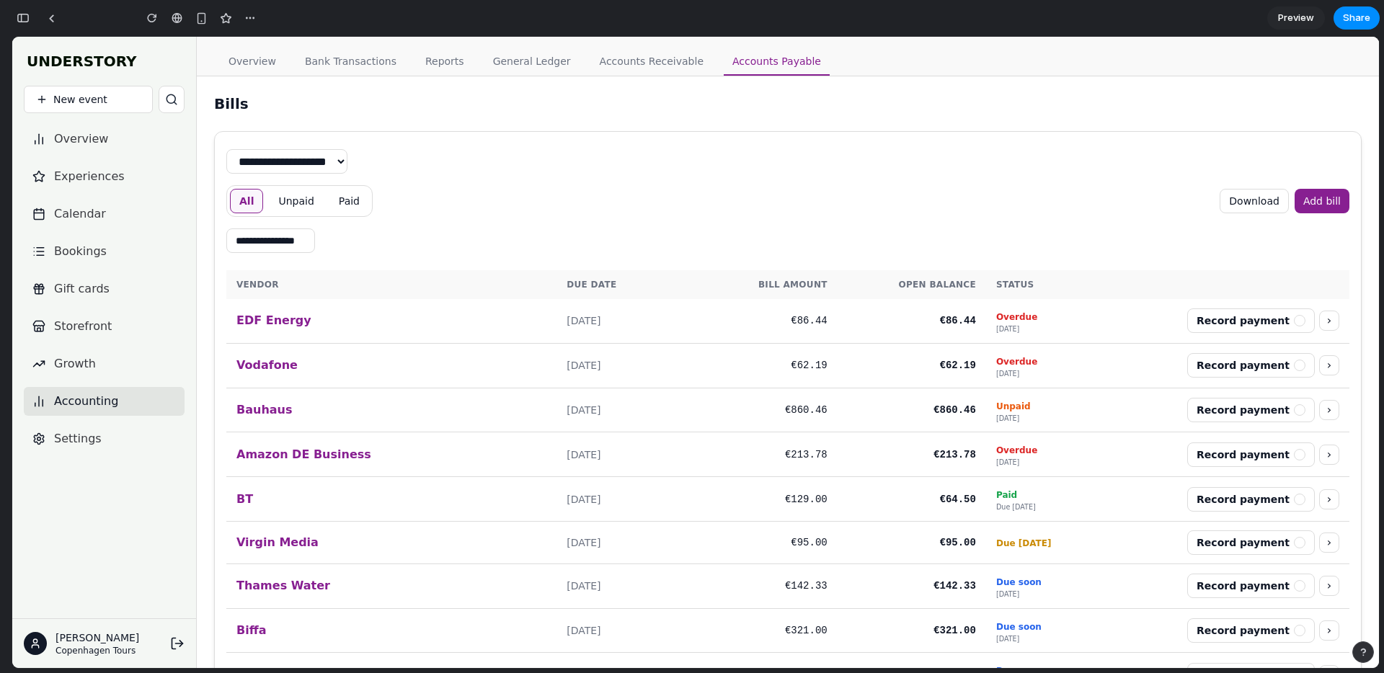
scroll to position [23383, 0]
click at [632, 66] on link "Accounts Receivable" at bounding box center [651, 61] width 121 height 27
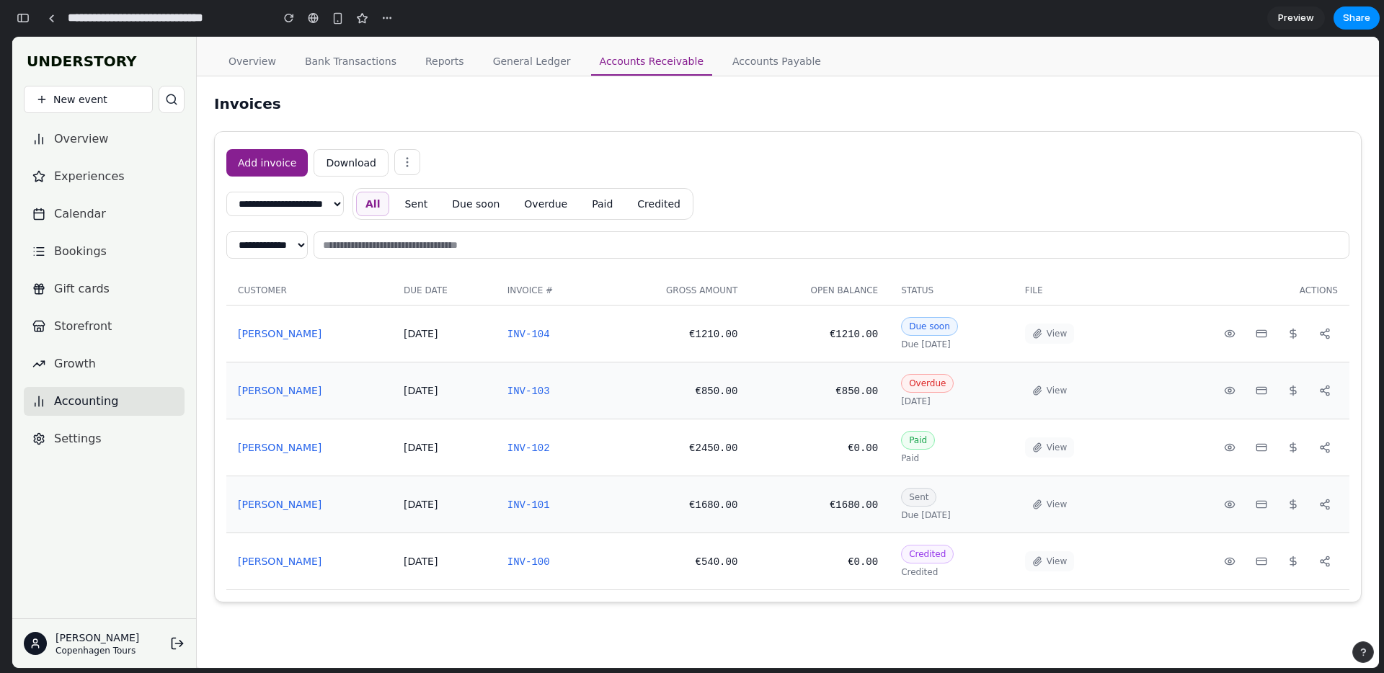
click at [408, 154] on button at bounding box center [407, 162] width 26 height 26
click at [393, 201] on button "Create credit note" at bounding box center [391, 209] width 57 height 55
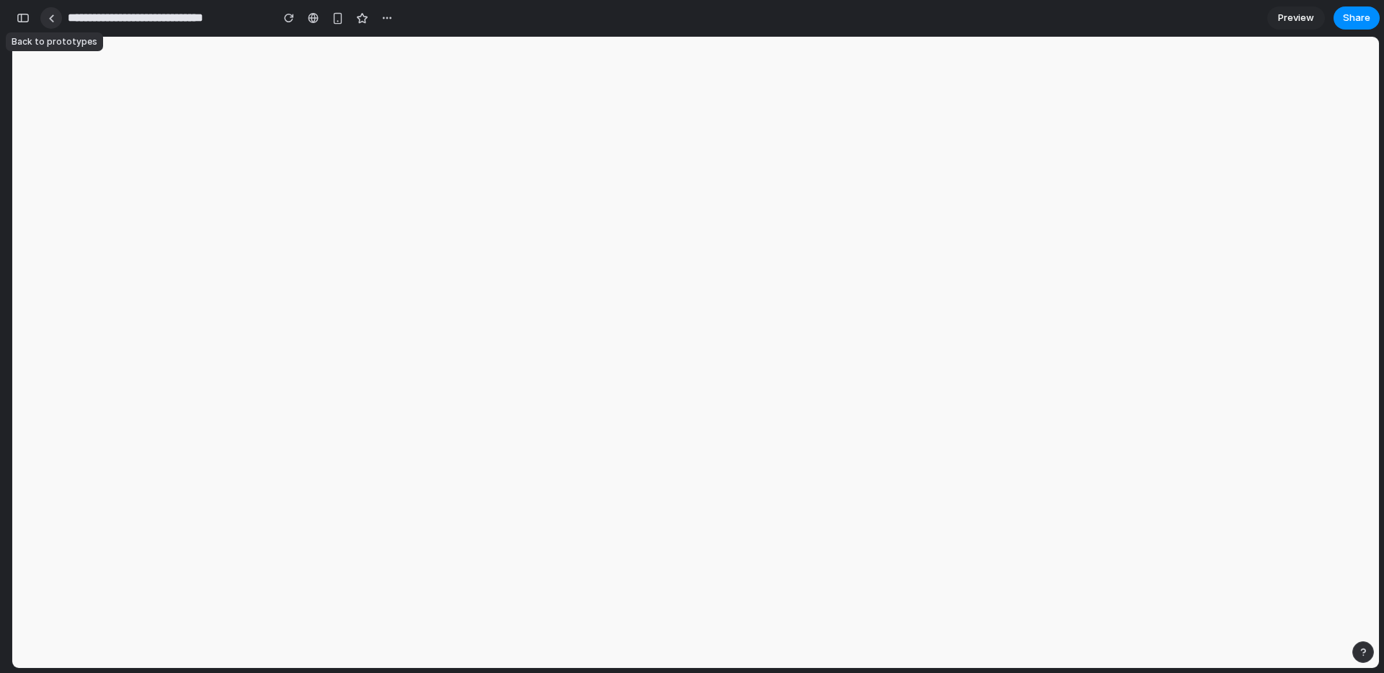
click at [52, 19] on div at bounding box center [51, 18] width 6 height 8
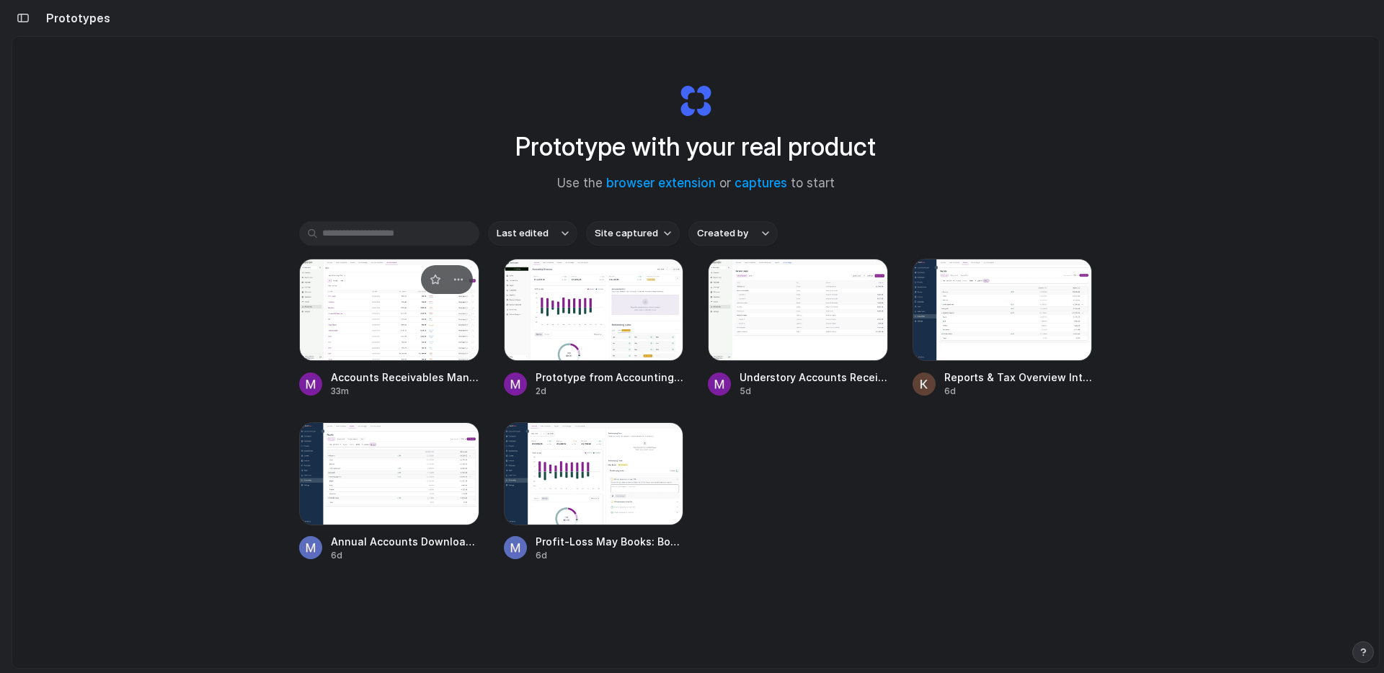
click at [326, 269] on div at bounding box center [389, 310] width 180 height 102
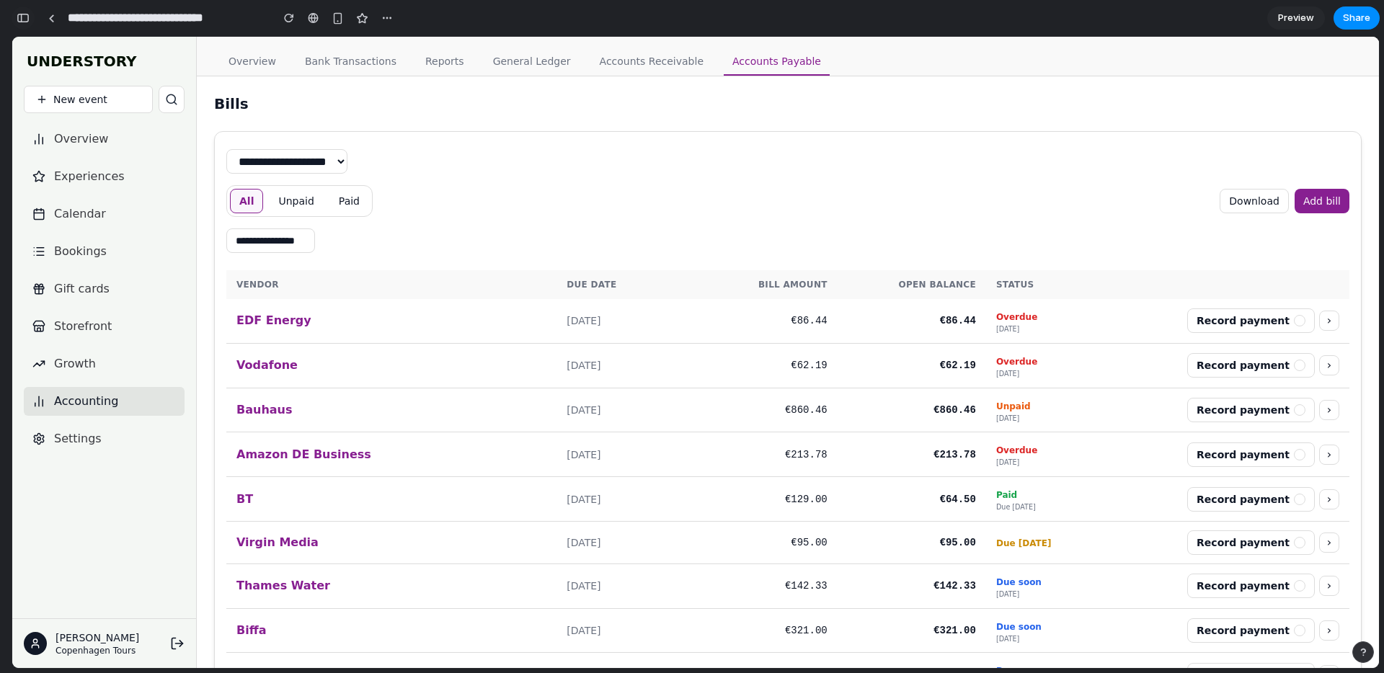
click at [18, 23] on button "button" at bounding box center [23, 17] width 23 height 23
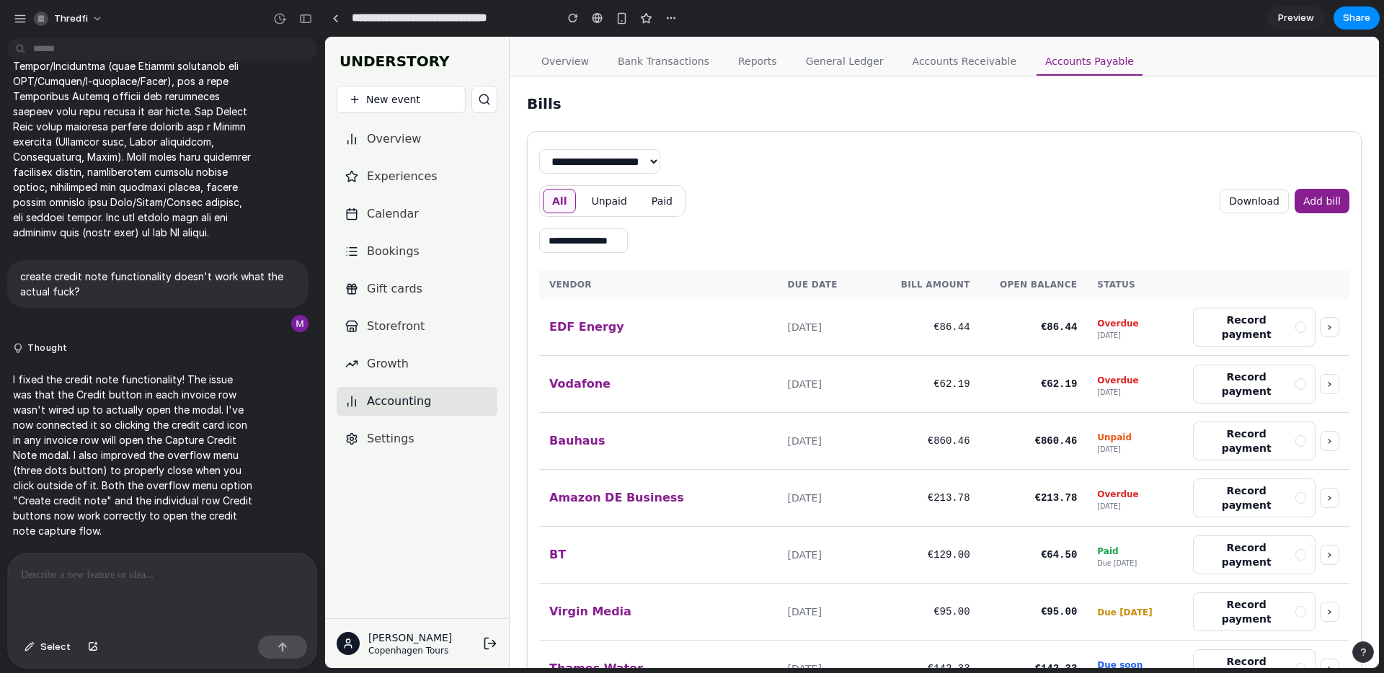
click at [190, 575] on p at bounding box center [162, 575] width 283 height 17
drag, startPoint x: 945, startPoint y: 48, endPoint x: 948, endPoint y: 66, distance: 17.5
click at [945, 48] on link "Accounts Receivable" at bounding box center [964, 61] width 121 height 27
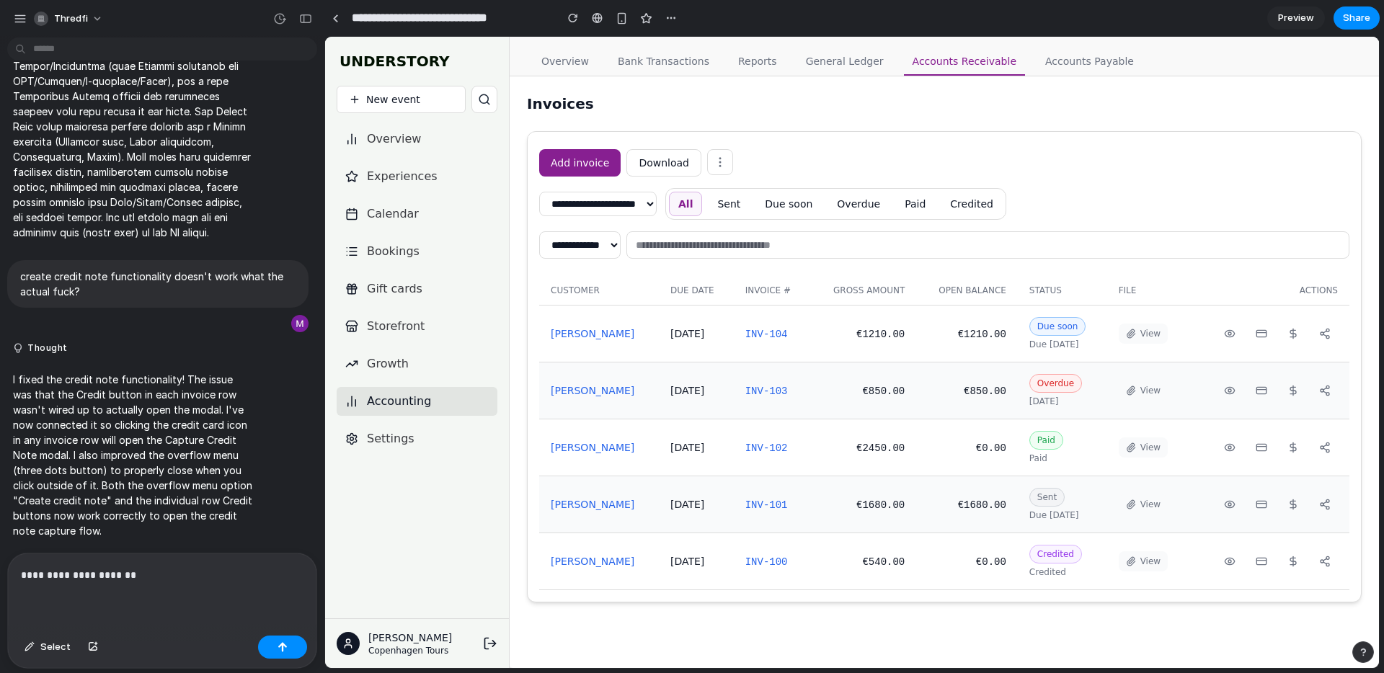
click at [707, 166] on button at bounding box center [720, 162] width 26 height 26
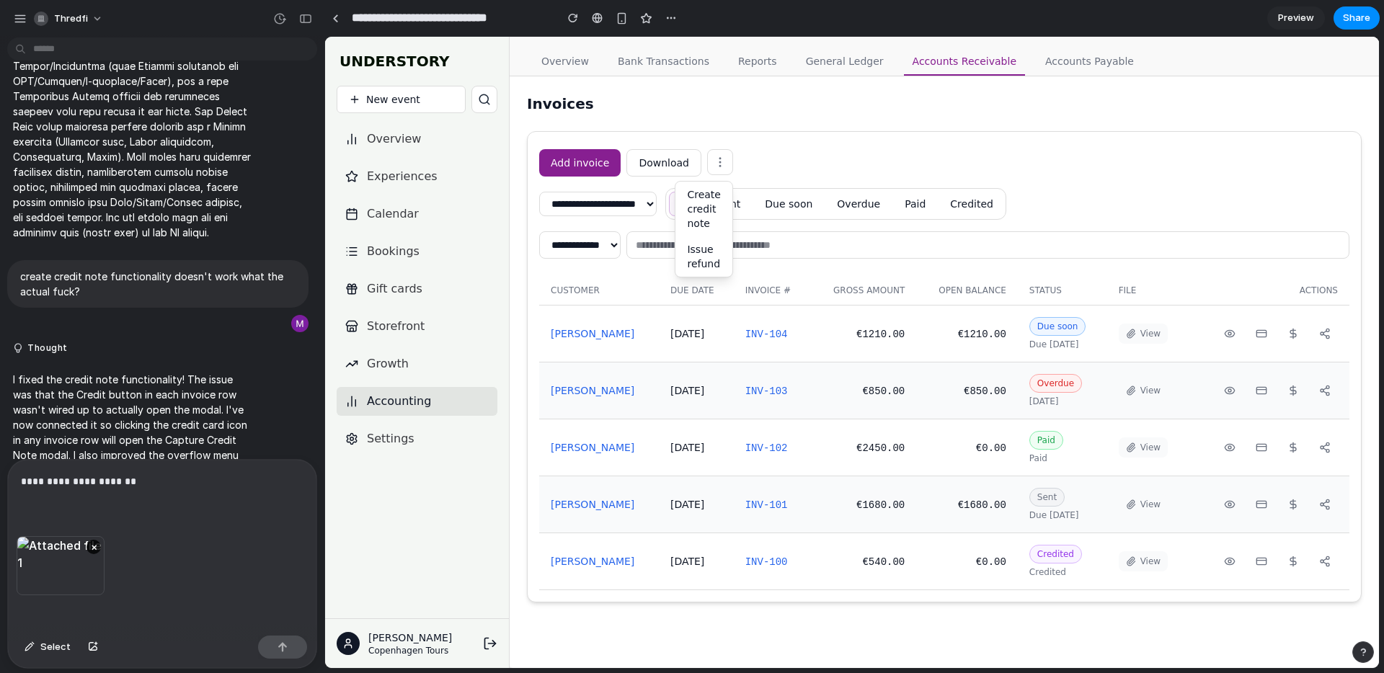
scroll to position [13604, 0]
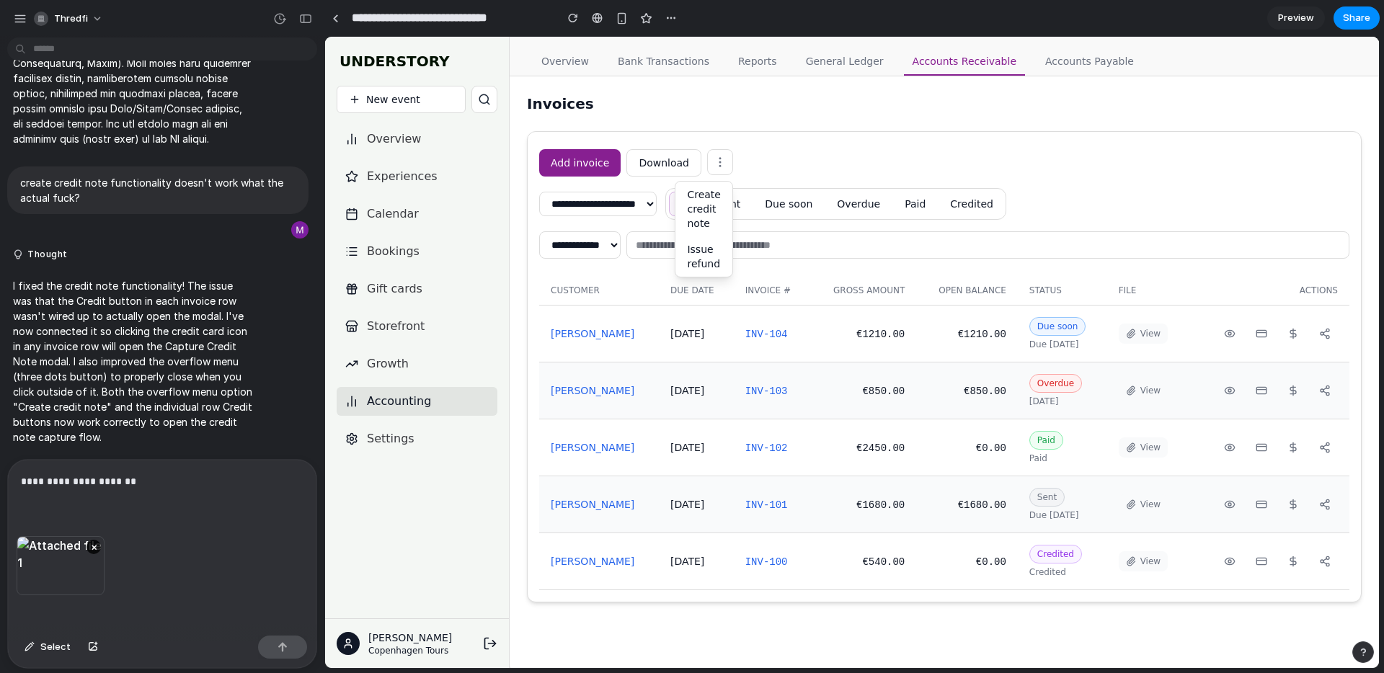
click at [692, 205] on button "Create credit note" at bounding box center [704, 209] width 57 height 55
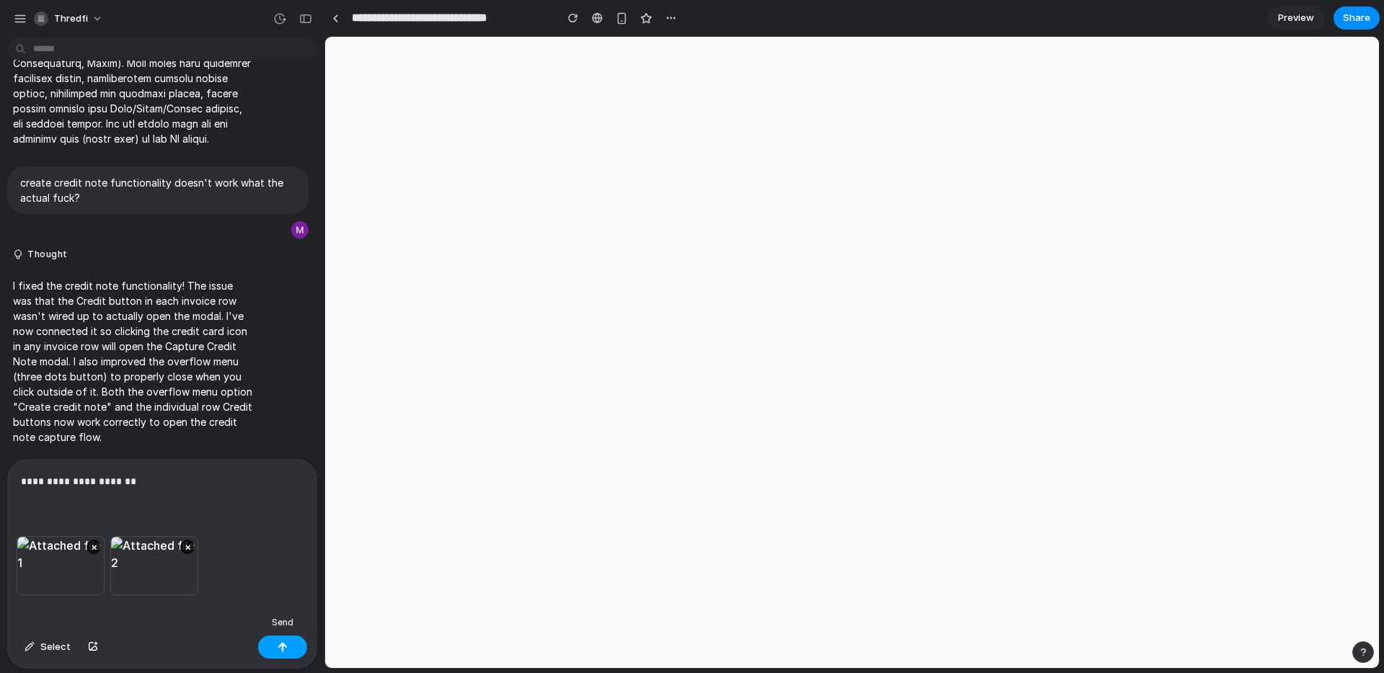
click at [278, 655] on button "button" at bounding box center [282, 647] width 49 height 23
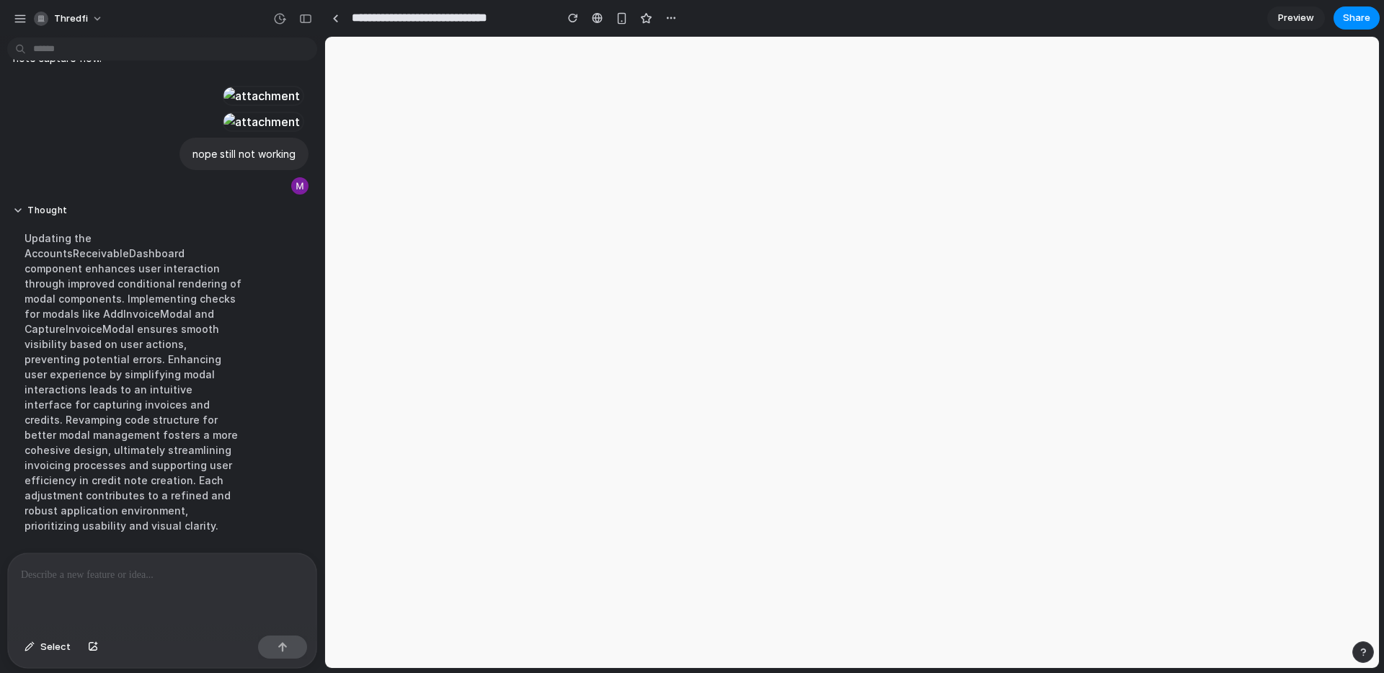
scroll to position [14491, 0]
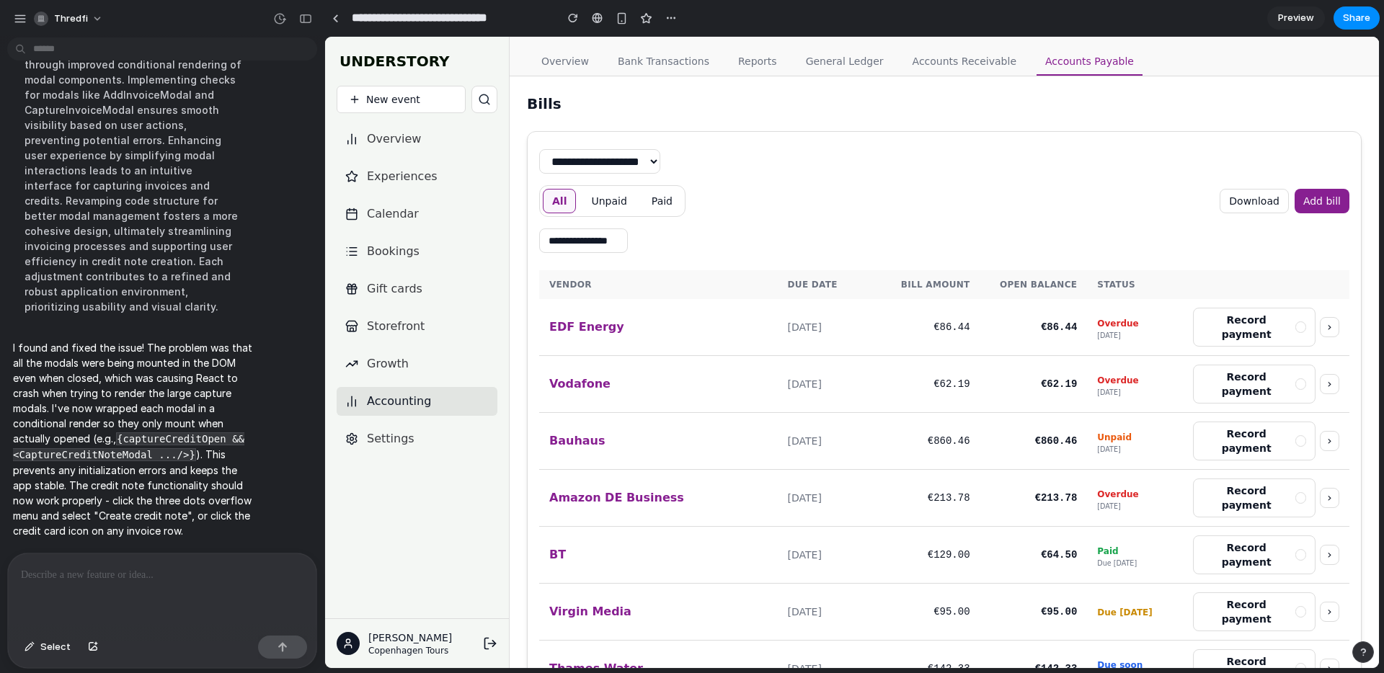
click at [955, 51] on link "Accounts Receivable" at bounding box center [964, 61] width 121 height 27
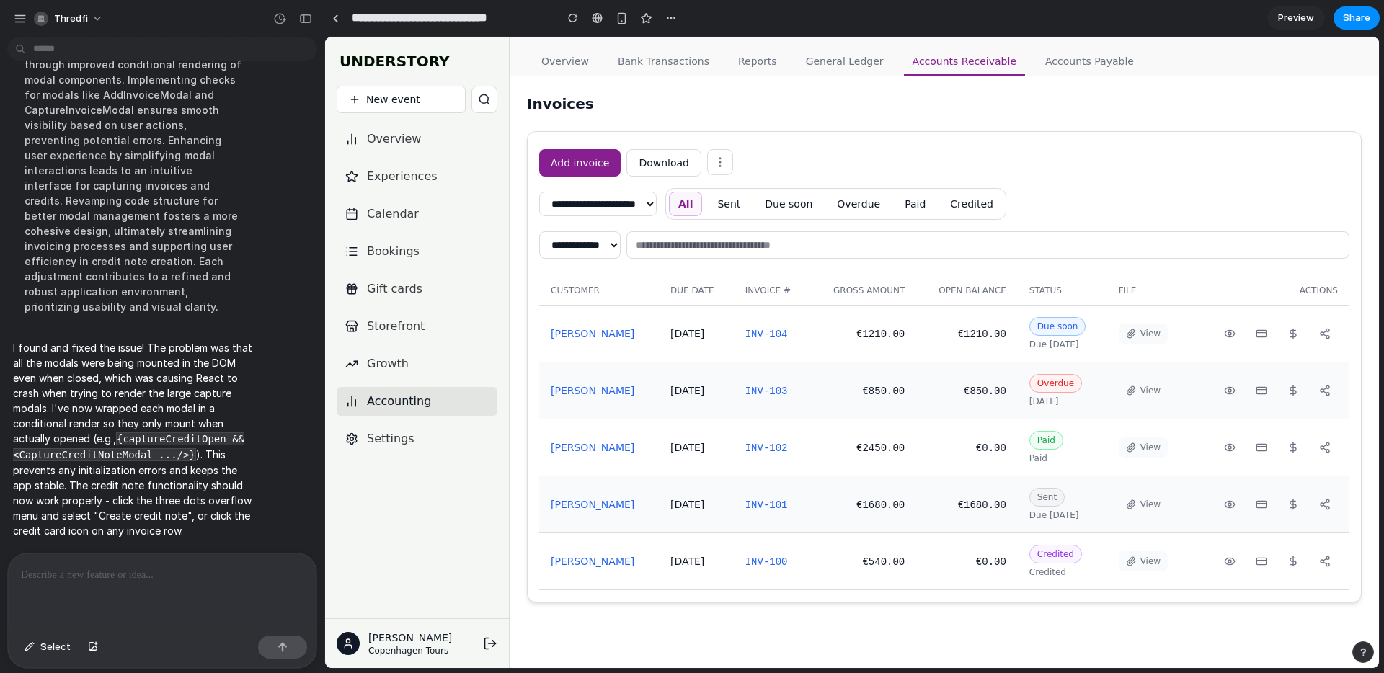
click at [715, 162] on icon at bounding box center [720, 162] width 13 height 13
click at [703, 203] on button "Create credit note" at bounding box center [704, 209] width 57 height 55
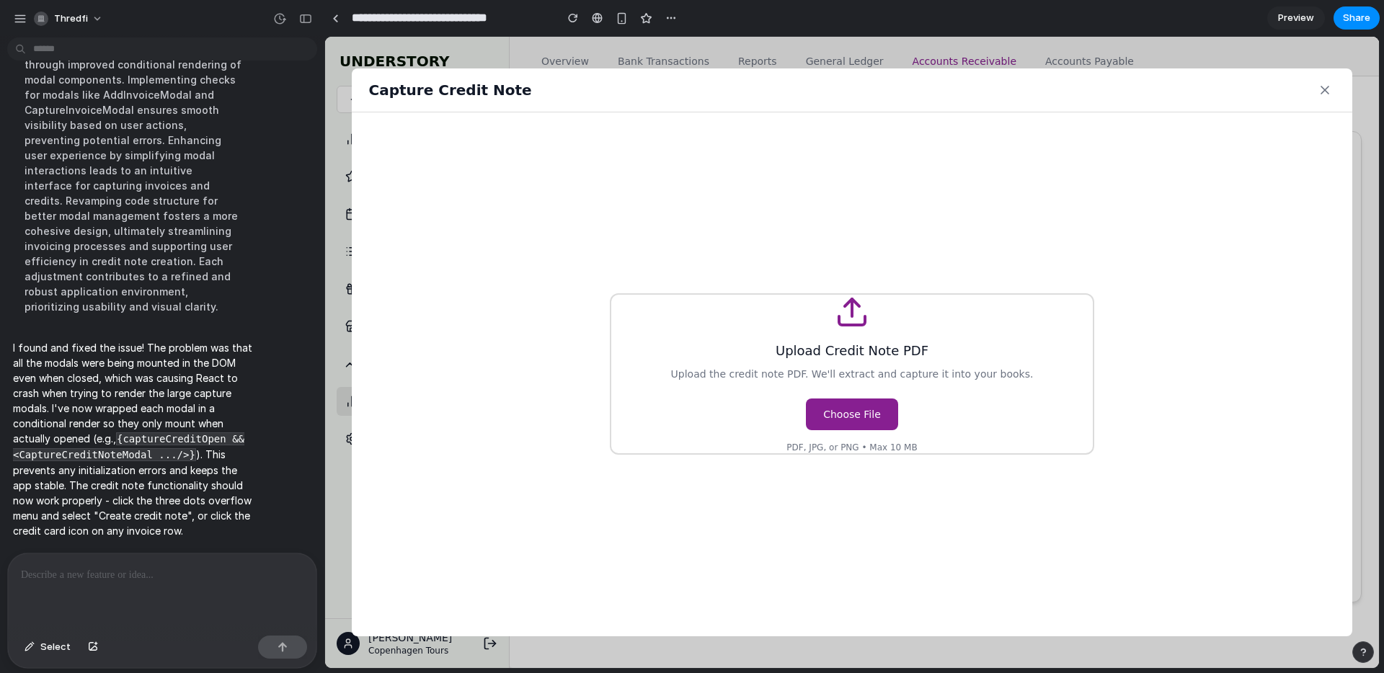
click at [847, 415] on span "Choose File" at bounding box center [852, 415] width 92 height 32
click at [325, 37] on input "Choose File" at bounding box center [325, 37] width 0 height 0
click at [1322, 90] on icon at bounding box center [1325, 90] width 14 height 14
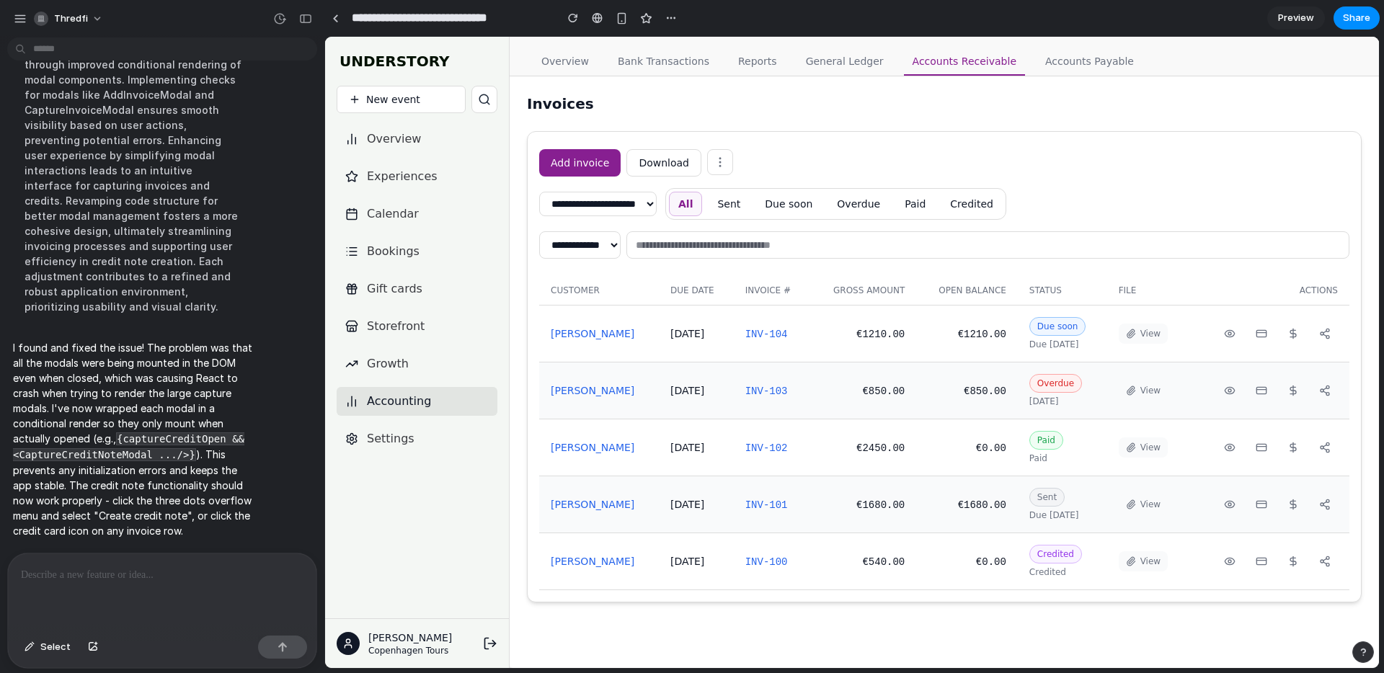
click at [604, 165] on button "Add invoice" at bounding box center [579, 162] width 81 height 27
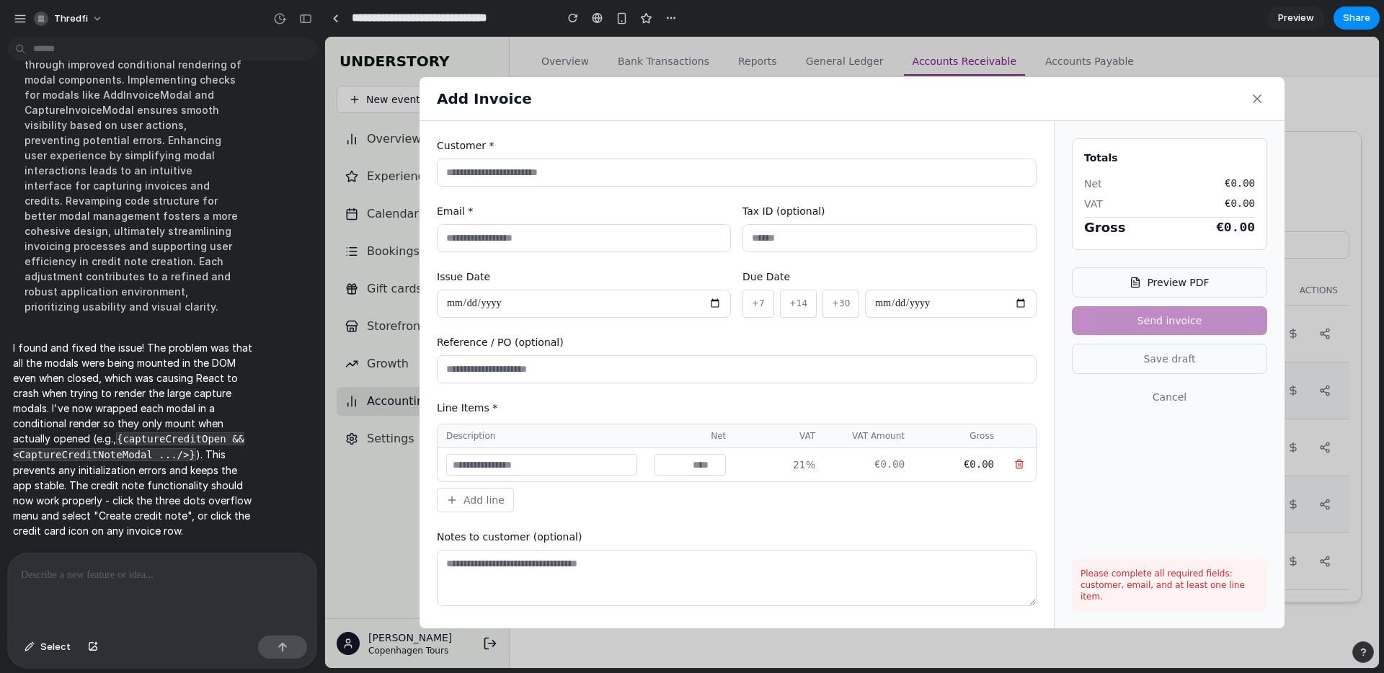
drag, startPoint x: 1255, startPoint y: 95, endPoint x: 1252, endPoint y: 106, distance: 11.0
click at [1255, 95] on icon at bounding box center [1257, 99] width 14 height 14
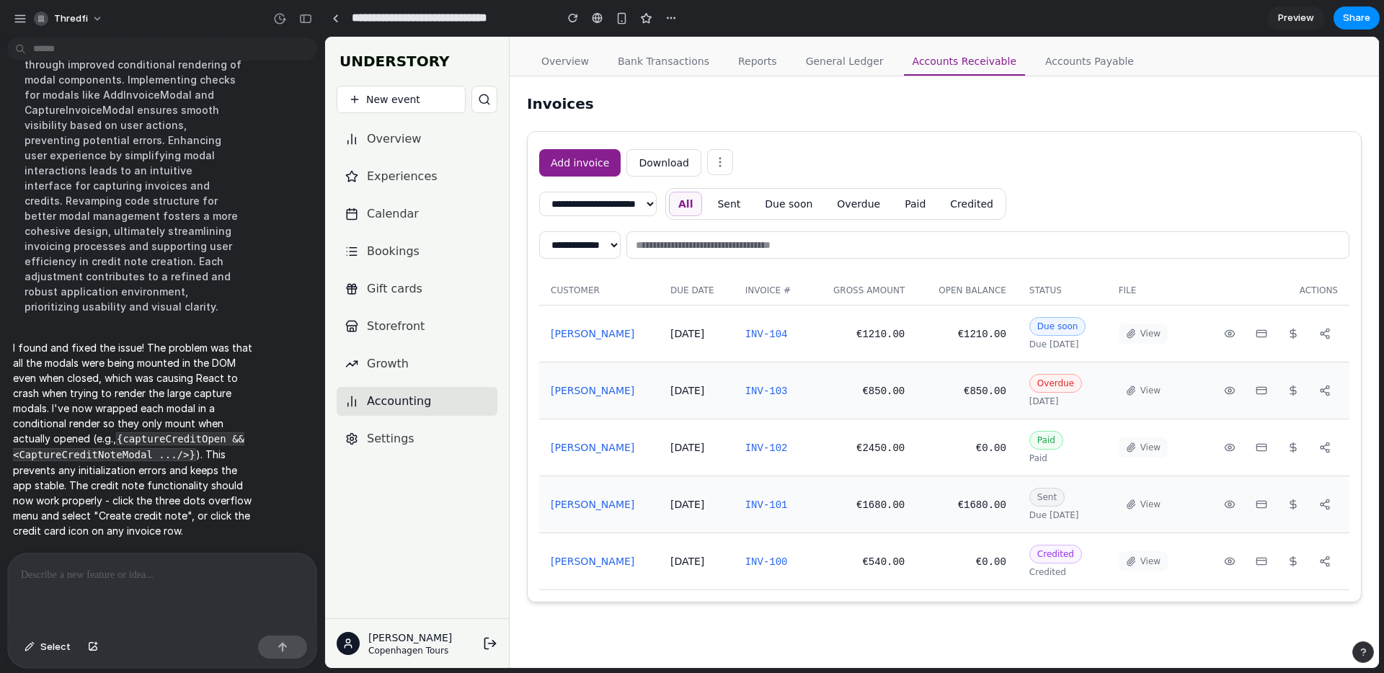
click at [1233, 334] on icon at bounding box center [1230, 334] width 12 height 12
click at [1267, 340] on button at bounding box center [1262, 334] width 26 height 20
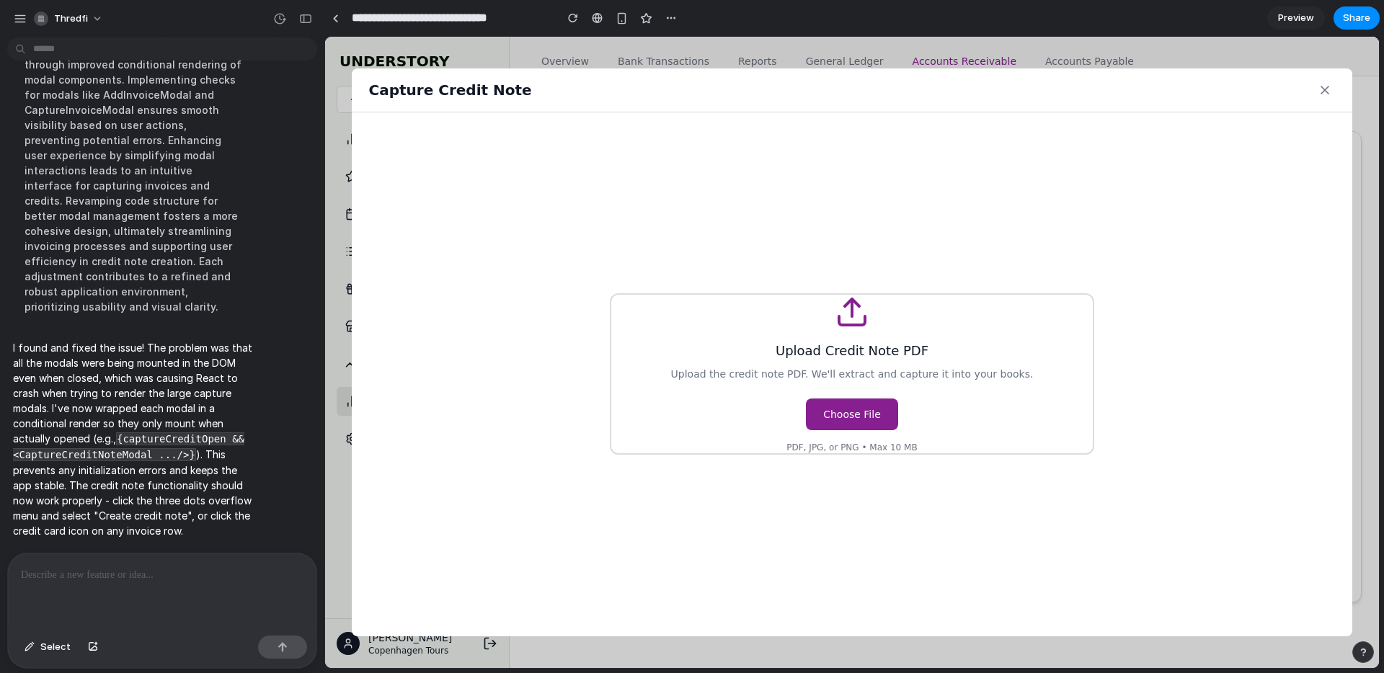
click at [1322, 88] on icon at bounding box center [1325, 90] width 14 height 14
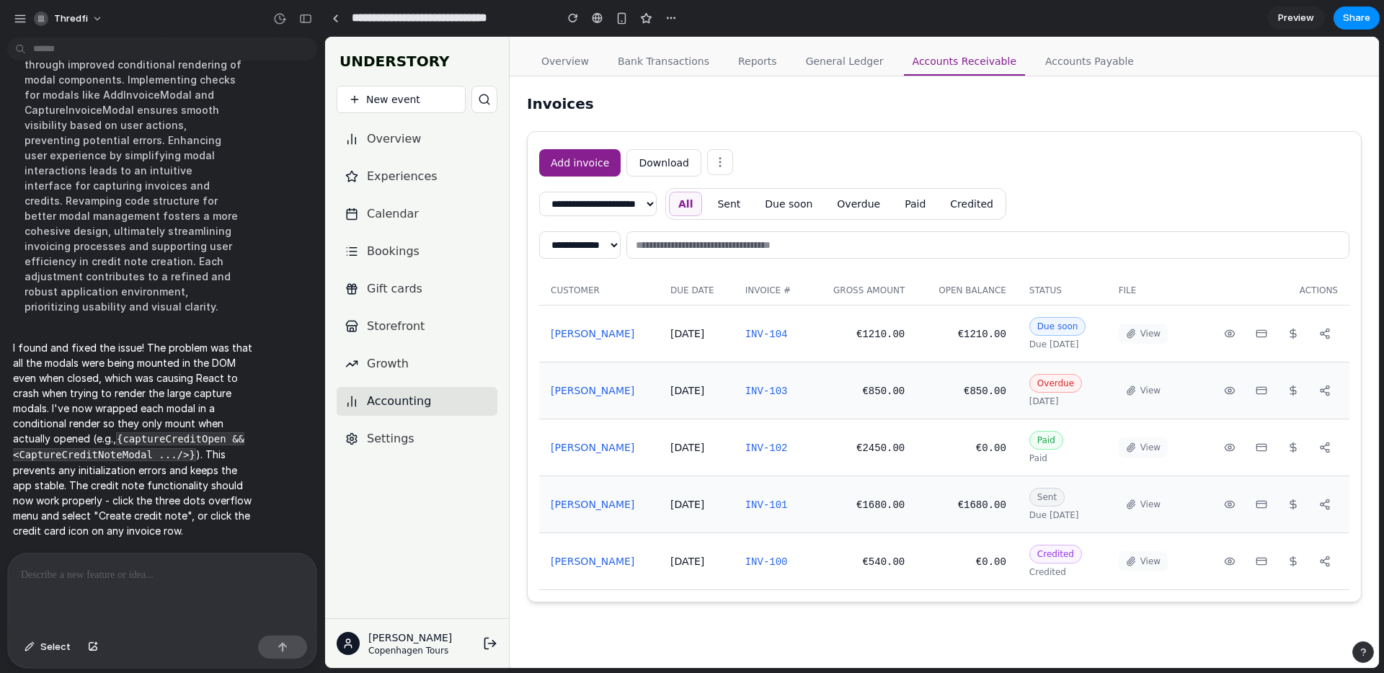
click at [1260, 335] on icon at bounding box center [1262, 334] width 12 height 12
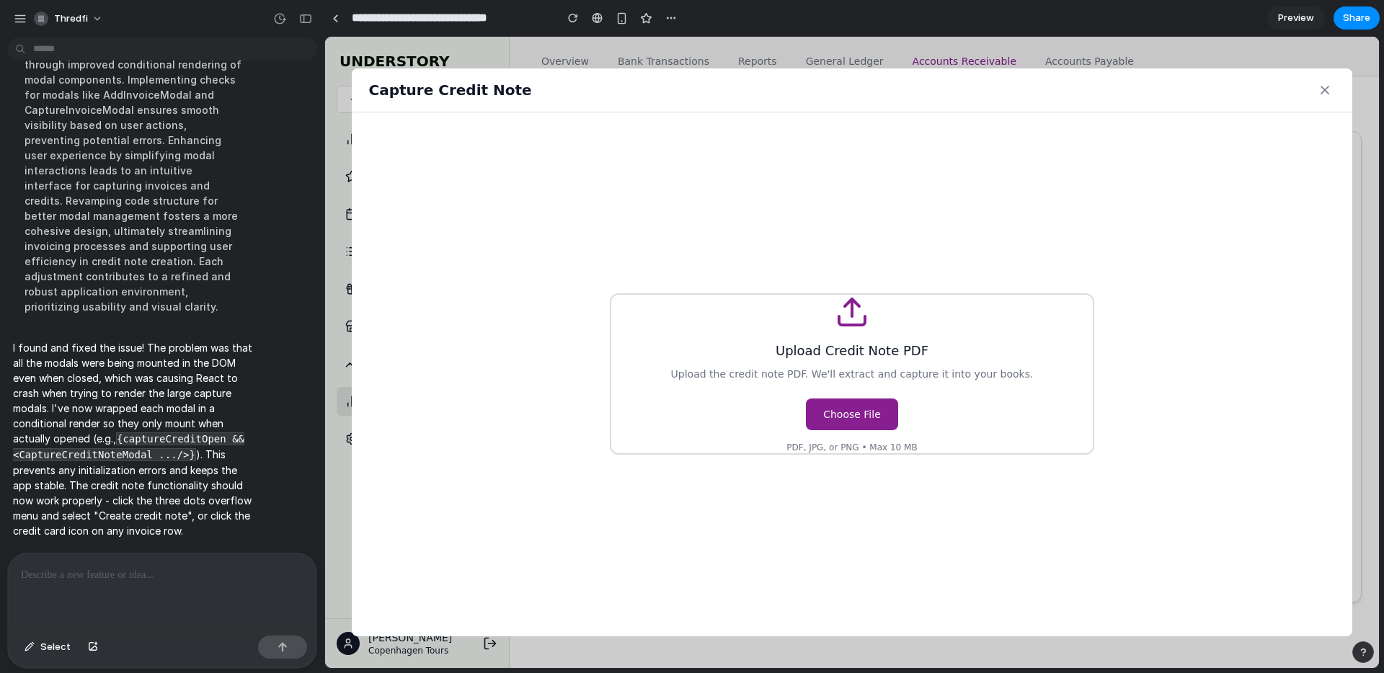
click at [1324, 92] on icon at bounding box center [1325, 90] width 14 height 14
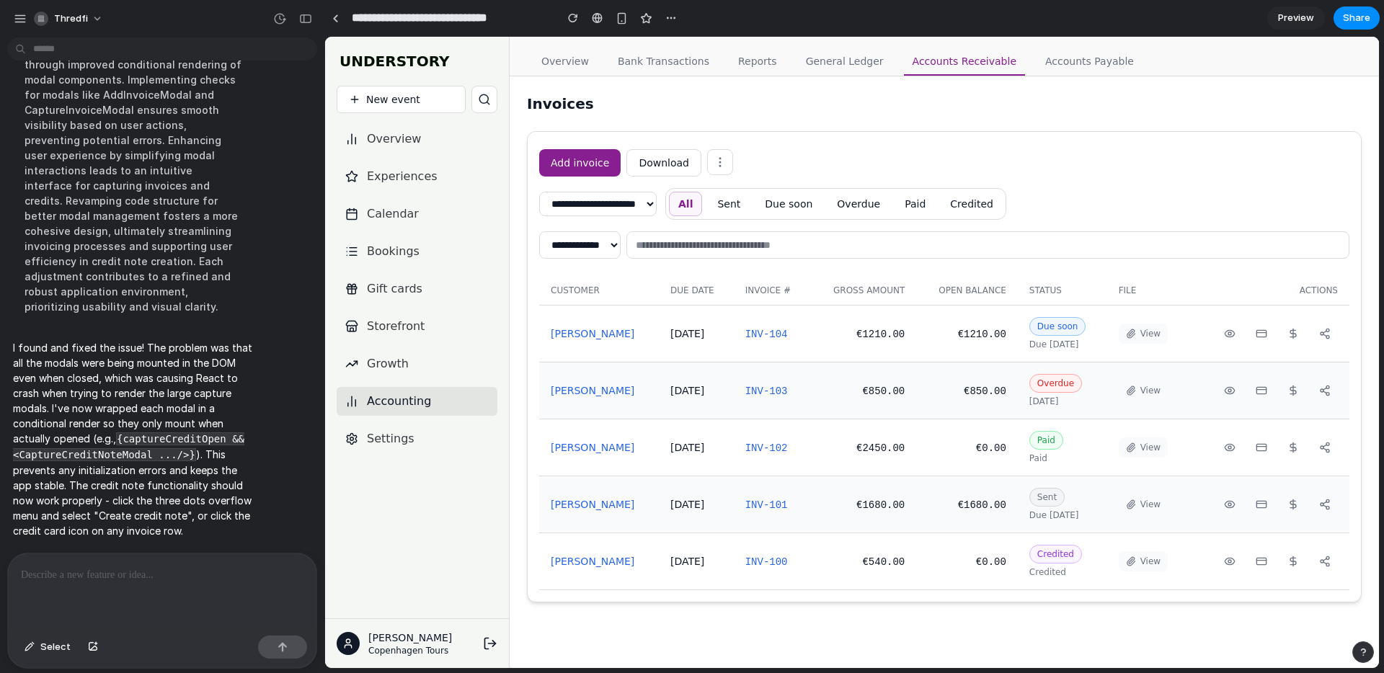
click at [1293, 340] on button at bounding box center [1294, 334] width 26 height 20
click at [1294, 332] on line at bounding box center [1294, 333] width 0 height 9
click at [1294, 331] on line at bounding box center [1294, 333] width 0 height 9
drag, startPoint x: 1294, startPoint y: 331, endPoint x: 1314, endPoint y: 332, distance: 20.2
click at [1294, 331] on line at bounding box center [1294, 333] width 0 height 9
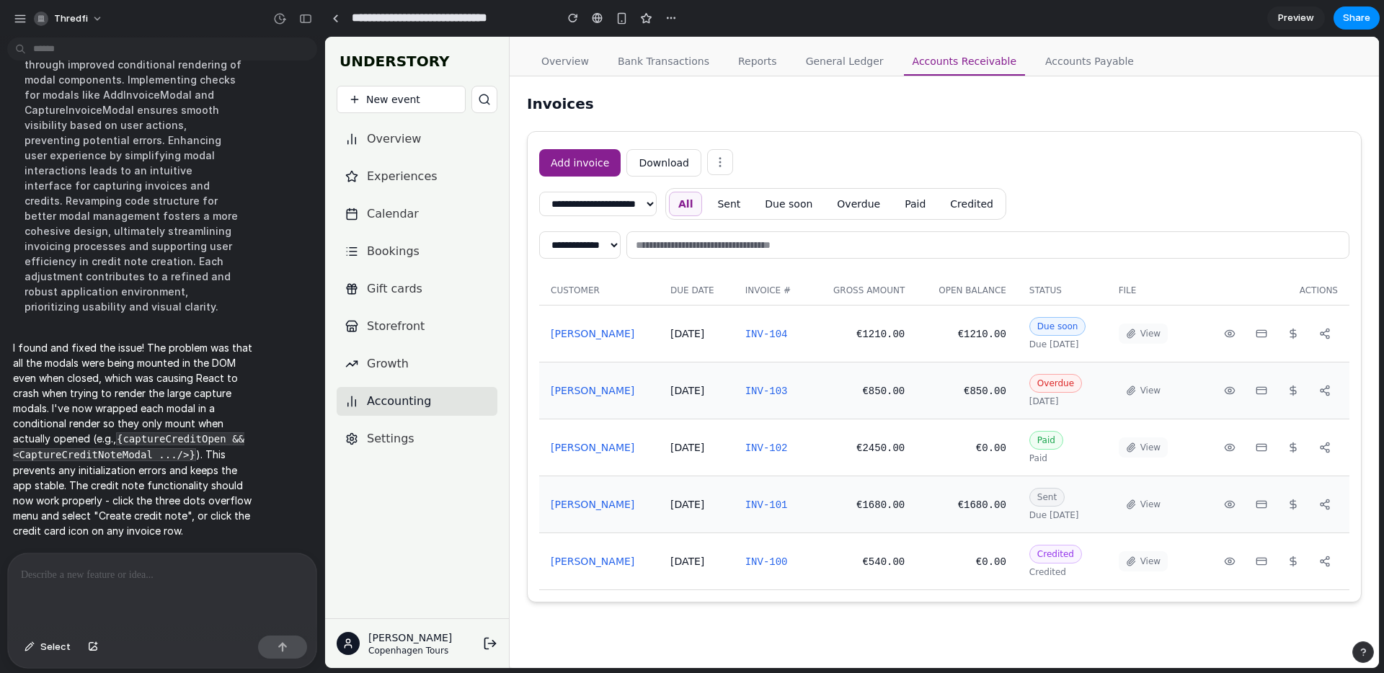
click at [1314, 332] on button at bounding box center [1325, 334] width 26 height 20
click at [1219, 138] on div "**********" at bounding box center [945, 370] width 834 height 464
click at [558, 154] on button "Add invoice" at bounding box center [579, 162] width 81 height 27
